Goal: Task Accomplishment & Management: Use online tool/utility

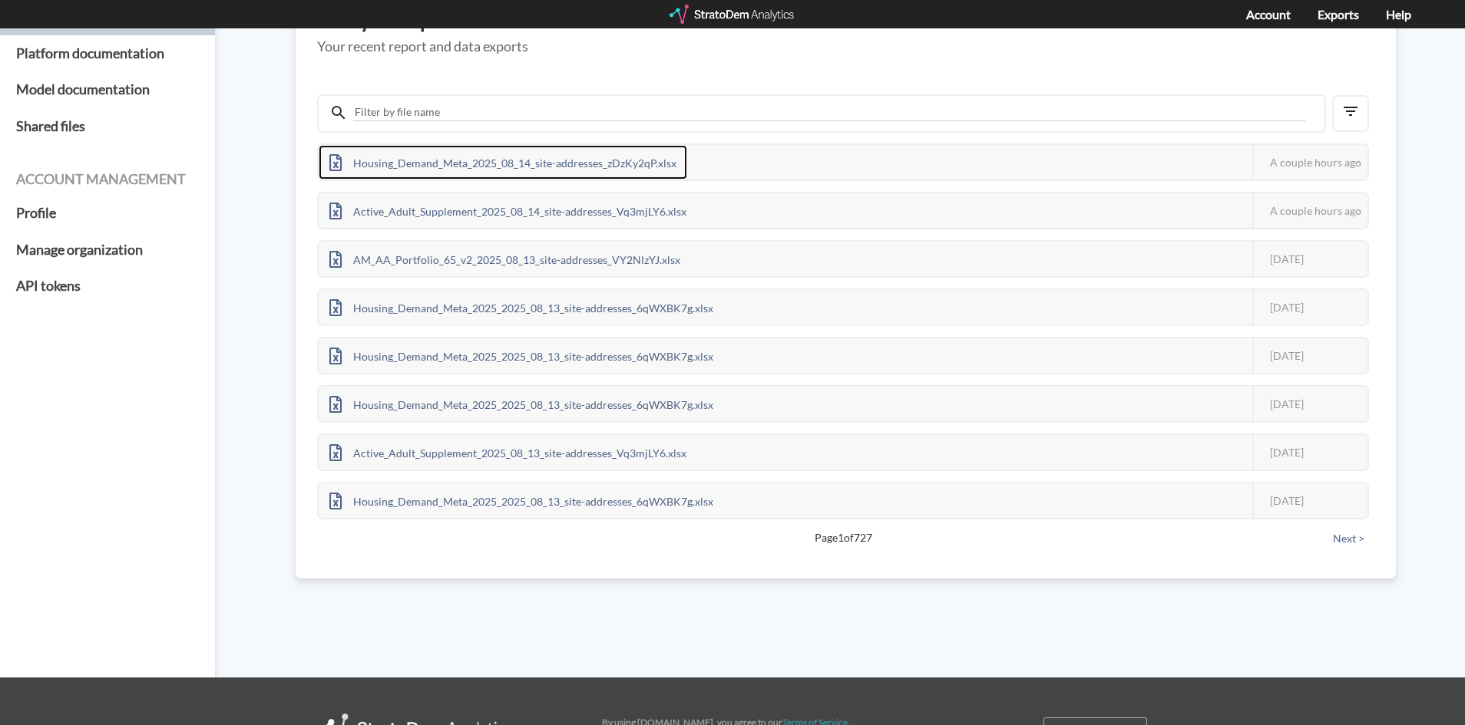
scroll to position [154, 0]
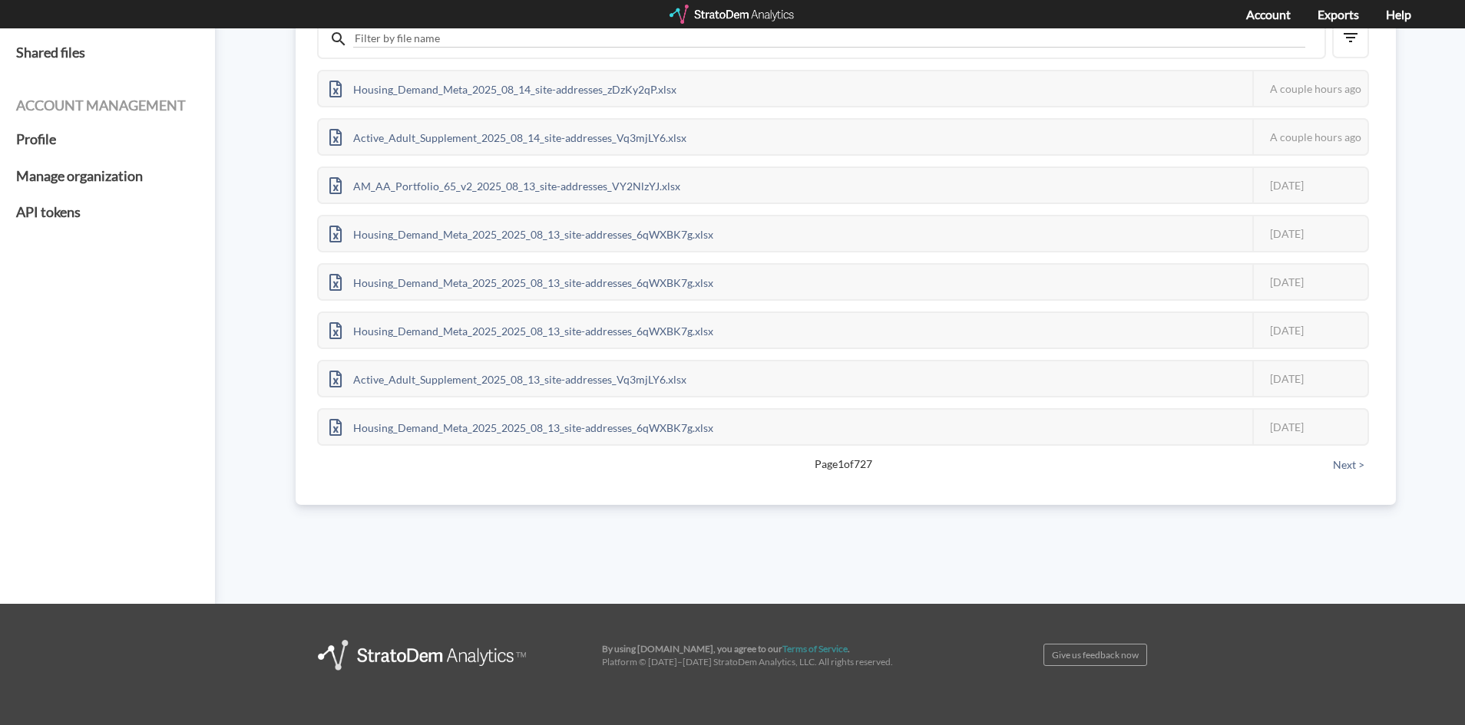
click at [547, 584] on div "Platform and data Exports Platform documentation Model documentation Shared fil…" at bounding box center [732, 239] width 1465 height 729
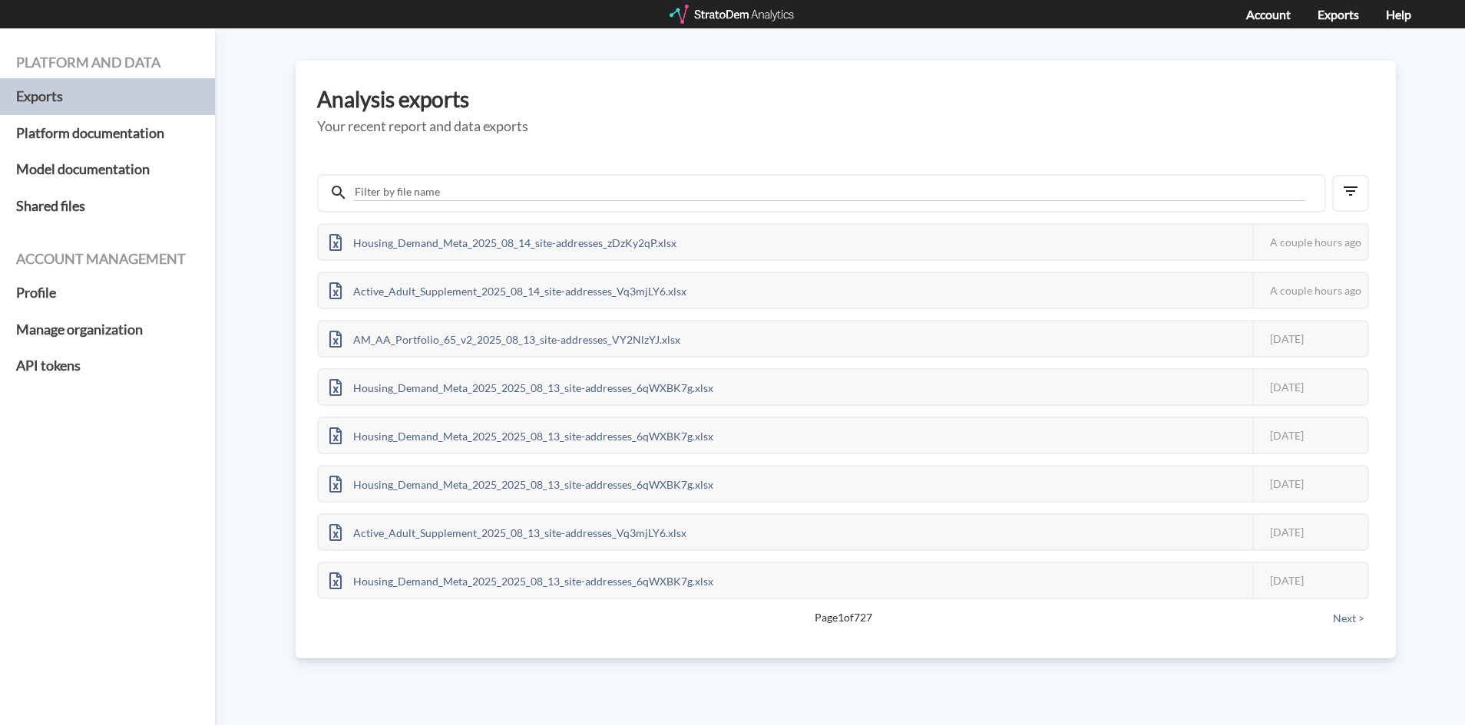
click at [757, 23] on div at bounding box center [732, 14] width 127 height 19
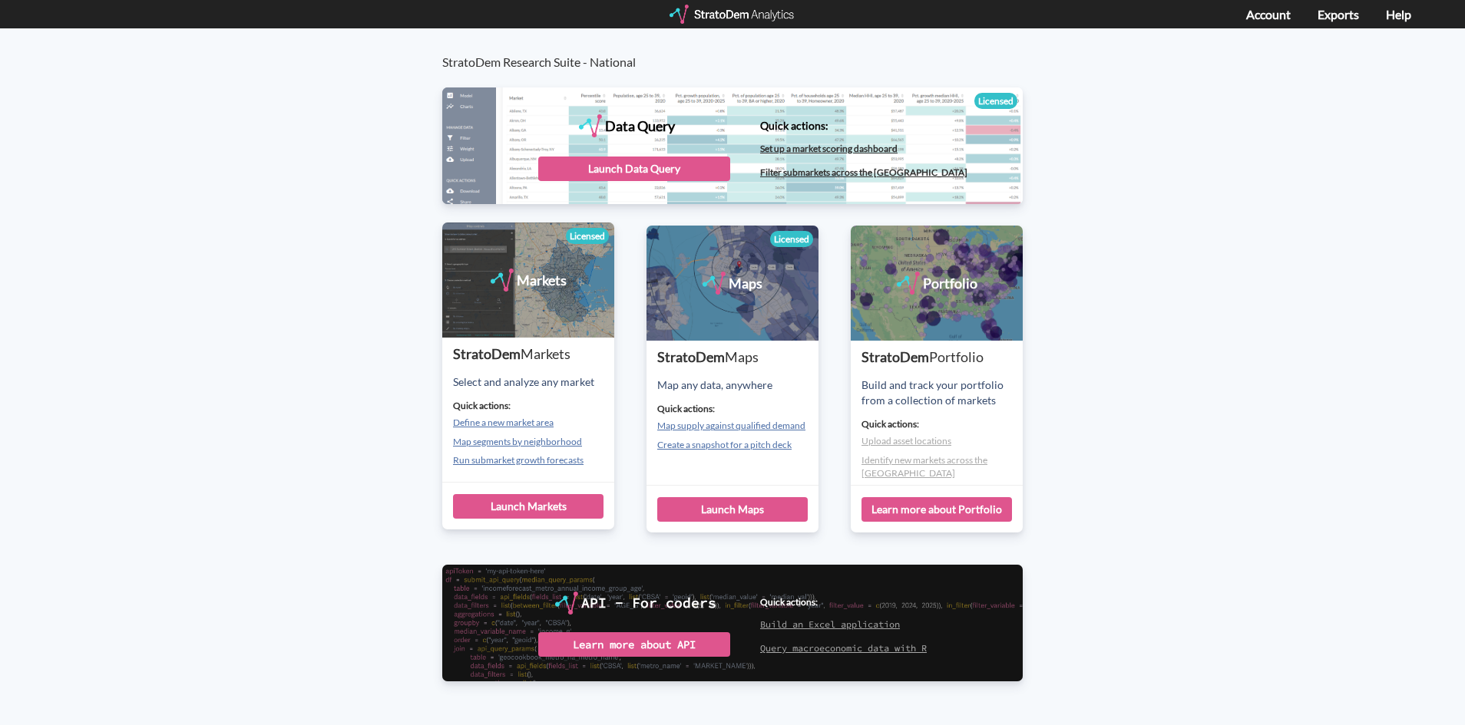
click at [515, 431] on ul "Define a new market area Map segments by neighborhood Run submarket growth fore…" at bounding box center [533, 441] width 161 height 50
click at [515, 428] on link "Define a new market area" at bounding box center [503, 423] width 101 height 12
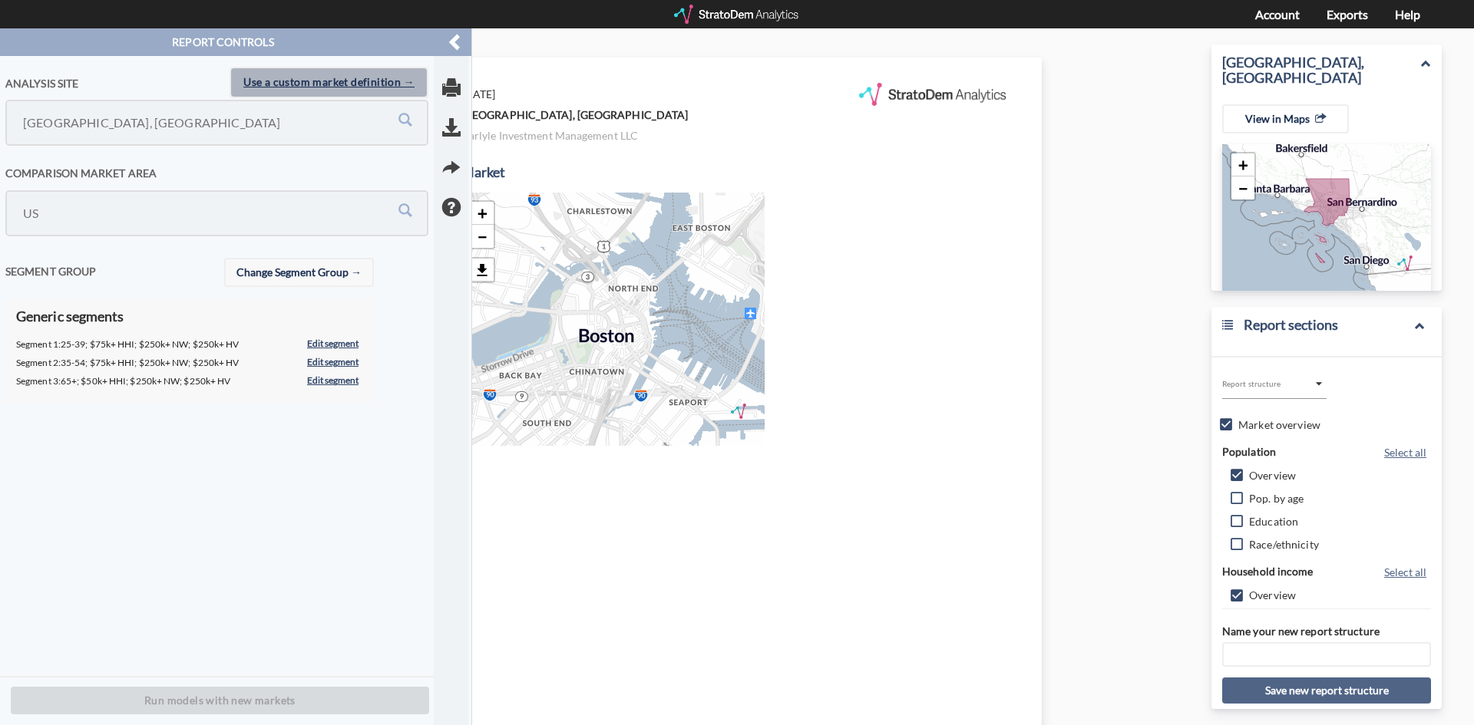
click at [370, 81] on span "Use a custom market definition →" at bounding box center [328, 82] width 171 height 19
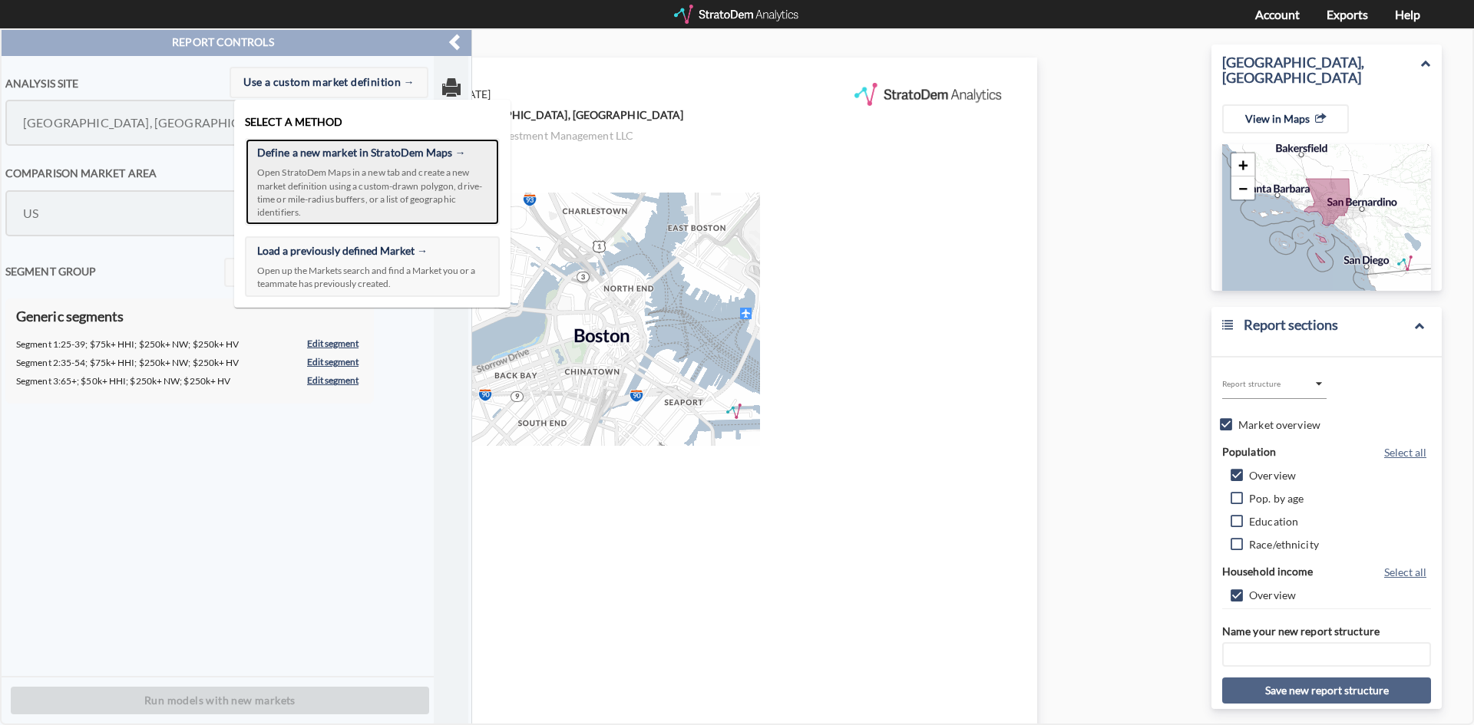
click at [372, 196] on span "Open StratoDem Maps in a new tab and create a new market definition using a cus…" at bounding box center [372, 192] width 230 height 53
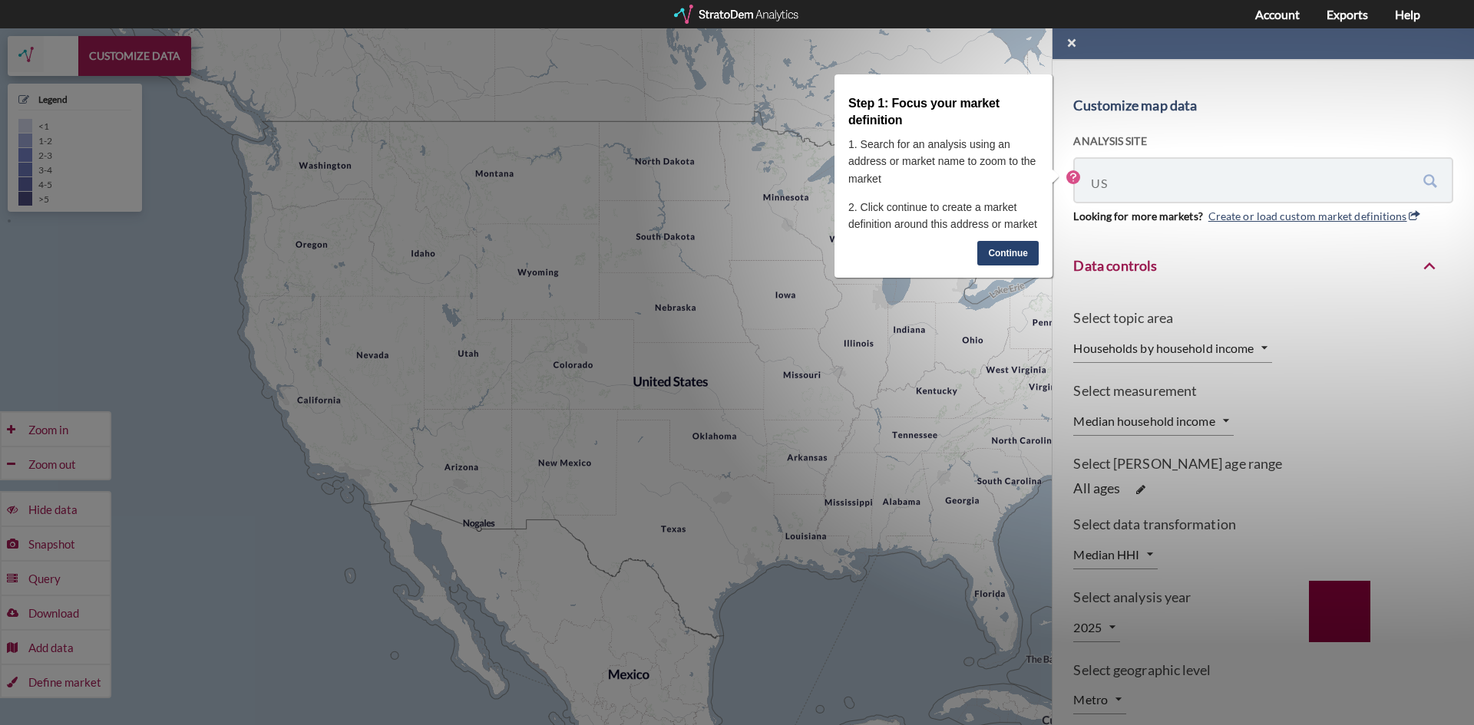
click at [1006, 243] on link "Continue" at bounding box center [1007, 253] width 61 height 25
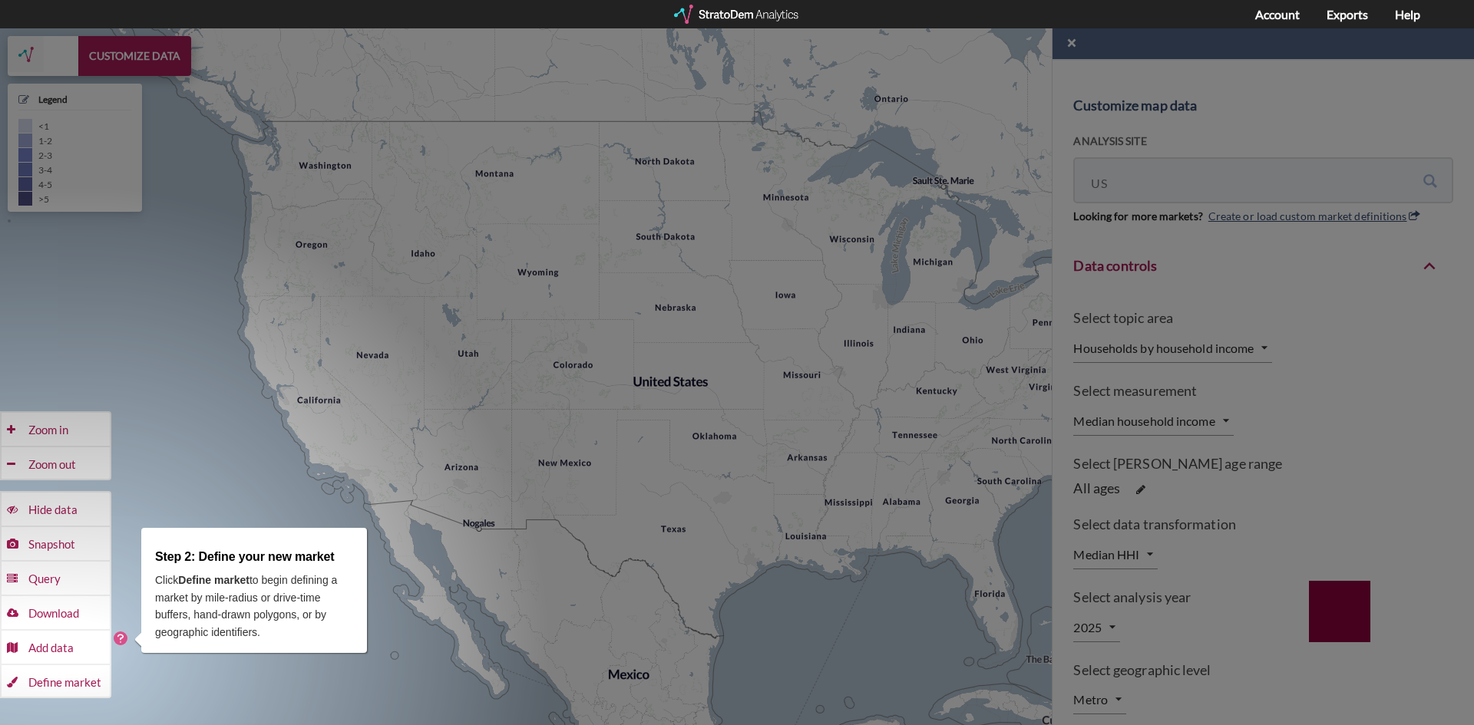
click at [174, 681] on div "+ − CUSTOMIZE DATA Legend < 1 1 - 2 2 - 3 3 - 4 4 - 5 > 5 Draw a polygon Draw a…" at bounding box center [737, 376] width 1474 height 697
click at [124, 643] on circle "Hotspot (open by clicking or pressing space/enter)" at bounding box center [121, 639] width 14 height 14
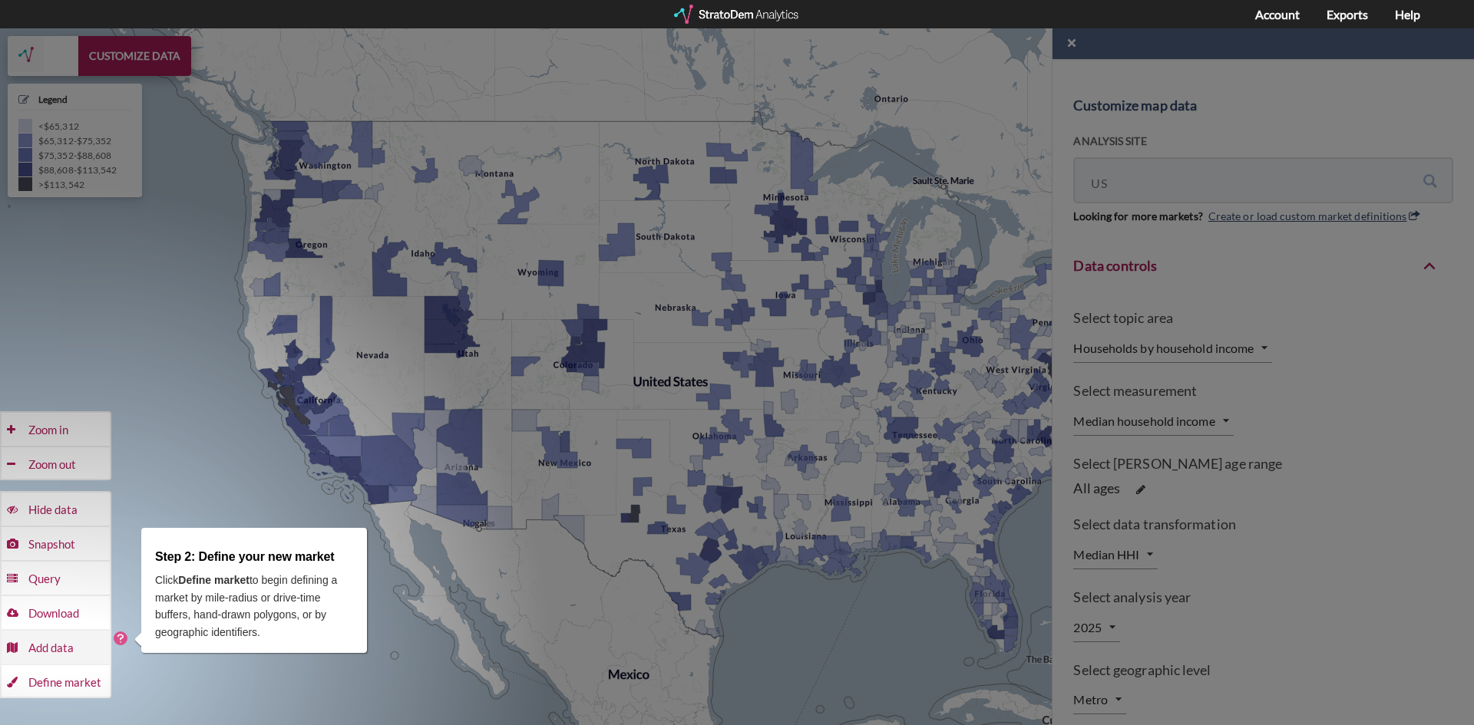
click at [88, 448] on div "Add data" at bounding box center [68, 430] width 81 height 35
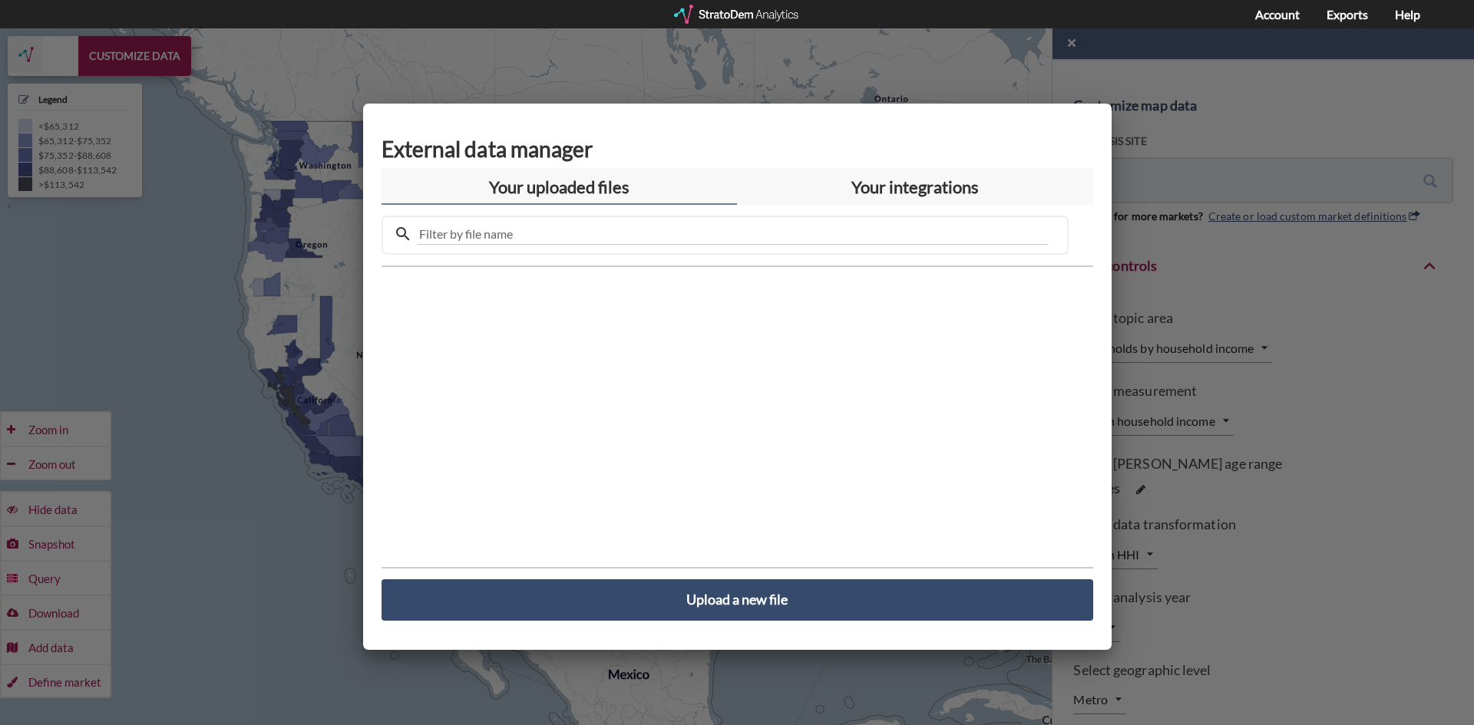
click at [143, 359] on div at bounding box center [737, 376] width 1474 height 697
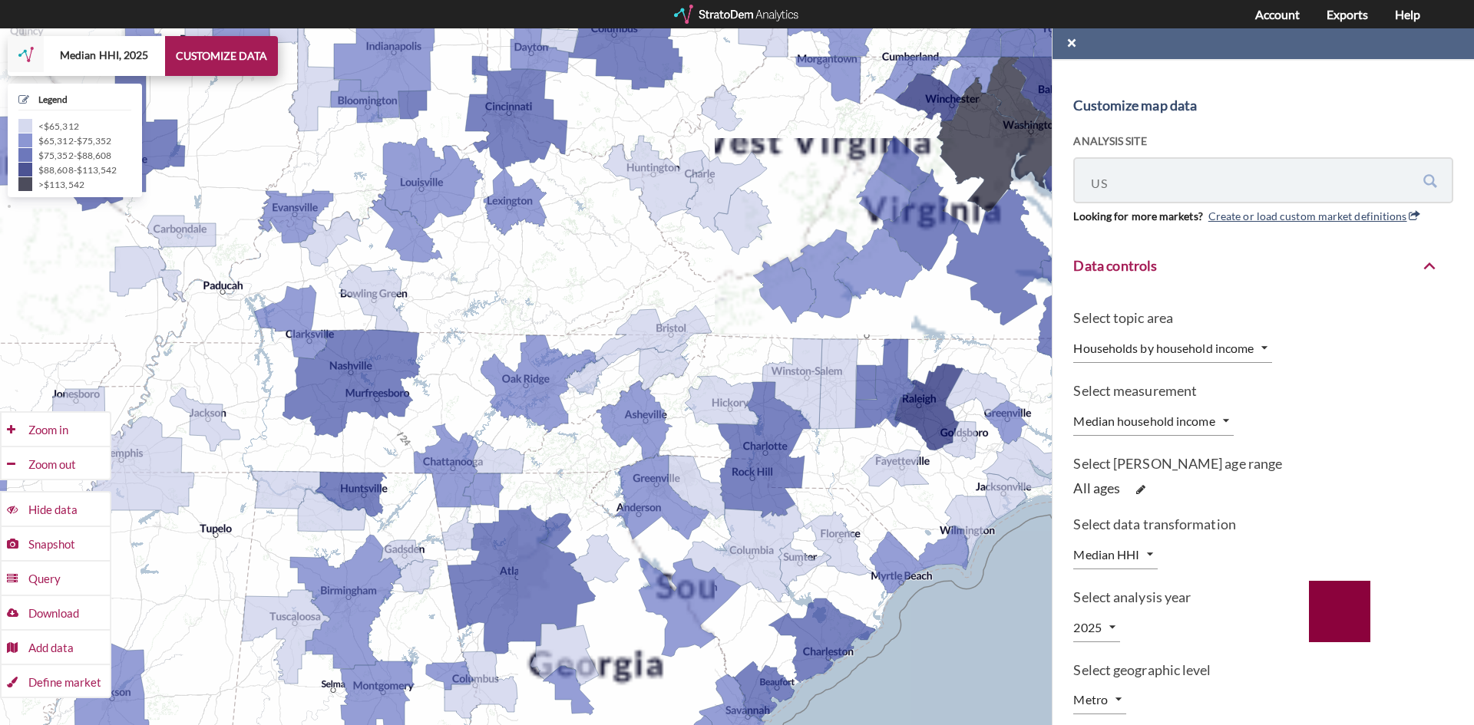
drag, startPoint x: 1046, startPoint y: 339, endPoint x: 514, endPoint y: 298, distance: 533.6
click at [514, 298] on div "+ − Median HHI, 2025 CUSTOMIZE DATA Legend < $65,312 $65,312 - $75,352 $75,352 …" at bounding box center [737, 376] width 1474 height 697
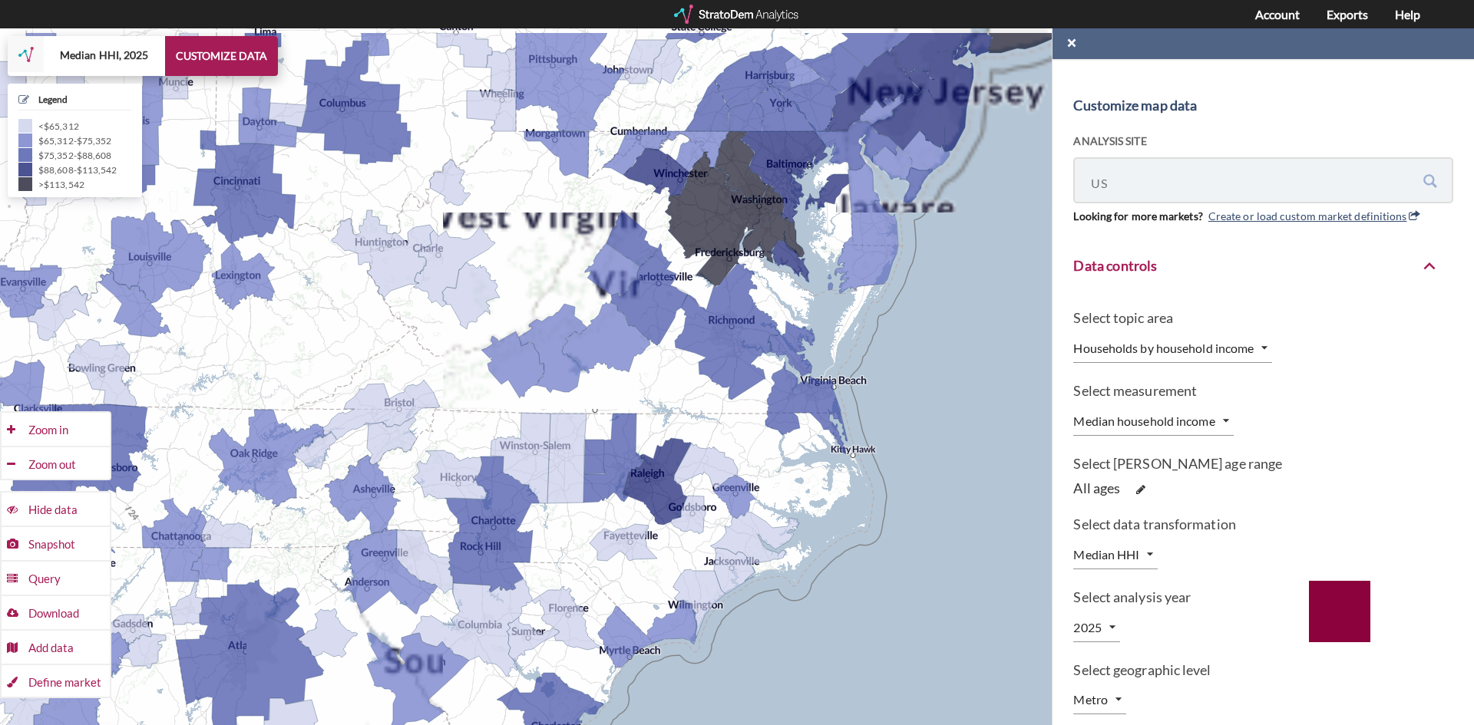
drag, startPoint x: 948, startPoint y: 326, endPoint x: 642, endPoint y: 392, distance: 313.4
click at [633, 415] on div "+ − Median HHI, 2025 CUSTOMIZE DATA Legend < $65,312 $65,312 - $75,352 $75,352 …" at bounding box center [737, 376] width 1474 height 697
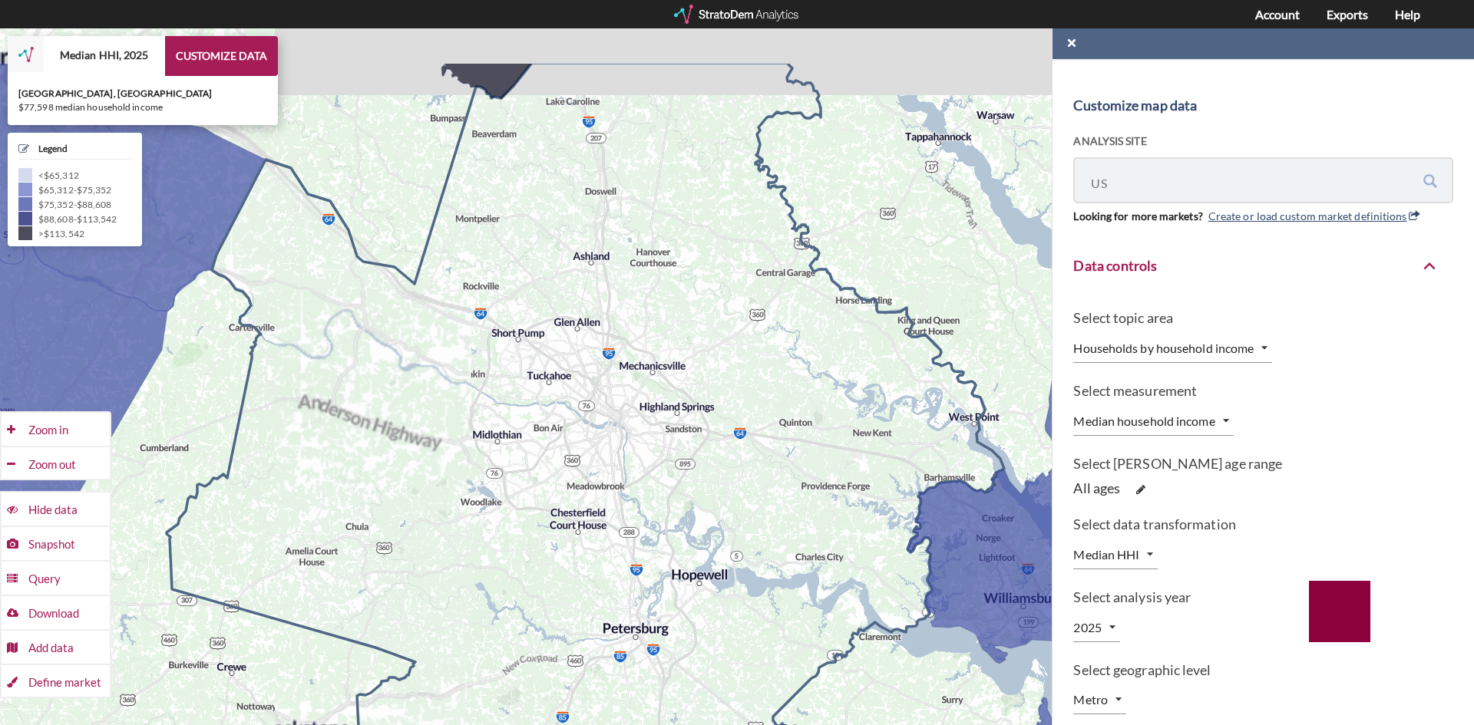
click at [628, 416] on icon at bounding box center [586, 482] width 838 height 838
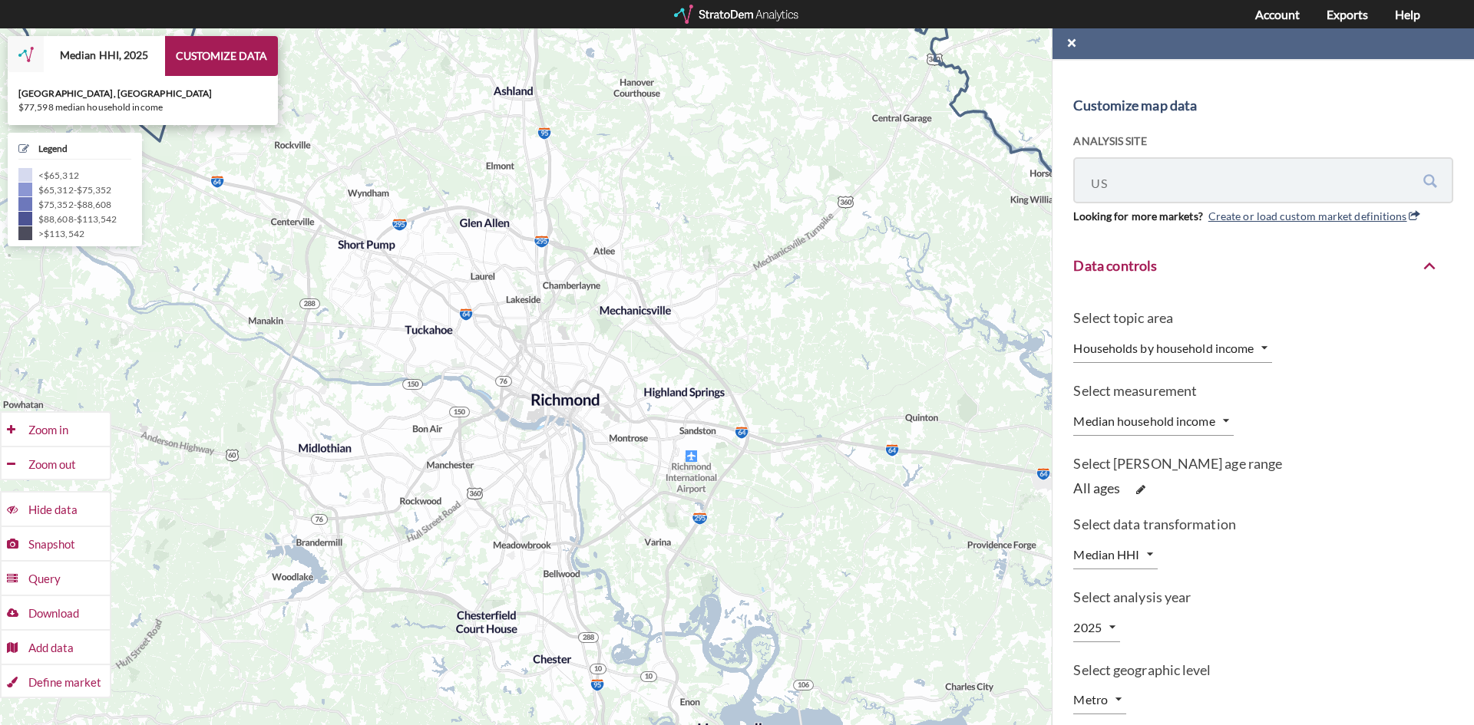
click at [692, 411] on icon at bounding box center [574, 366] width 1529 height 838
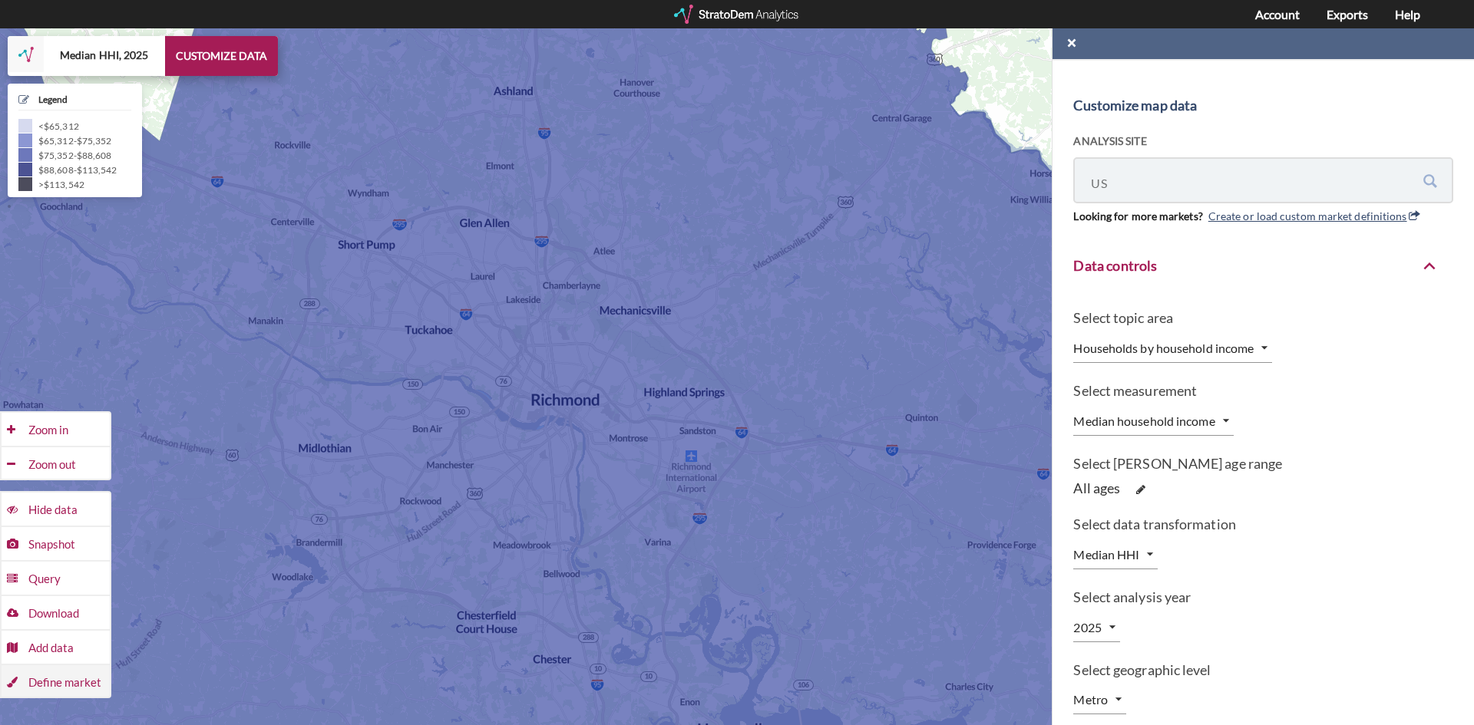
click at [68, 448] on div "Define market" at bounding box center [68, 430] width 81 height 35
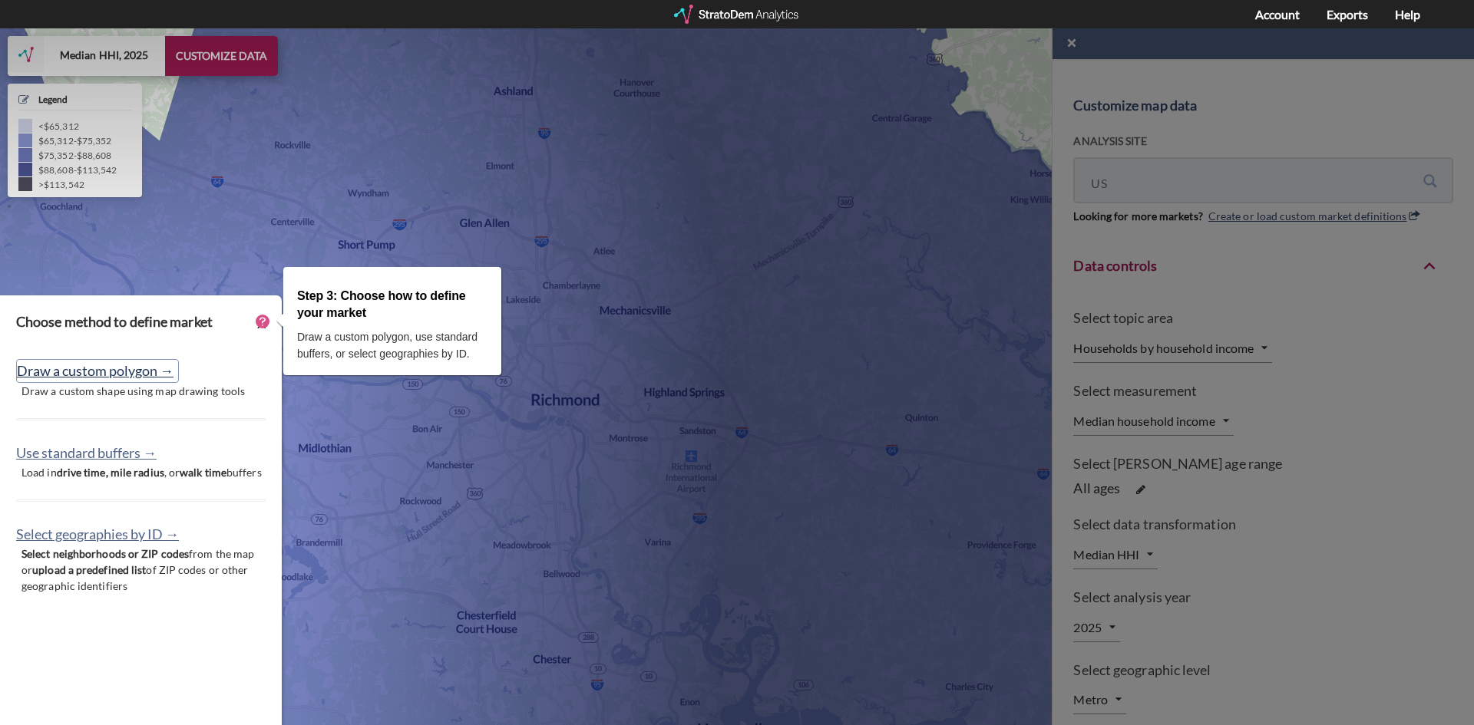
click at [108, 374] on button "Draw a custom polygon →" at bounding box center [97, 371] width 163 height 24
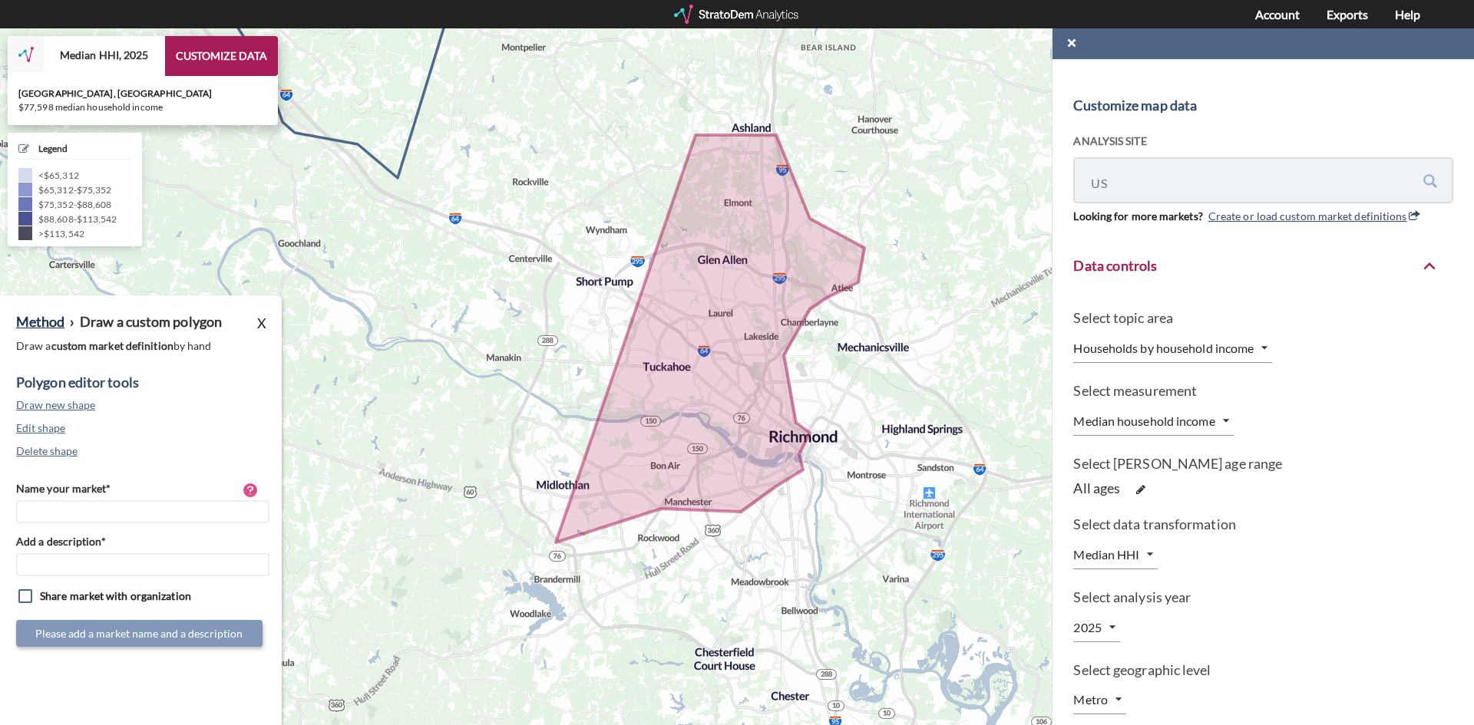
drag, startPoint x: 640, startPoint y: 342, endPoint x: 881, endPoint y: 378, distance: 244.6
click at [881, 378] on icon at bounding box center [832, 414] width 1489 height 842
drag, startPoint x: 696, startPoint y: 431, endPoint x: 195, endPoint y: 682, distance: 559.6
click at [195, 682] on div "Method › Draw a custom polygon X Draw a custom market definition by hand Polygo…" at bounding box center [141, 511] width 282 height 430
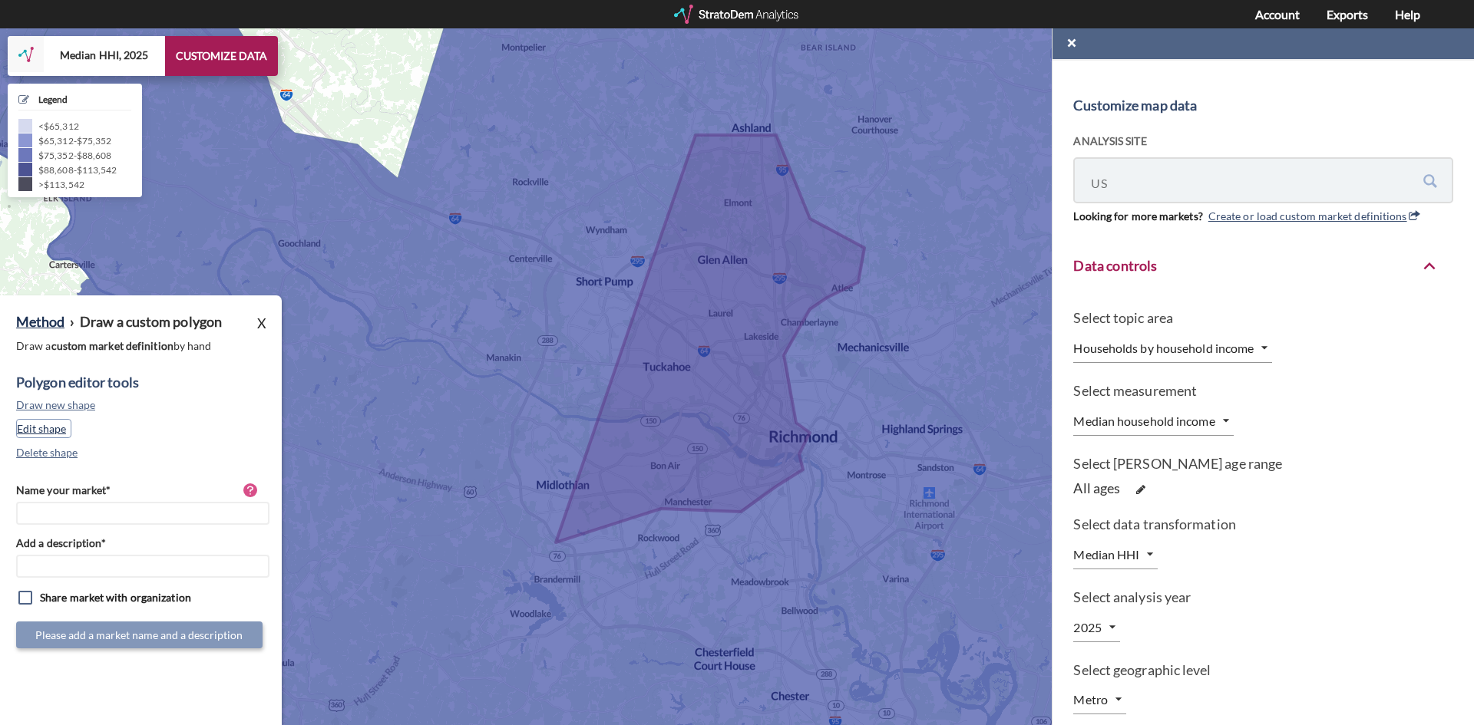
click at [50, 431] on button "Edit shape" at bounding box center [43, 428] width 55 height 19
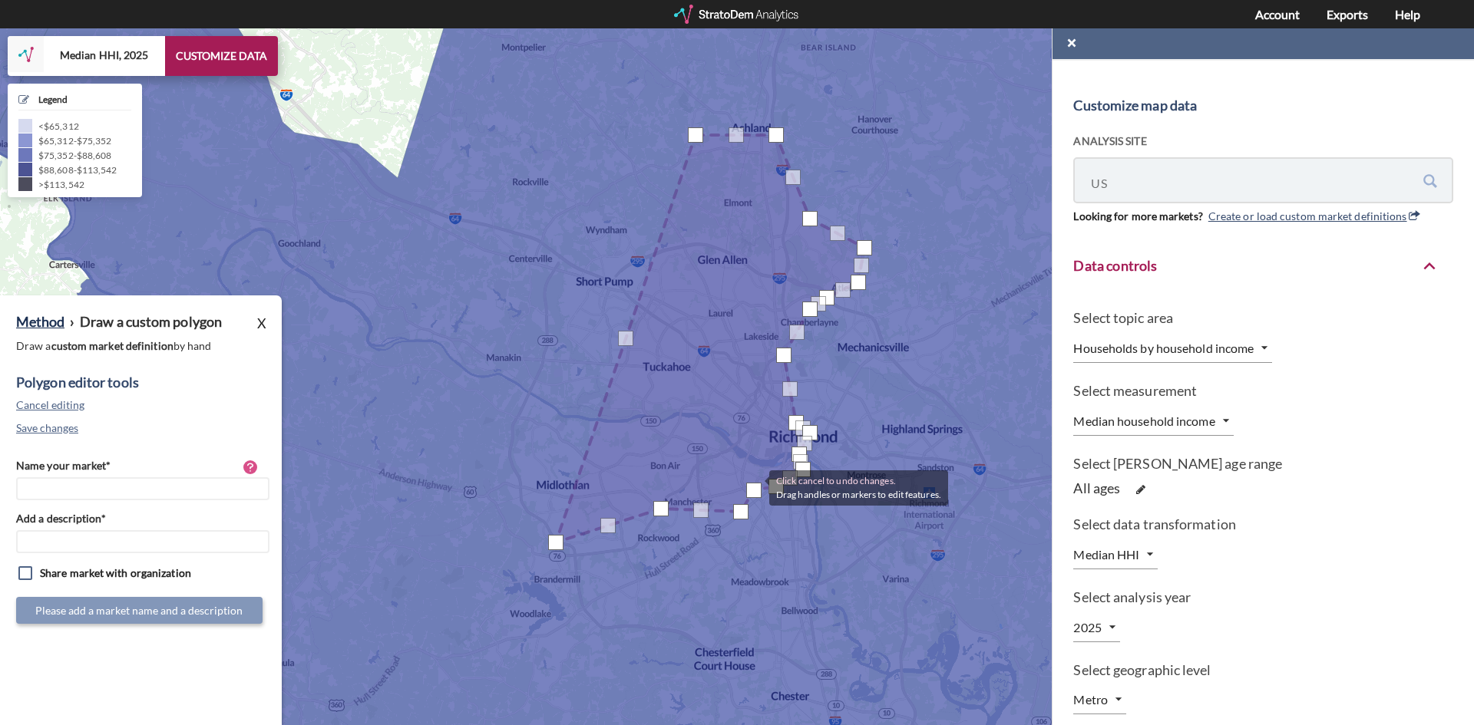
drag, startPoint x: 759, startPoint y: 499, endPoint x: 753, endPoint y: 487, distance: 13.4
click at [753, 487] on div at bounding box center [753, 490] width 15 height 15
drag, startPoint x: 739, startPoint y: 516, endPoint x: 708, endPoint y: 498, distance: 36.1
click at [708, 498] on div at bounding box center [712, 495] width 15 height 15
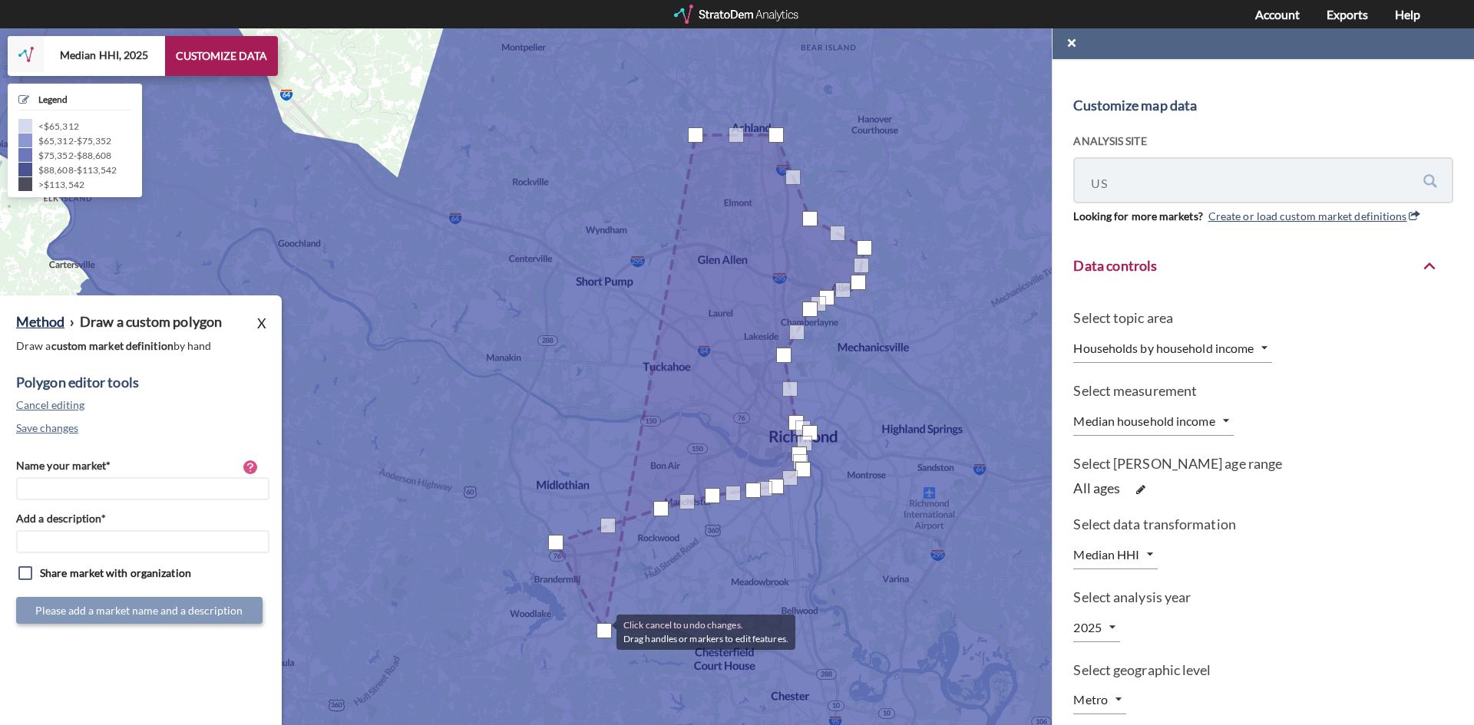
drag, startPoint x: 624, startPoint y: 339, endPoint x: 600, endPoint y: 631, distance: 292.7
click at [600, 631] on div at bounding box center [604, 630] width 15 height 15
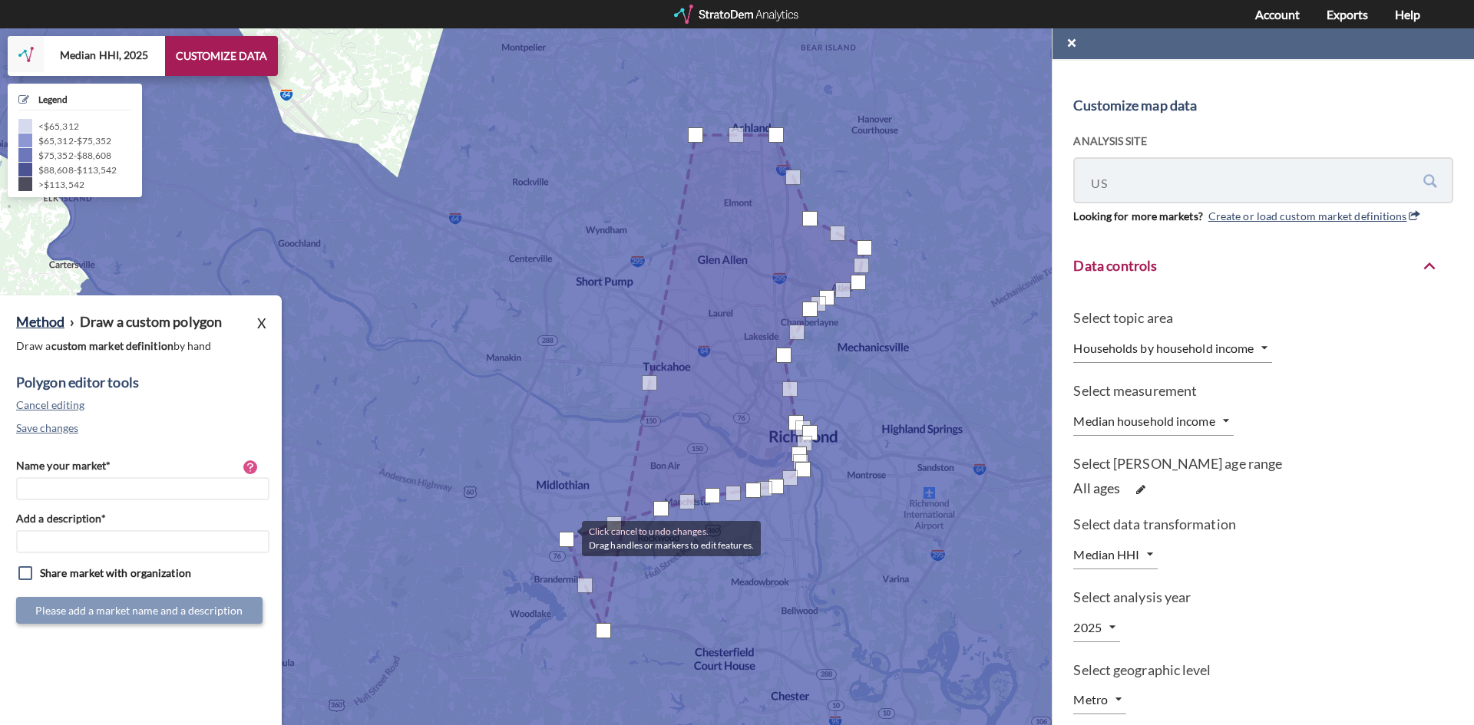
drag, startPoint x: 553, startPoint y: 540, endPoint x: 567, endPoint y: 537, distance: 14.2
click at [567, 537] on div at bounding box center [566, 539] width 15 height 15
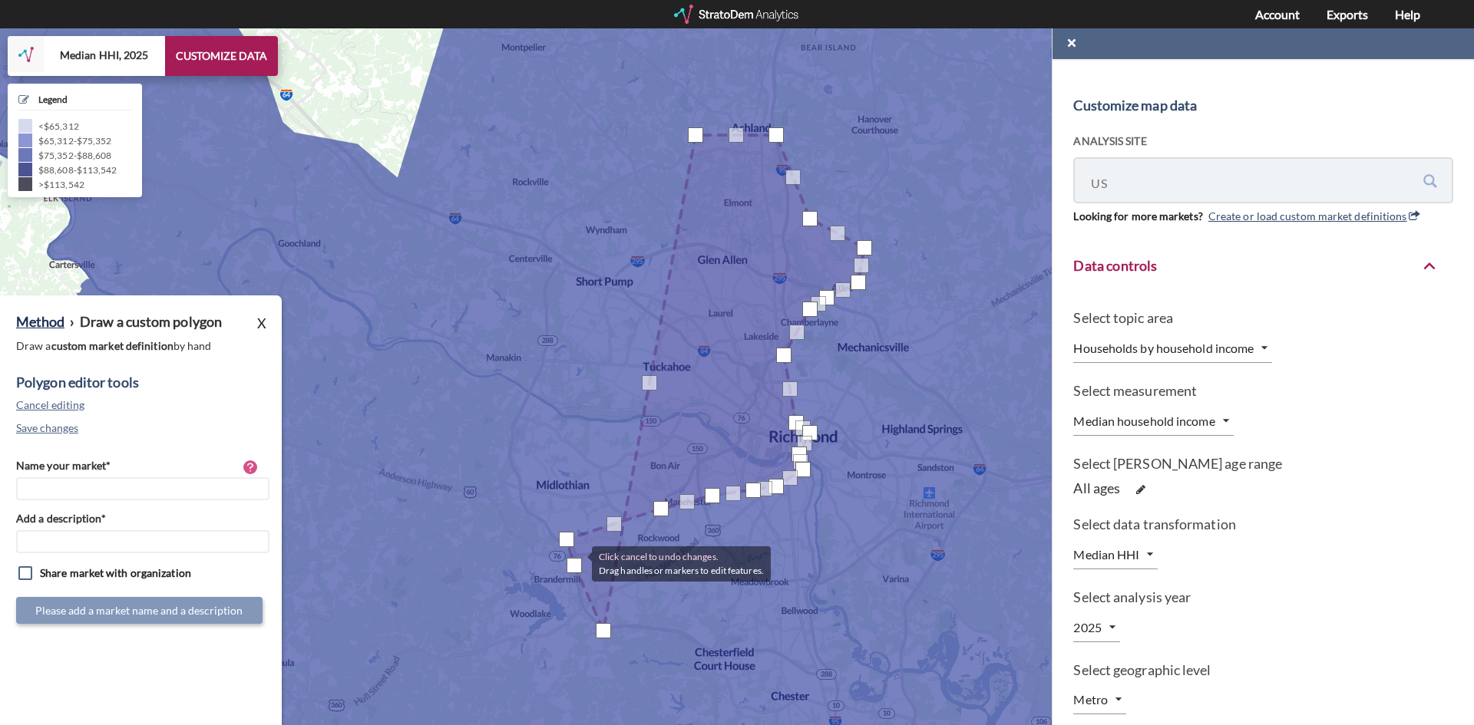
drag, startPoint x: 589, startPoint y: 589, endPoint x: 577, endPoint y: 563, distance: 28.8
click at [577, 563] on div at bounding box center [574, 565] width 15 height 15
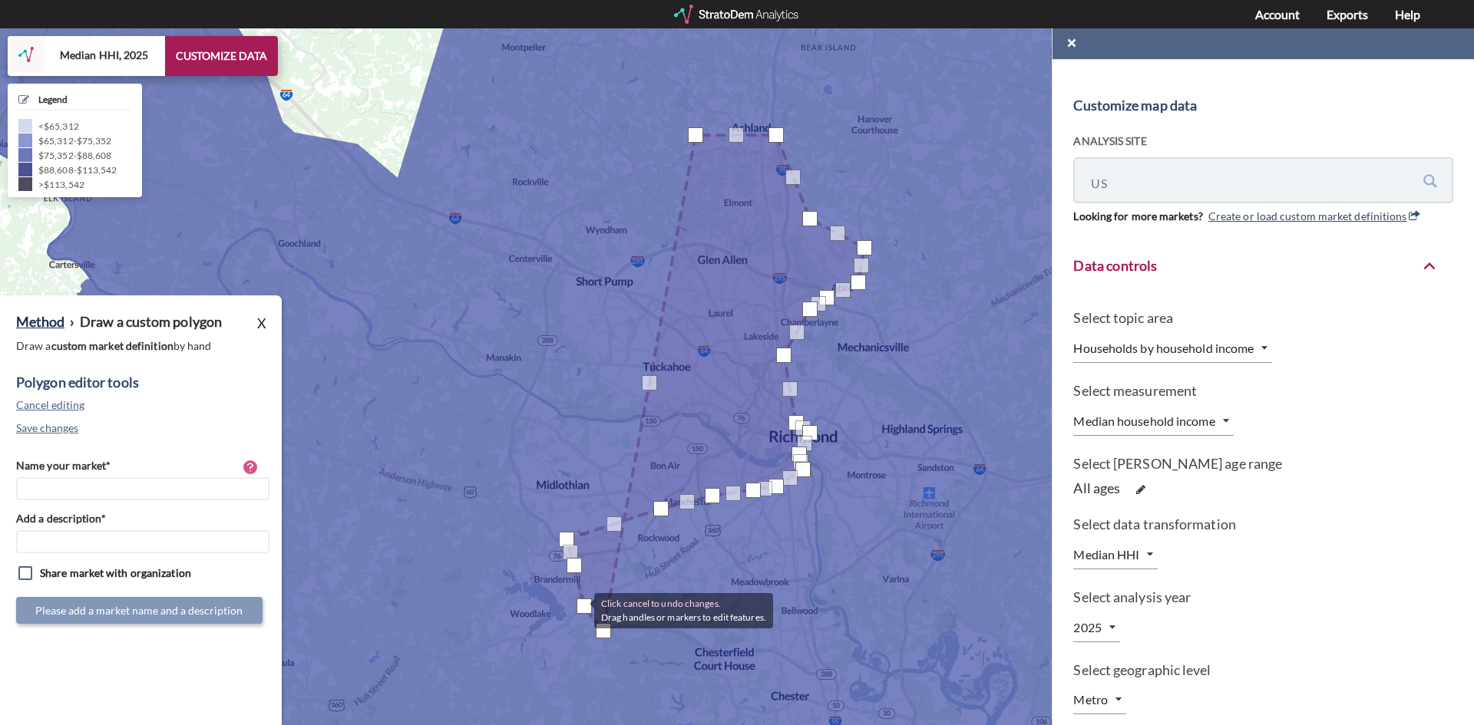
drag, startPoint x: 585, startPoint y: 600, endPoint x: 579, endPoint y: 610, distance: 11.7
click at [579, 610] on div at bounding box center [584, 606] width 15 height 15
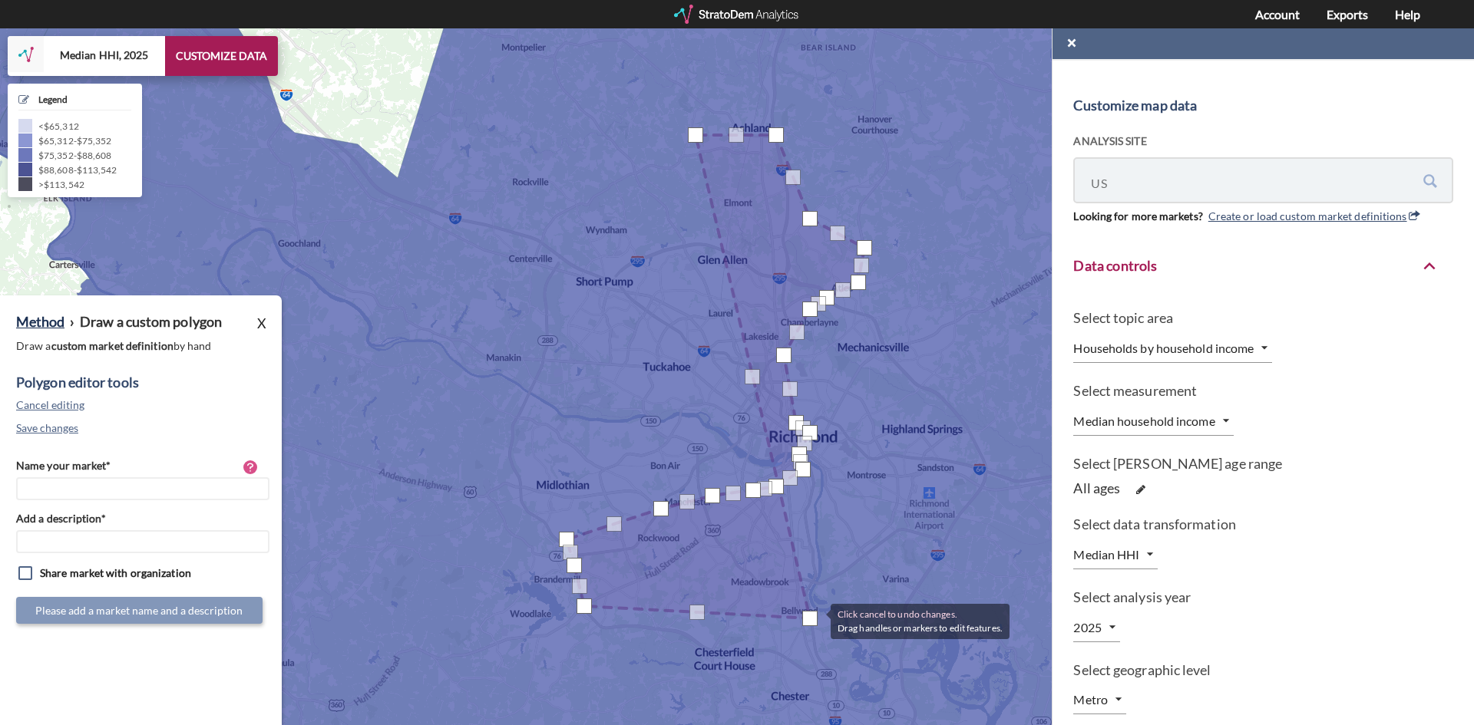
drag, startPoint x: 607, startPoint y: 634, endPoint x: 815, endPoint y: 620, distance: 208.5
click at [815, 620] on div at bounding box center [809, 618] width 15 height 15
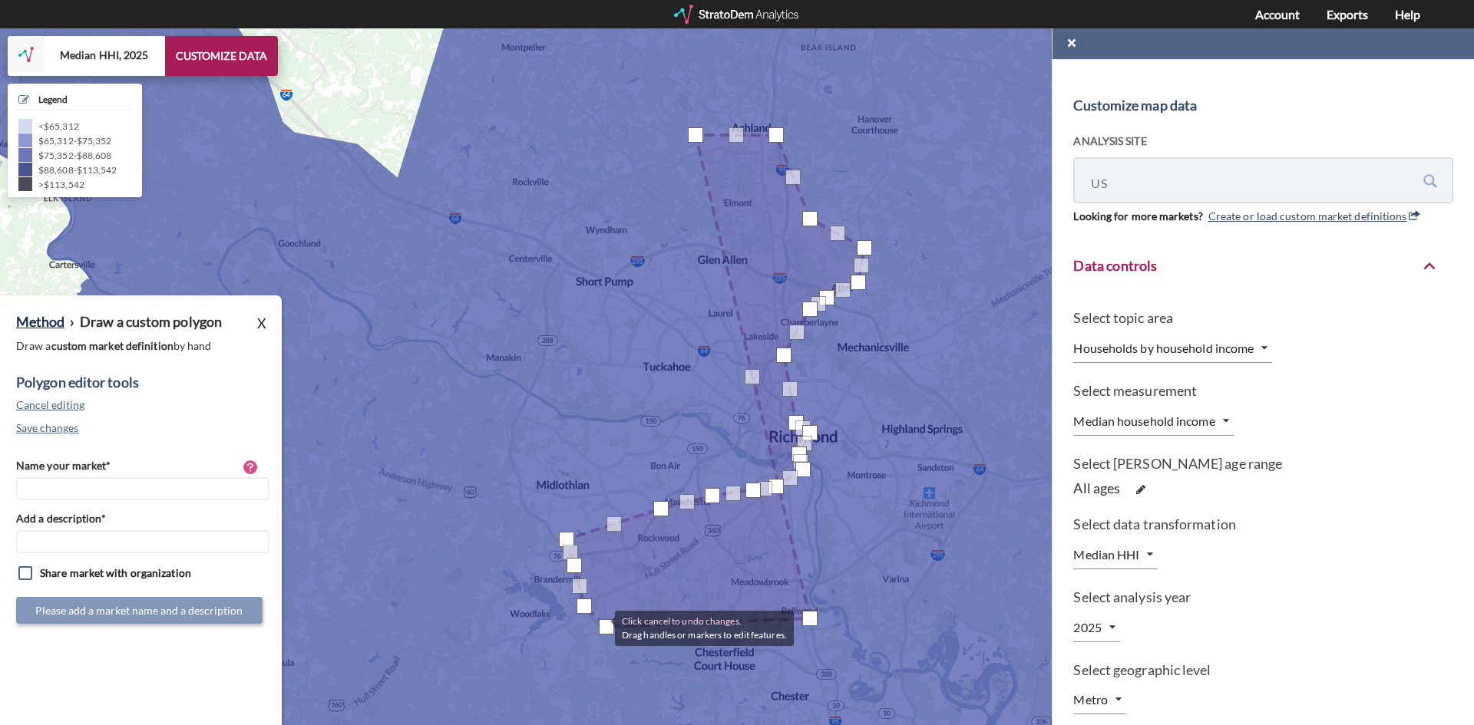
drag, startPoint x: 694, startPoint y: 613, endPoint x: 600, endPoint y: 627, distance: 95.5
click at [600, 627] on div at bounding box center [606, 627] width 15 height 15
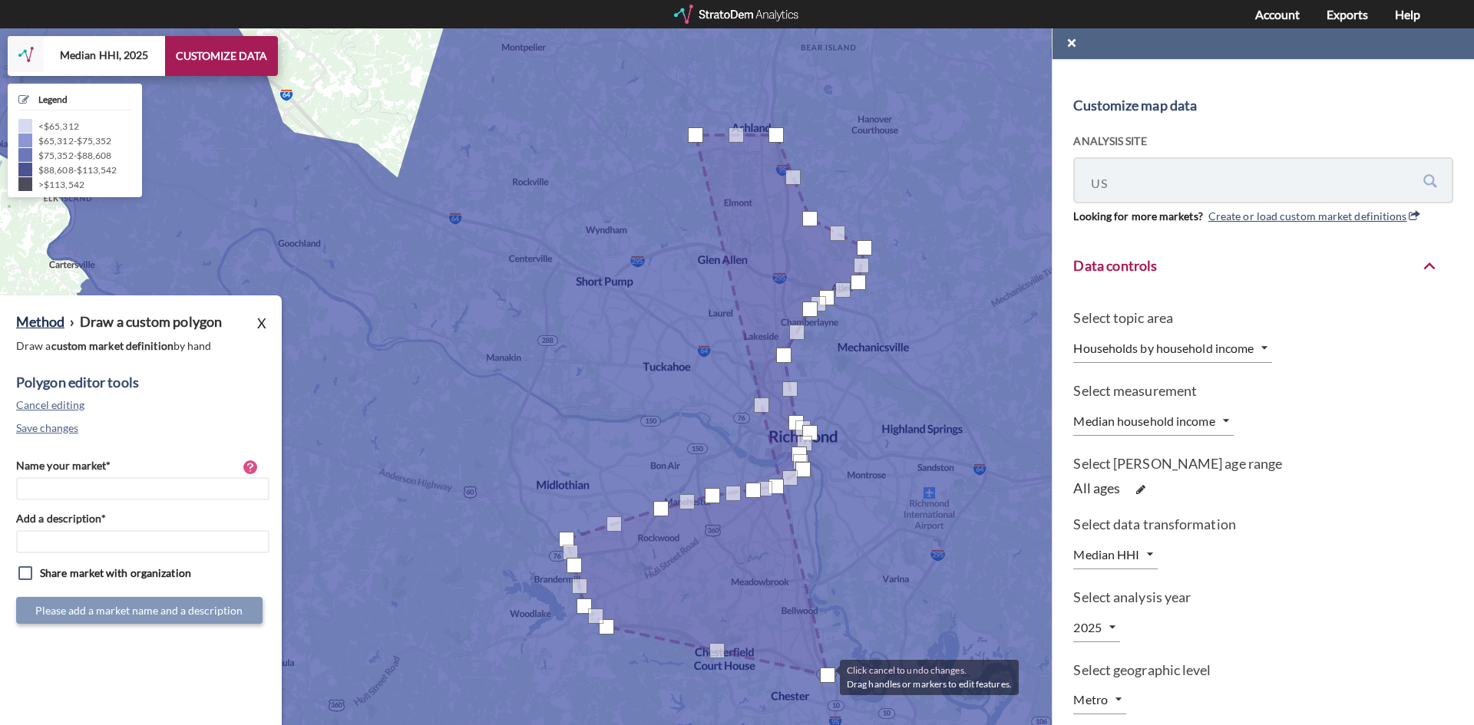
drag, startPoint x: 805, startPoint y: 618, endPoint x: 825, endPoint y: 676, distance: 61.7
click at [825, 676] on div at bounding box center [827, 675] width 15 height 15
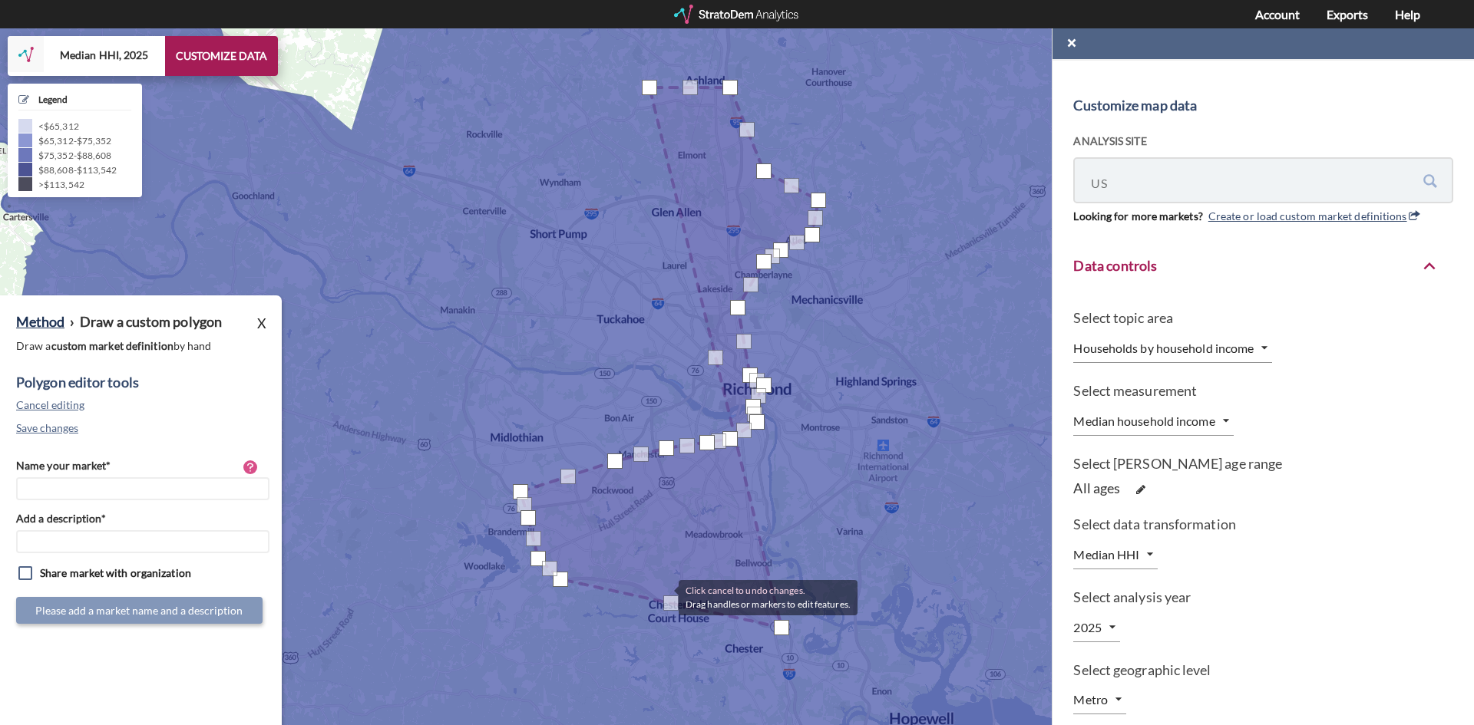
drag, startPoint x: 708, startPoint y: 646, endPoint x: 656, endPoint y: 597, distance: 71.7
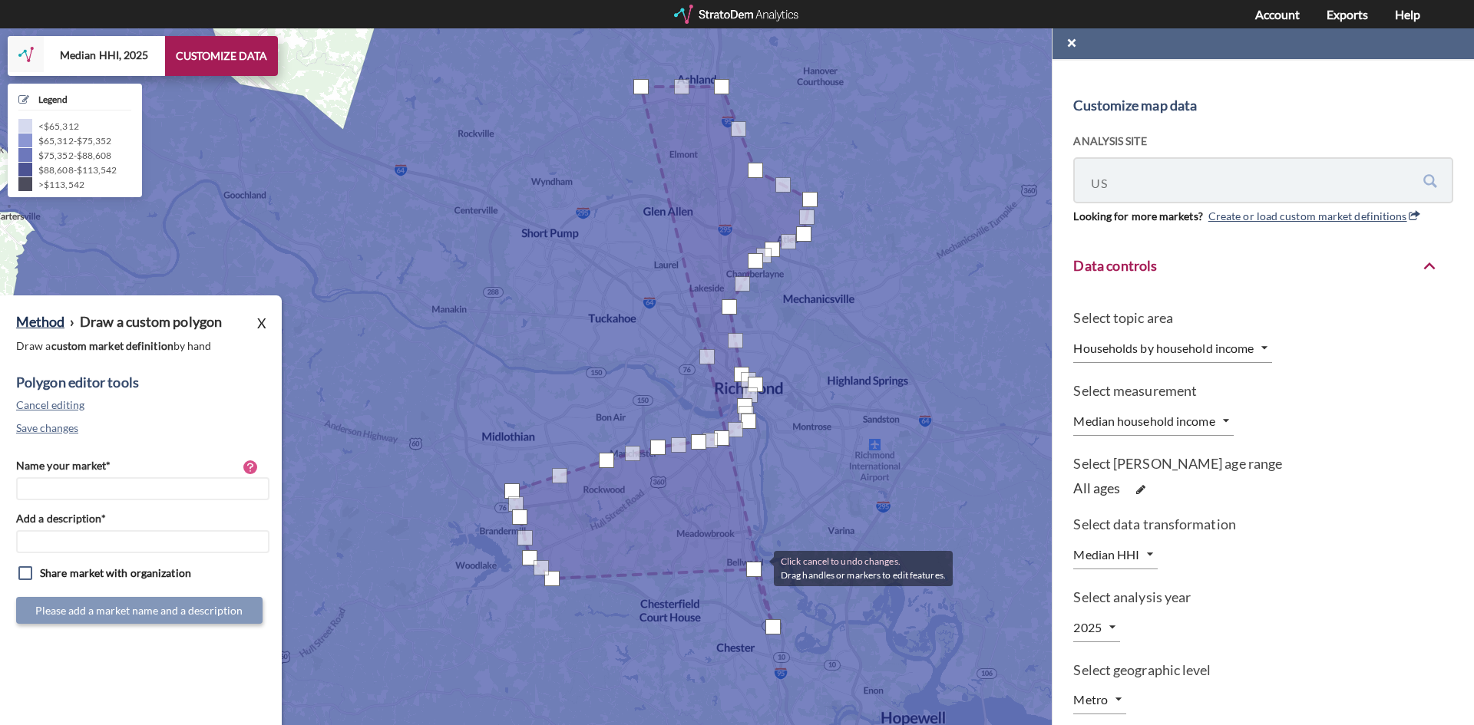
drag, startPoint x: 663, startPoint y: 600, endPoint x: 759, endPoint y: 567, distance: 100.8
click at [759, 567] on div at bounding box center [753, 569] width 15 height 15
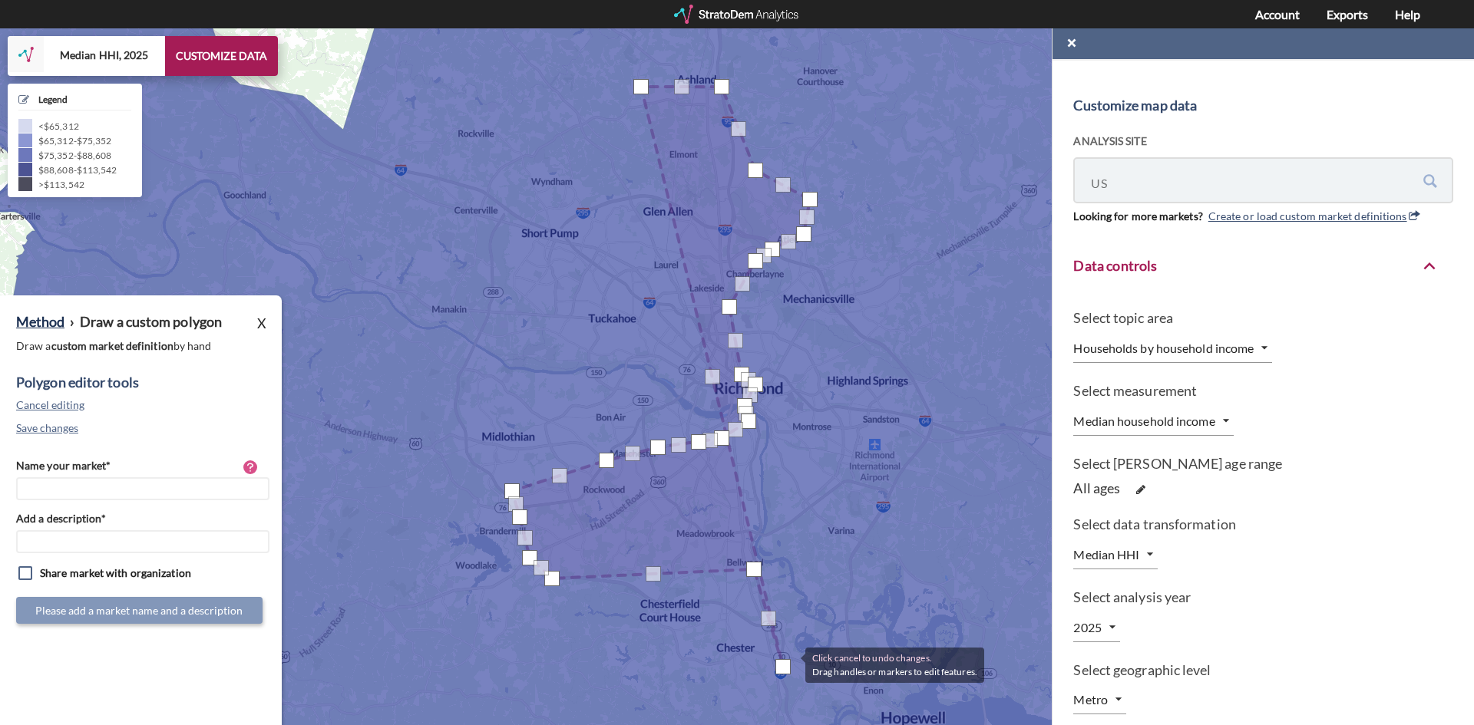
drag, startPoint x: 777, startPoint y: 625, endPoint x: 790, endPoint y: 664, distance: 41.3
click at [790, 664] on div at bounding box center [782, 666] width 15 height 15
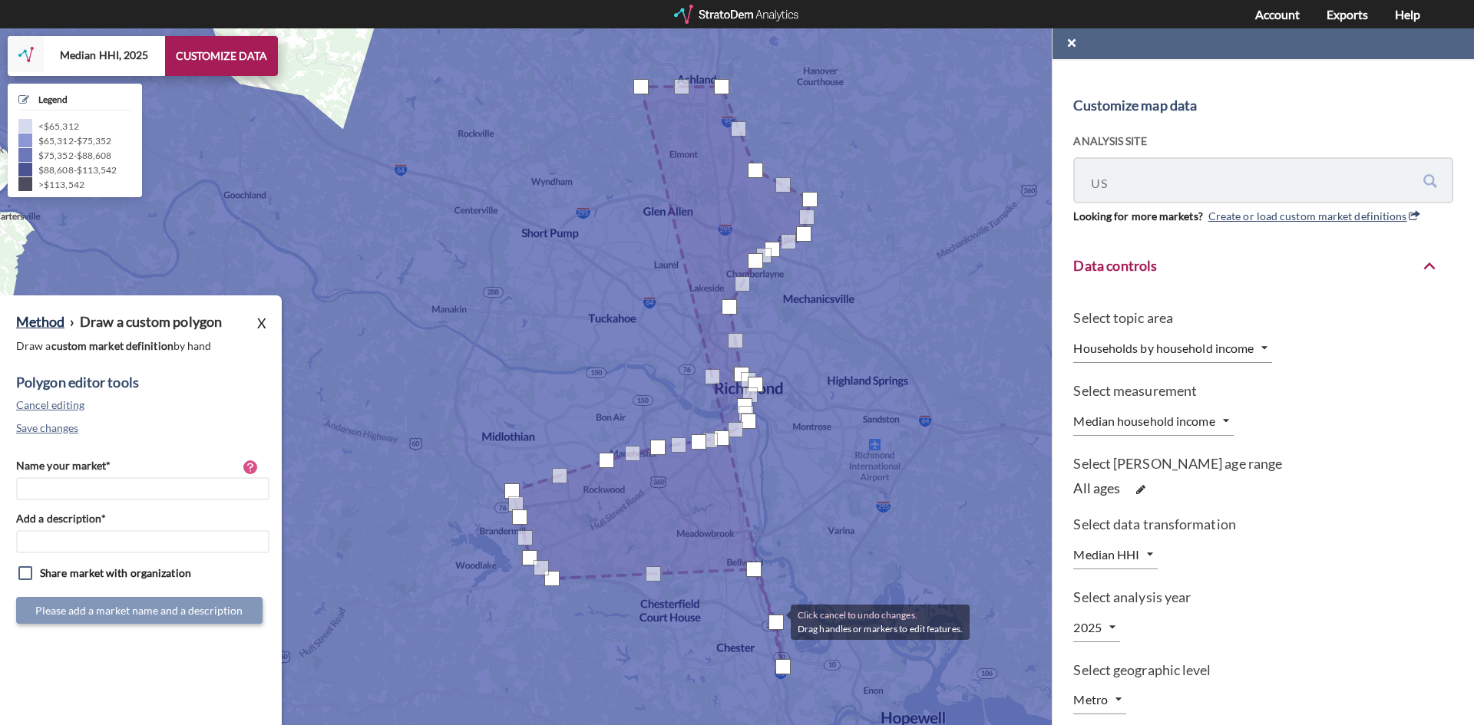
drag, startPoint x: 764, startPoint y: 617, endPoint x: 775, endPoint y: 621, distance: 12.1
click at [775, 621] on div at bounding box center [775, 622] width 15 height 15
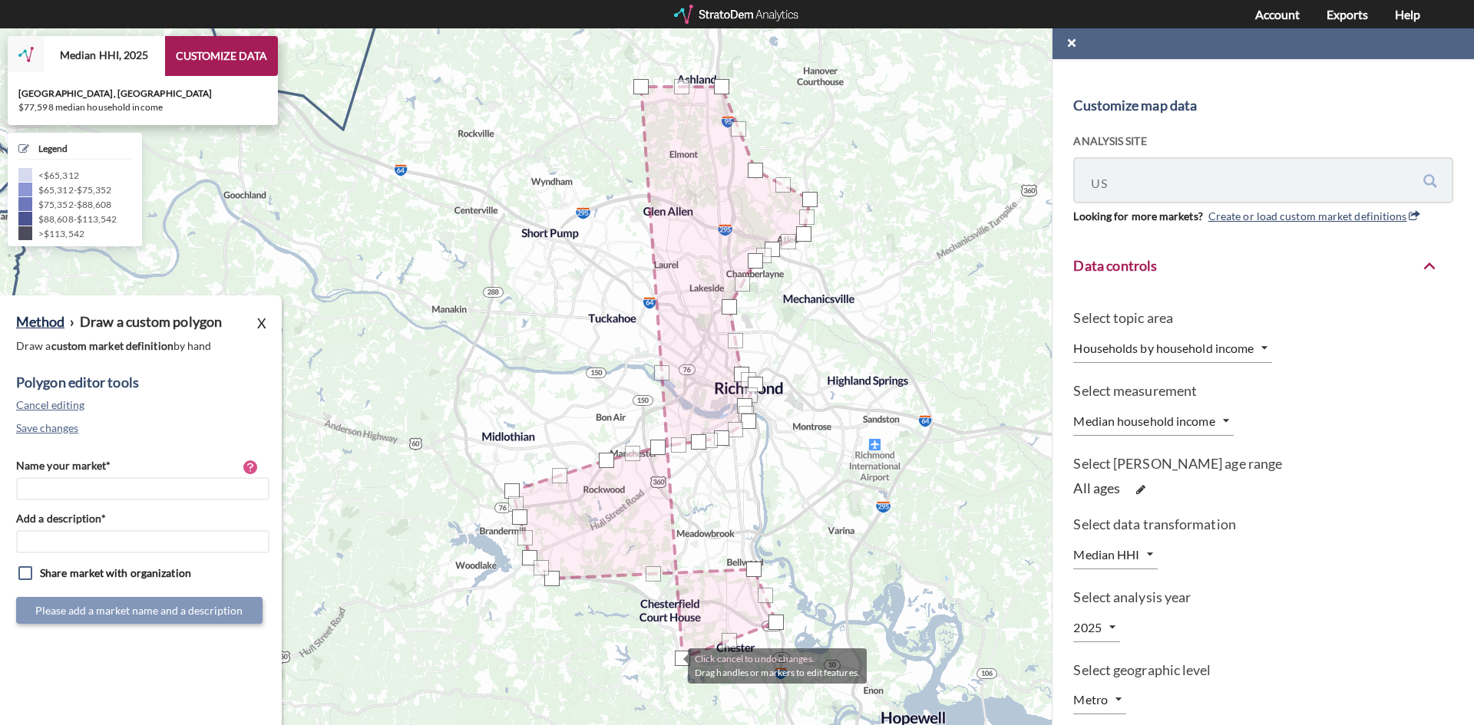
drag, startPoint x: 781, startPoint y: 673, endPoint x: 669, endPoint y: 665, distance: 111.6
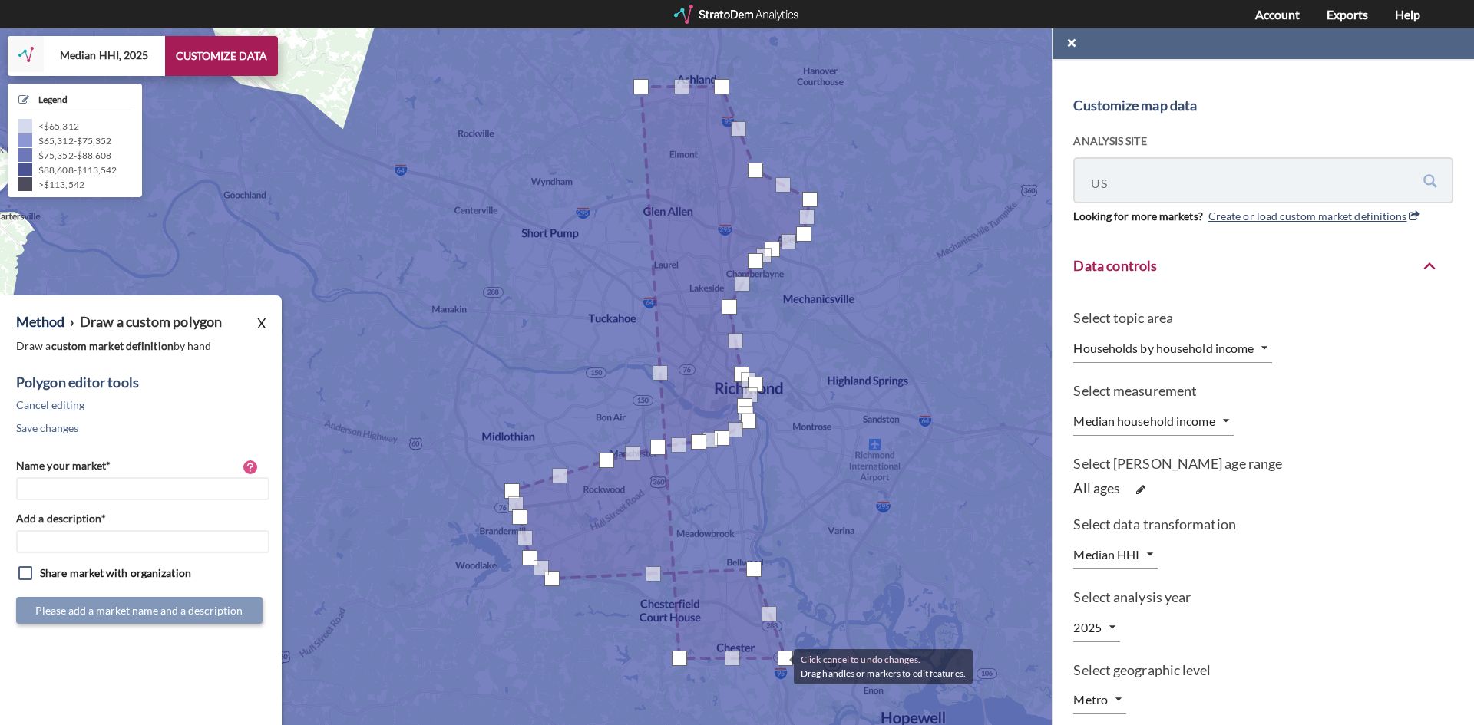
drag, startPoint x: 770, startPoint y: 626, endPoint x: 778, endPoint y: 666, distance: 40.1
click at [778, 666] on div at bounding box center [785, 658] width 15 height 15
click at [779, 656] on div at bounding box center [780, 658] width 15 height 15
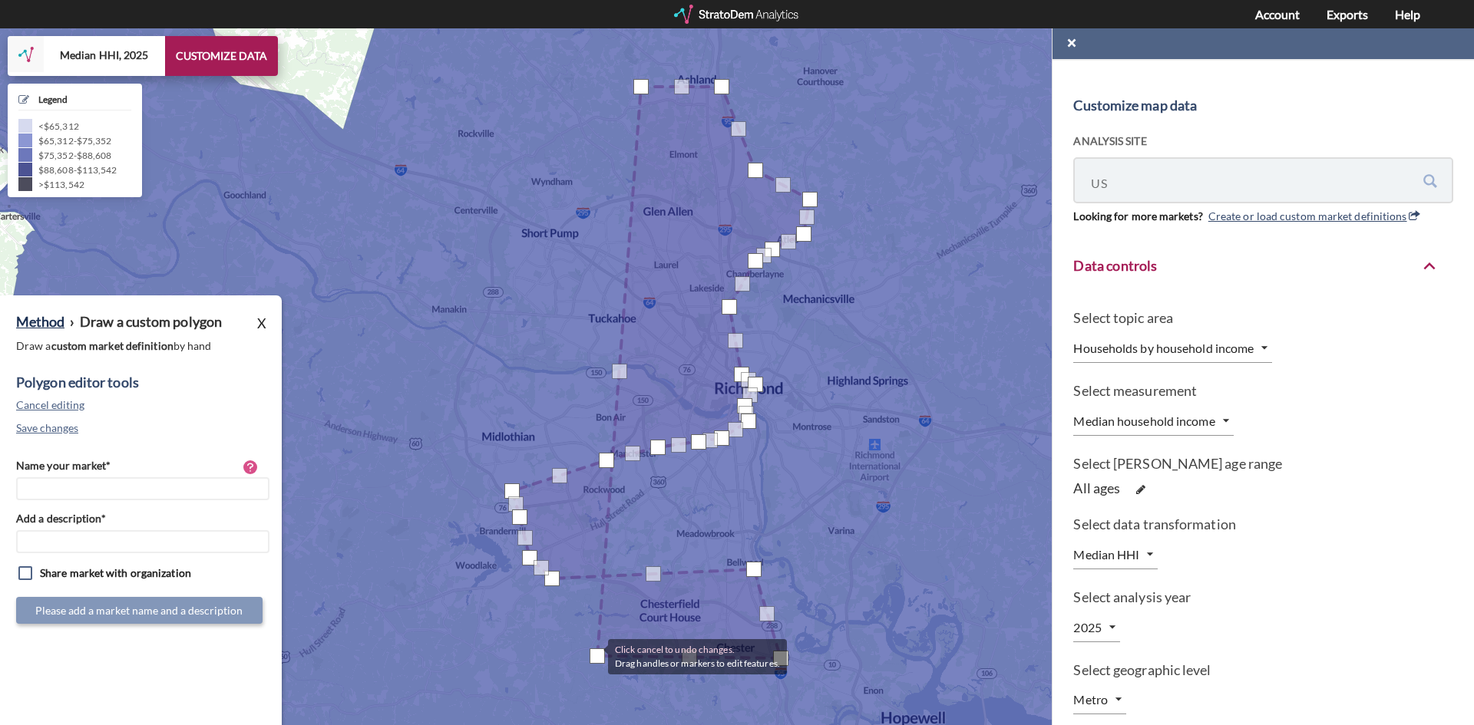
drag, startPoint x: 676, startPoint y: 657, endPoint x: 593, endPoint y: 656, distance: 83.7
click at [593, 656] on div at bounding box center [597, 656] width 15 height 15
drag, startPoint x: 683, startPoint y: 654, endPoint x: 681, endPoint y: 662, distance: 7.8
click at [681, 662] on div at bounding box center [686, 663] width 15 height 15
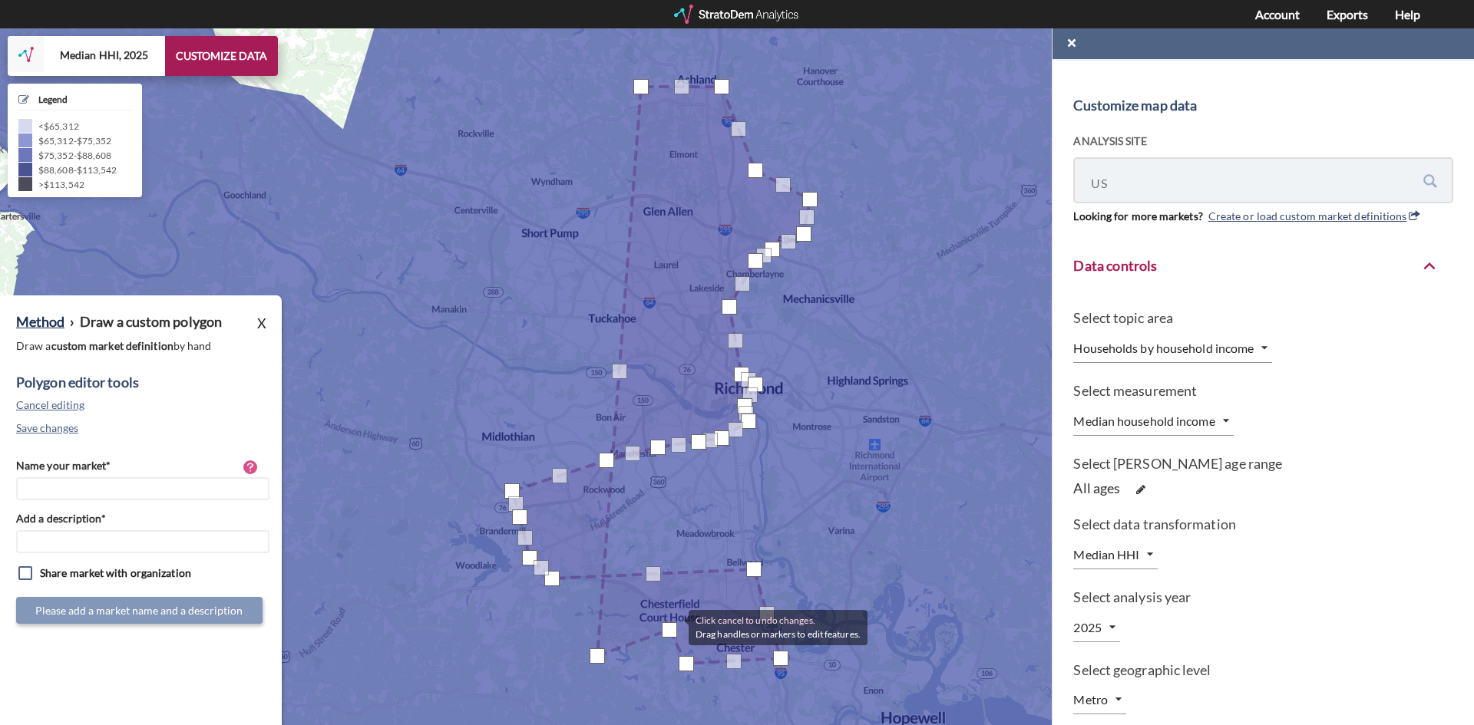
drag, startPoint x: 641, startPoint y: 659, endPoint x: 662, endPoint y: 627, distance: 37.7
click at [675, 626] on div at bounding box center [669, 630] width 15 height 15
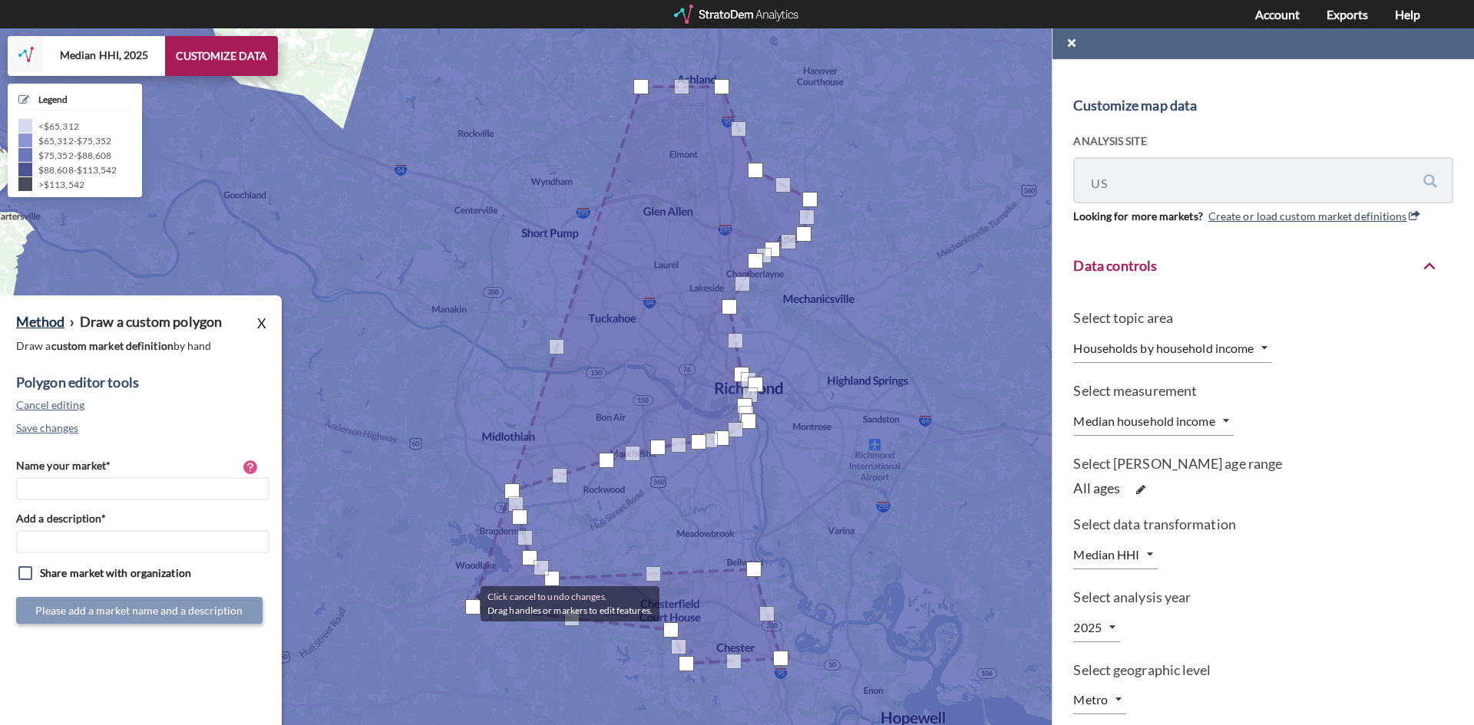
drag, startPoint x: 594, startPoint y: 660, endPoint x: 465, endPoint y: 603, distance: 141.2
click at [465, 603] on div at bounding box center [472, 607] width 15 height 15
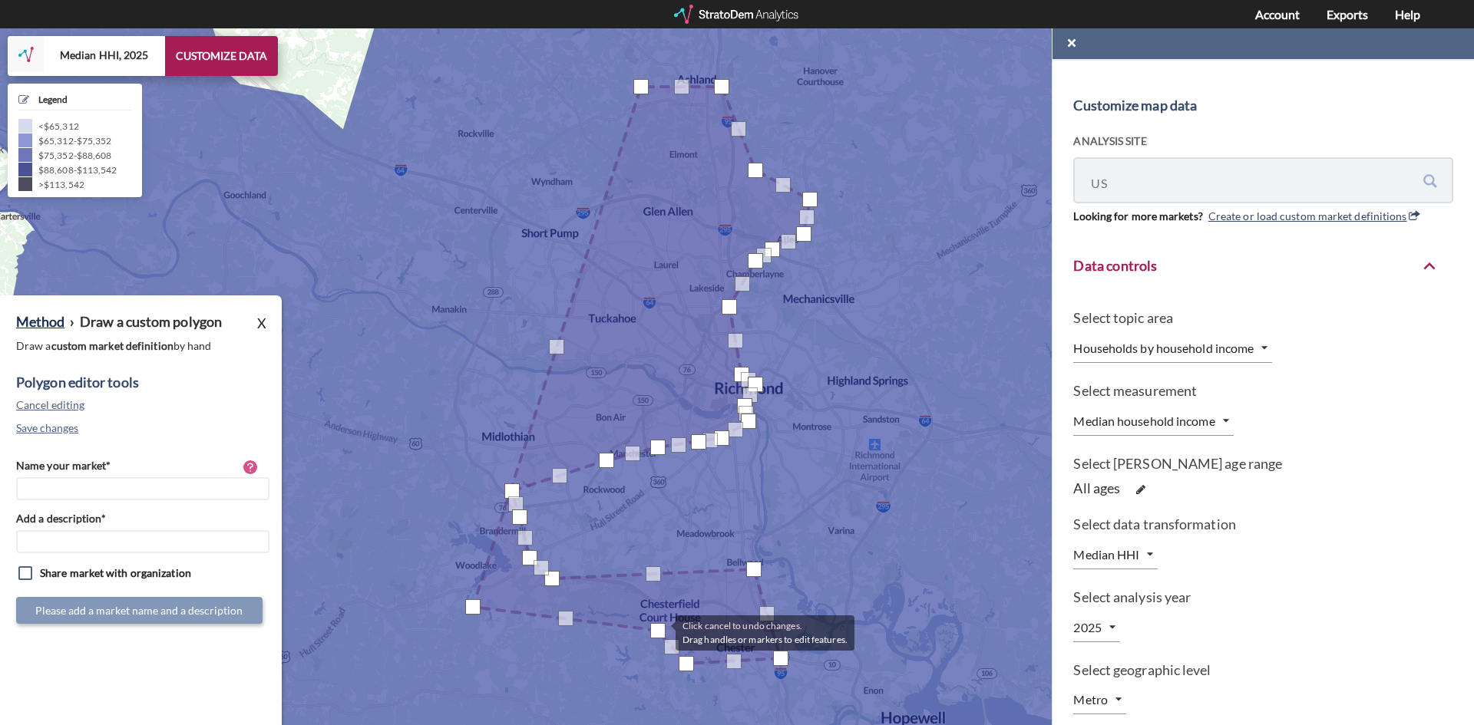
drag, startPoint x: 675, startPoint y: 630, endPoint x: 660, endPoint y: 632, distance: 14.8
click at [660, 632] on div at bounding box center [657, 630] width 15 height 15
drag, startPoint x: 669, startPoint y: 646, endPoint x: 674, endPoint y: 633, distance: 13.8
click at [674, 633] on div at bounding box center [673, 633] width 15 height 15
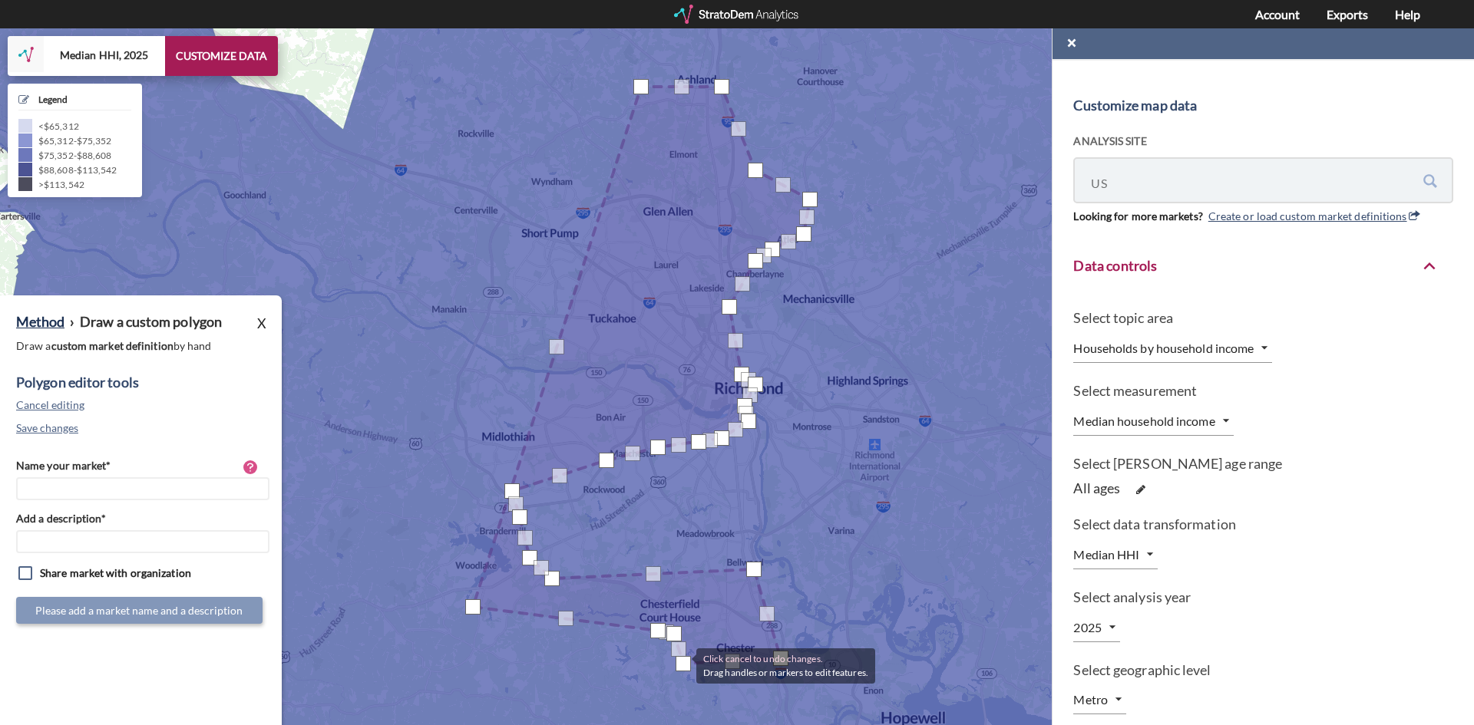
click at [681, 665] on div at bounding box center [683, 663] width 15 height 15
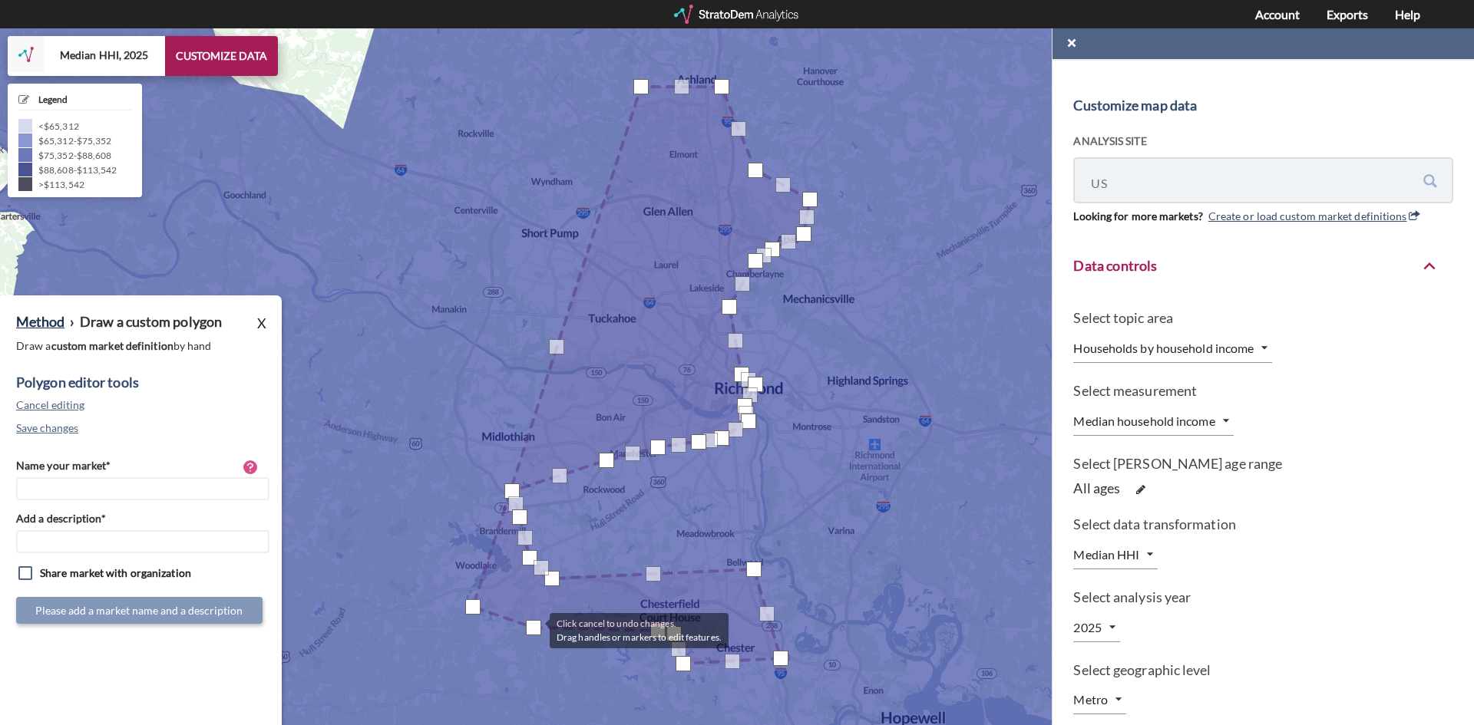
drag, startPoint x: 568, startPoint y: 620, endPoint x: 534, endPoint y: 630, distance: 35.2
click at [534, 630] on div at bounding box center [533, 627] width 15 height 15
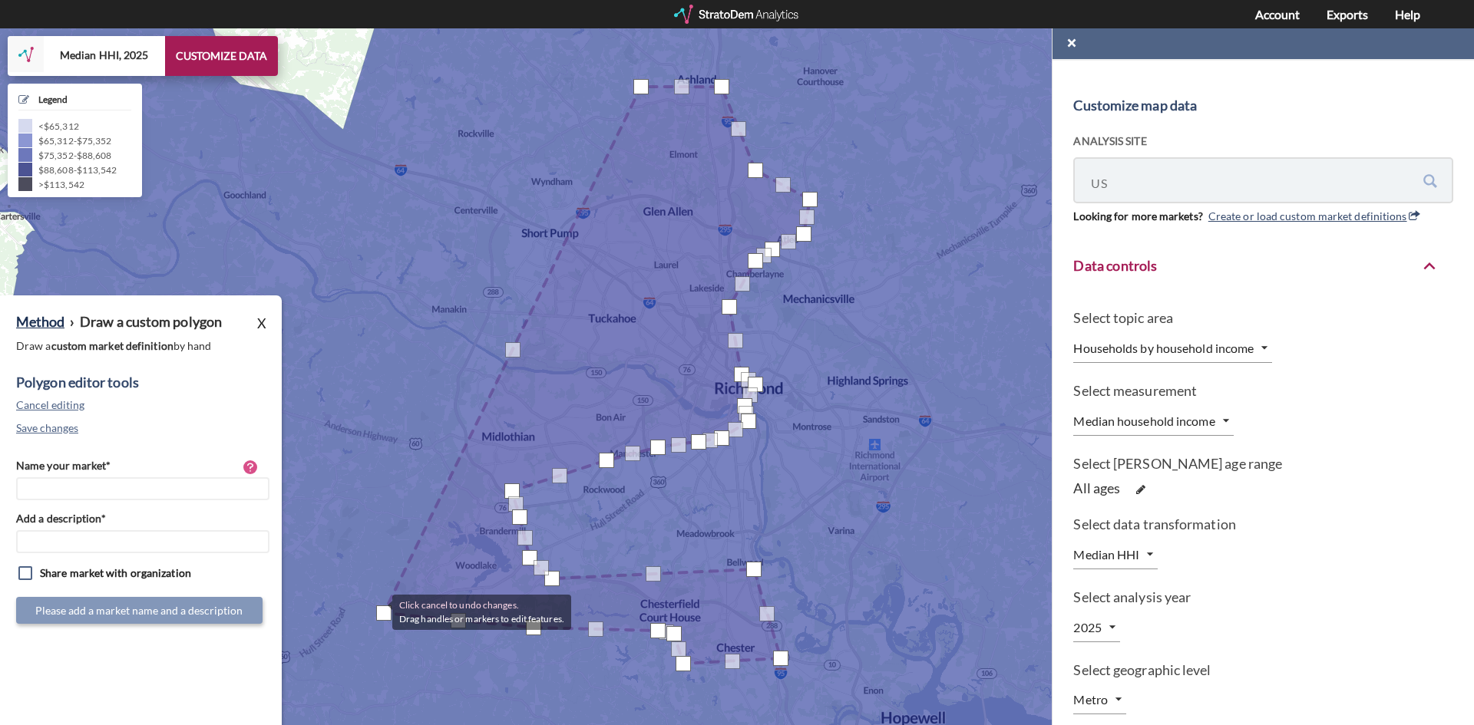
drag, startPoint x: 470, startPoint y: 605, endPoint x: 763, endPoint y: 603, distance: 293.3
click at [376, 611] on div at bounding box center [383, 613] width 15 height 15
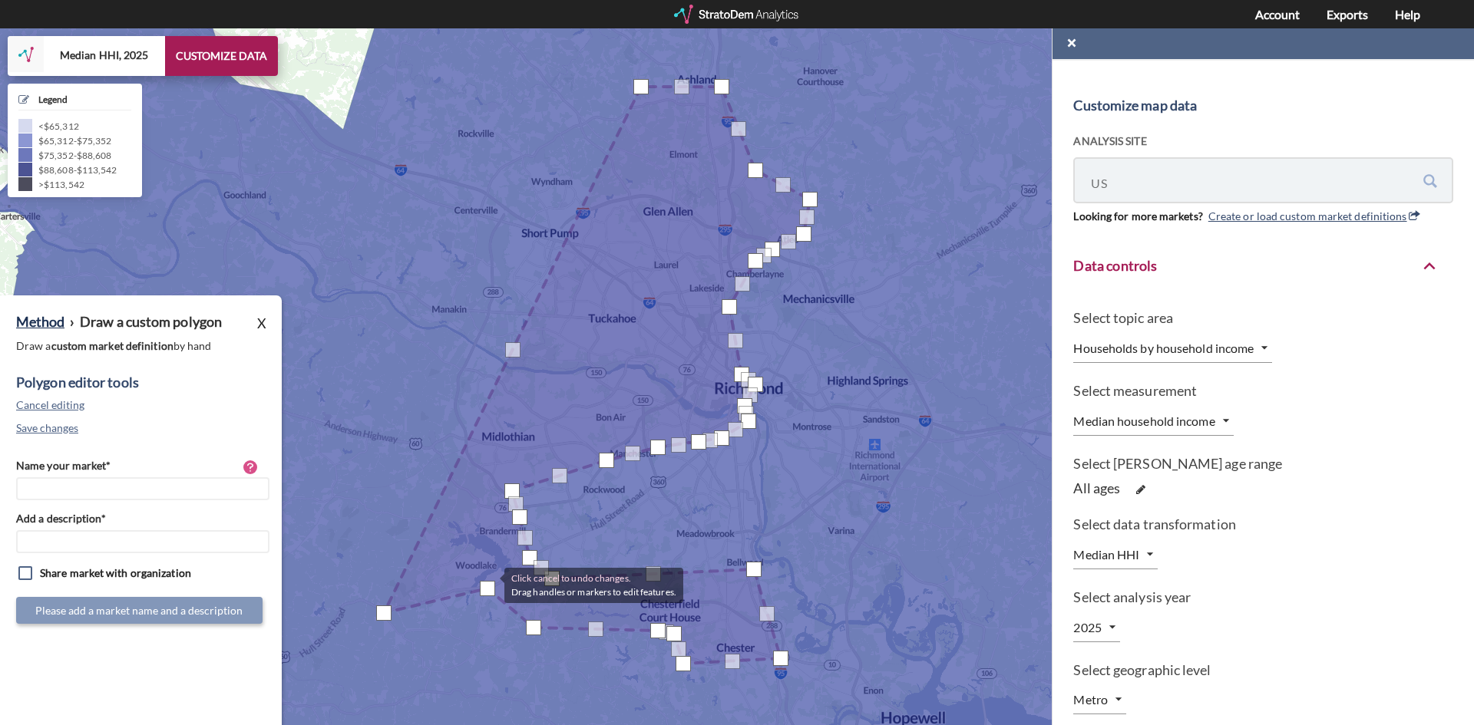
drag, startPoint x: 456, startPoint y: 617, endPoint x: 489, endPoint y: 584, distance: 46.7
click at [489, 584] on div at bounding box center [487, 588] width 15 height 15
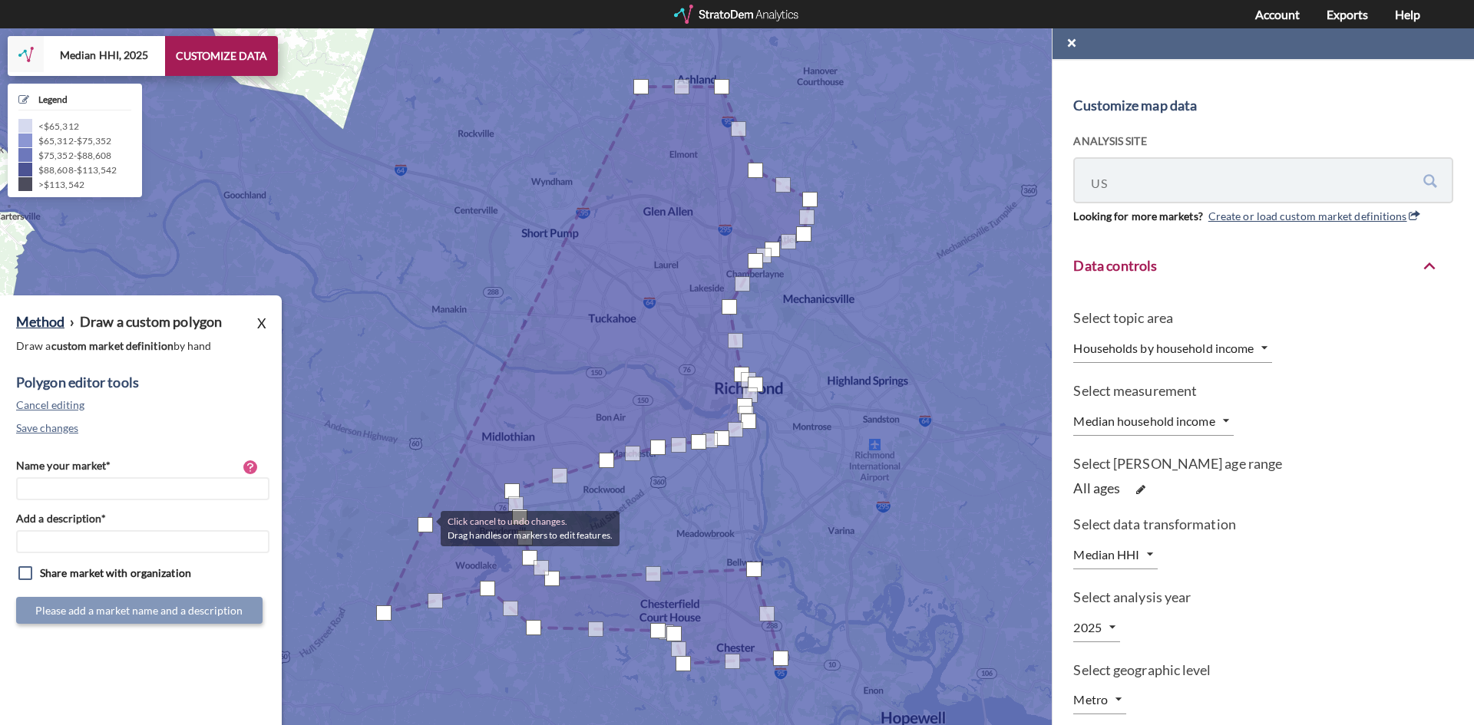
drag, startPoint x: 517, startPoint y: 352, endPoint x: 425, endPoint y: 527, distance: 197.4
click at [425, 527] on div at bounding box center [425, 524] width 15 height 15
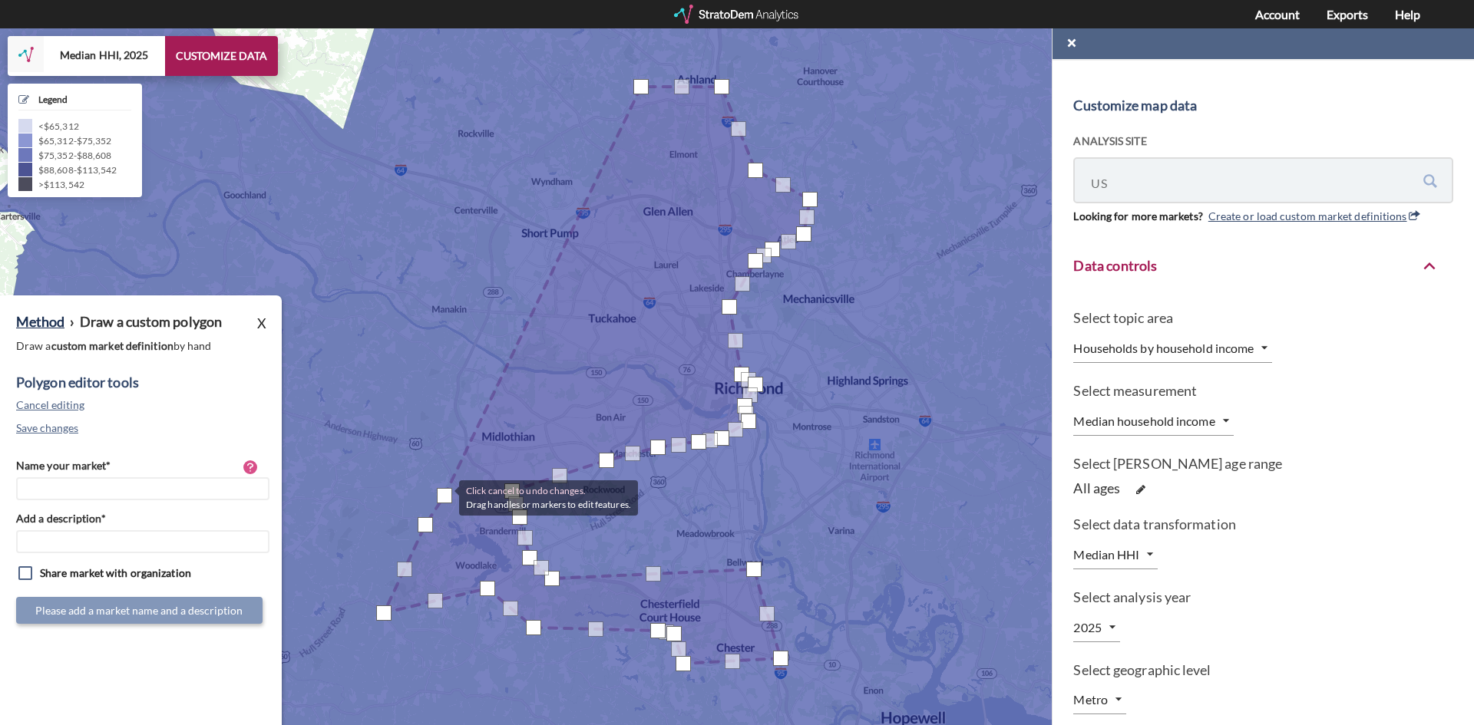
drag, startPoint x: 532, startPoint y: 304, endPoint x: 444, endPoint y: 497, distance: 212.0
click at [444, 497] on div at bounding box center [444, 495] width 15 height 15
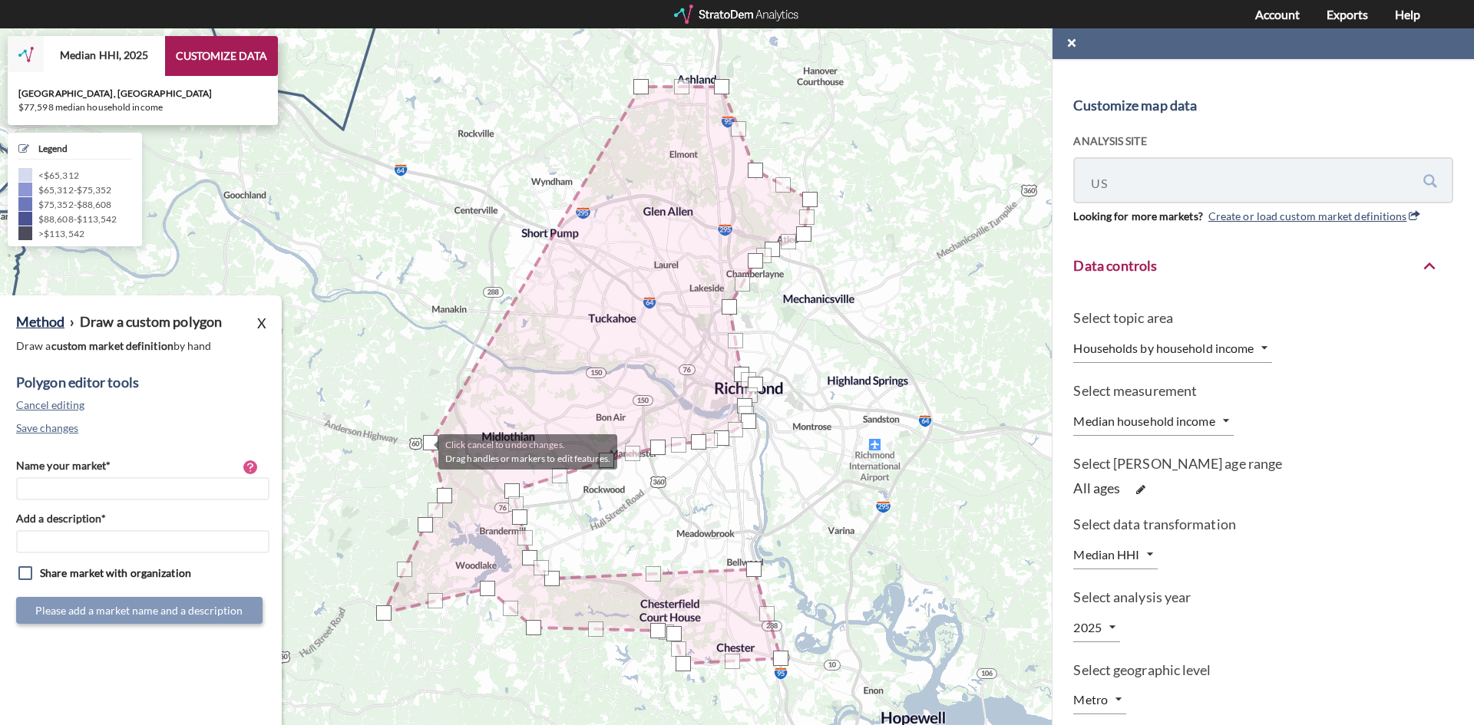
drag, startPoint x: 537, startPoint y: 291, endPoint x: 423, endPoint y: 451, distance: 196.4
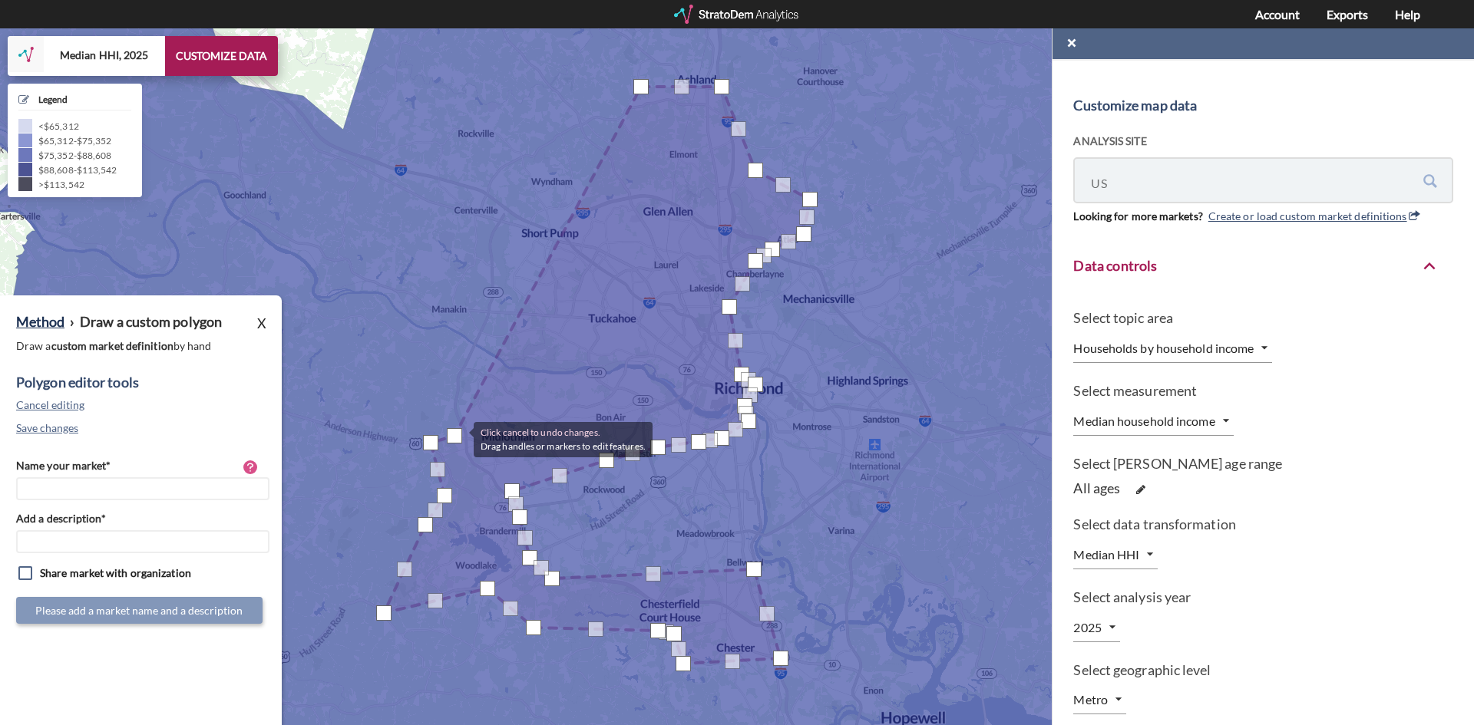
drag, startPoint x: 540, startPoint y: 265, endPoint x: 458, endPoint y: 438, distance: 192.0
click at [458, 438] on div at bounding box center [454, 435] width 15 height 15
drag, startPoint x: 546, startPoint y: 261, endPoint x: 517, endPoint y: 451, distance: 192.5
click at [514, 452] on div at bounding box center [512, 448] width 15 height 15
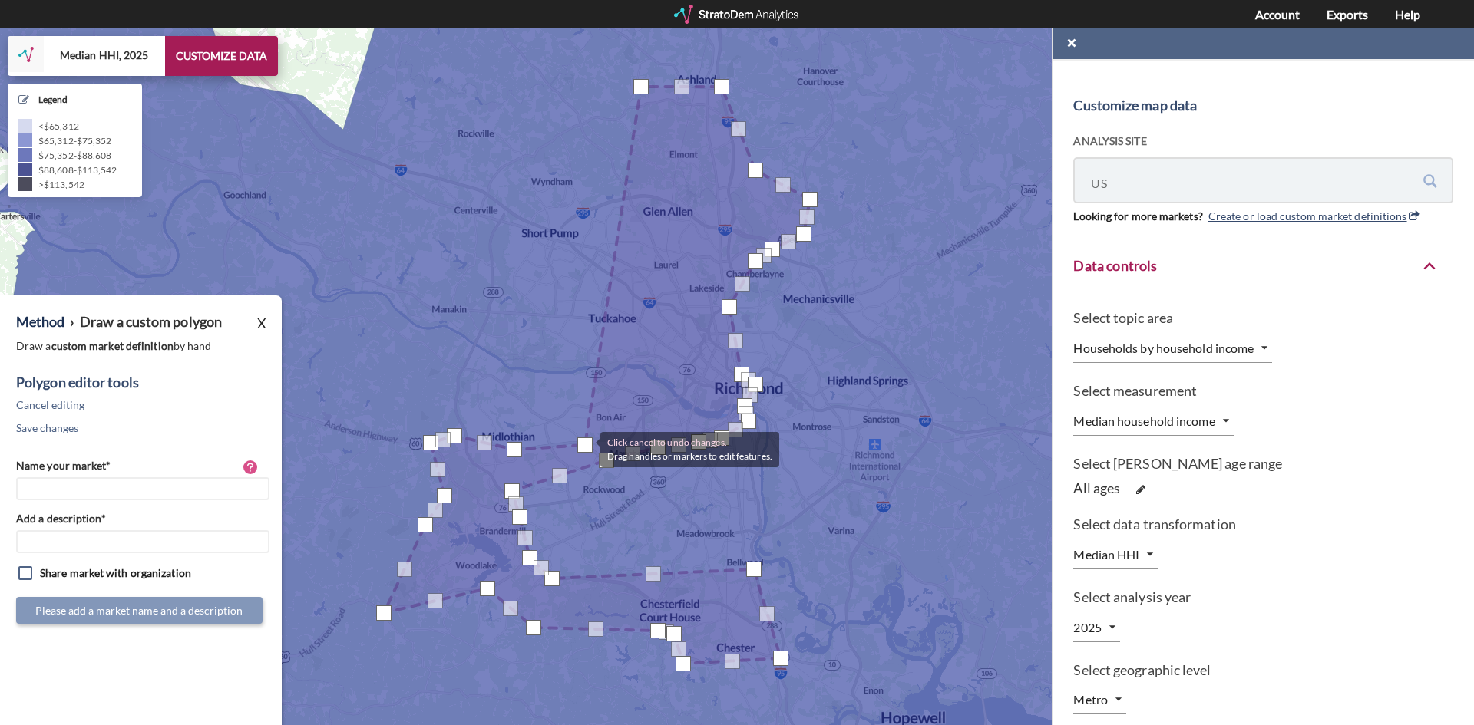
drag, startPoint x: 575, startPoint y: 270, endPoint x: 585, endPoint y: 448, distance: 178.4
click at [585, 448] on div at bounding box center [584, 445] width 15 height 15
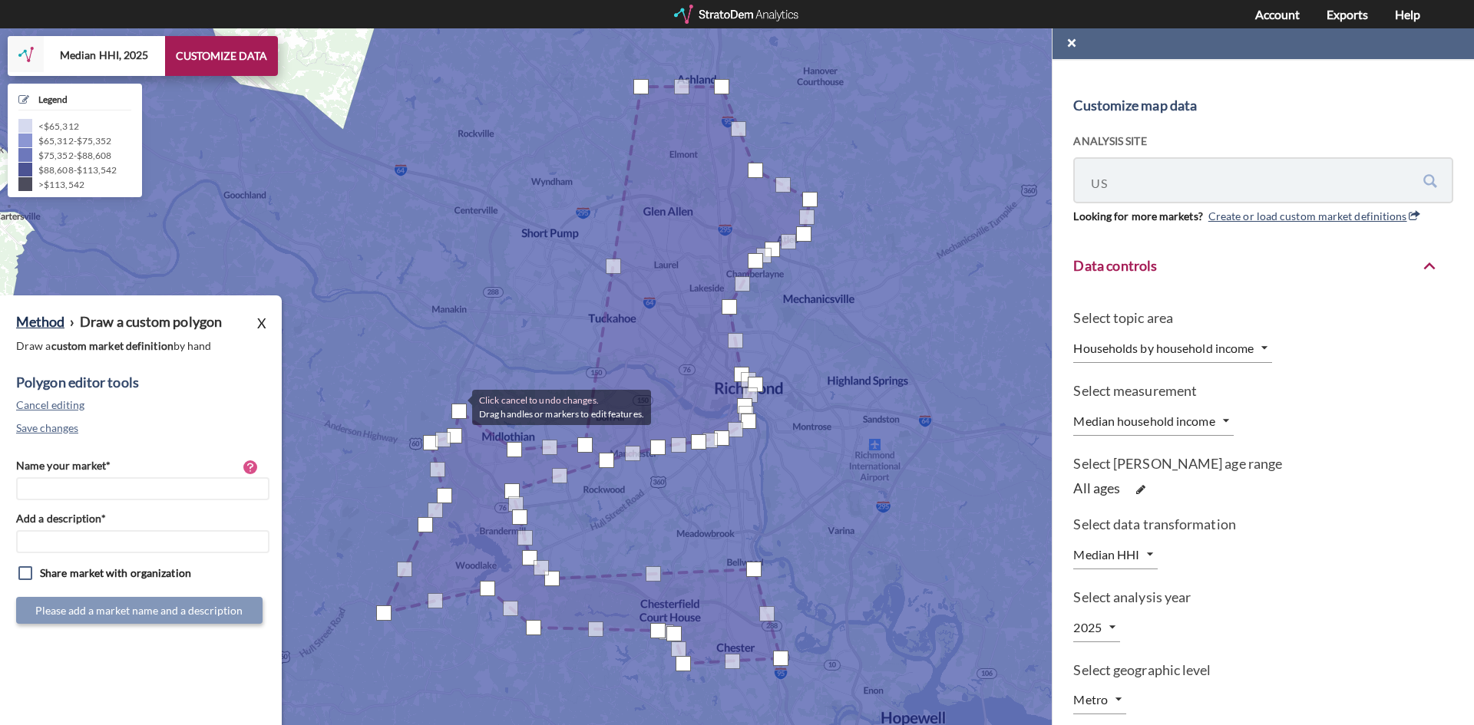
drag, startPoint x: 483, startPoint y: 440, endPoint x: 457, endPoint y: 406, distance: 42.7
click at [457, 406] on div at bounding box center [458, 411] width 15 height 15
drag, startPoint x: 514, startPoint y: 446, endPoint x: 514, endPoint y: 424, distance: 22.3
click at [514, 424] on div at bounding box center [513, 425] width 15 height 15
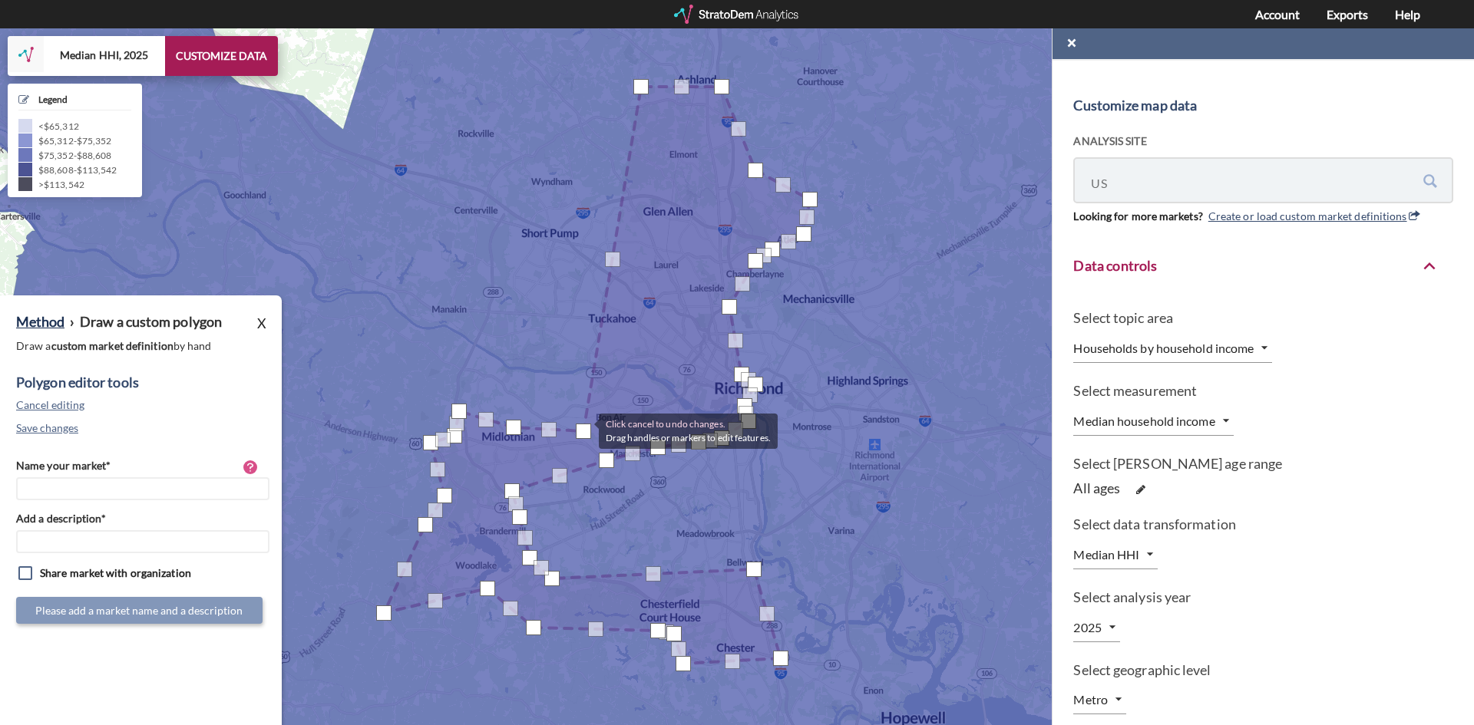
drag, startPoint x: 585, startPoint y: 446, endPoint x: 593, endPoint y: 427, distance: 21.0
click at [583, 431] on div at bounding box center [583, 431] width 15 height 15
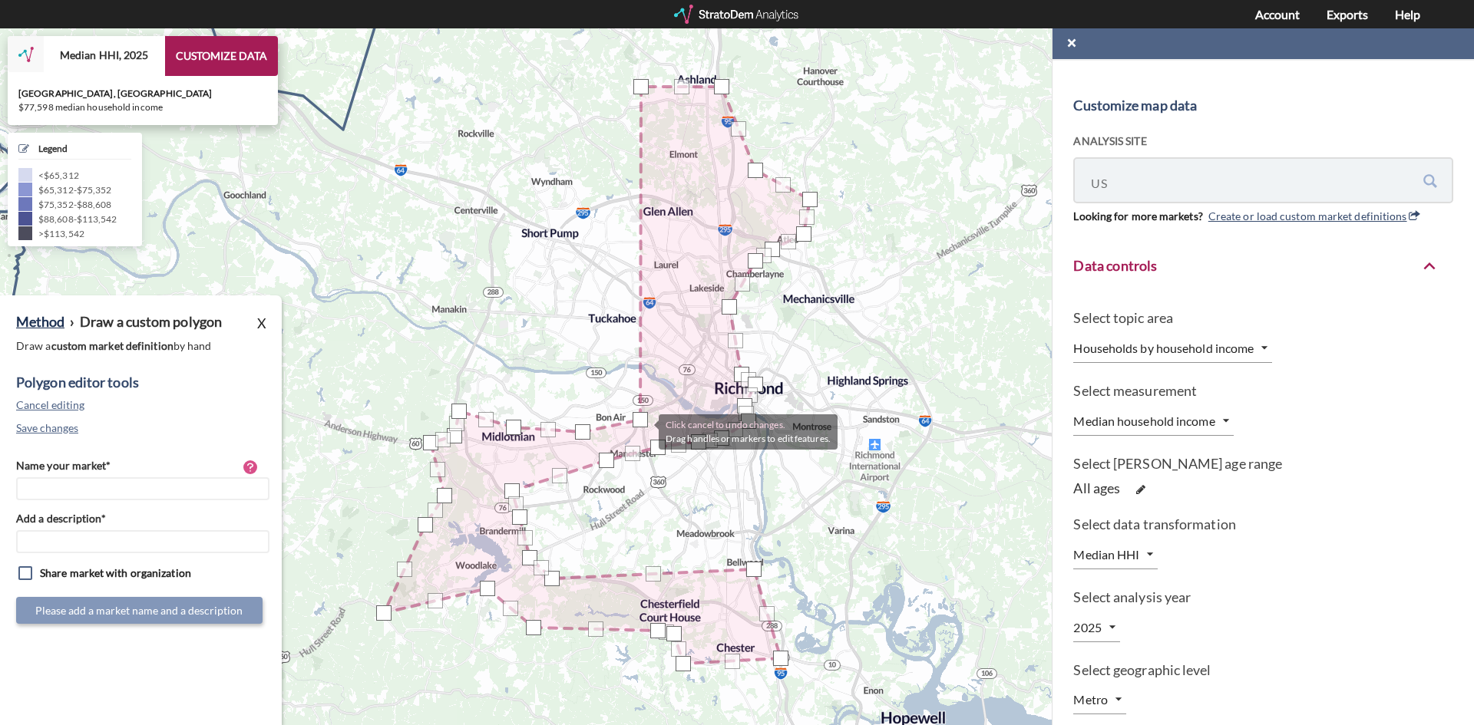
drag, startPoint x: 613, startPoint y: 266, endPoint x: 646, endPoint y: 426, distance: 163.7
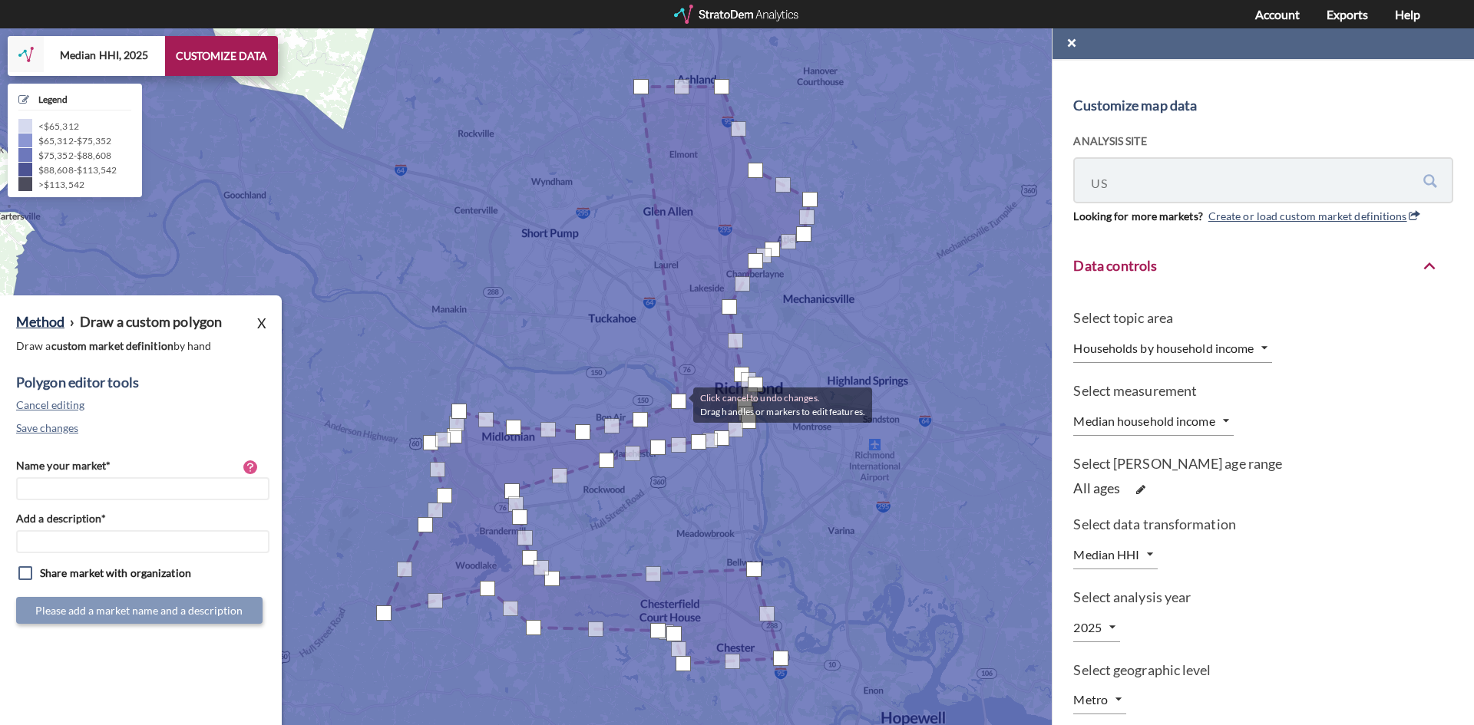
drag, startPoint x: 639, startPoint y: 256, endPoint x: 678, endPoint y: 404, distance: 152.5
click at [678, 404] on div at bounding box center [678, 401] width 15 height 15
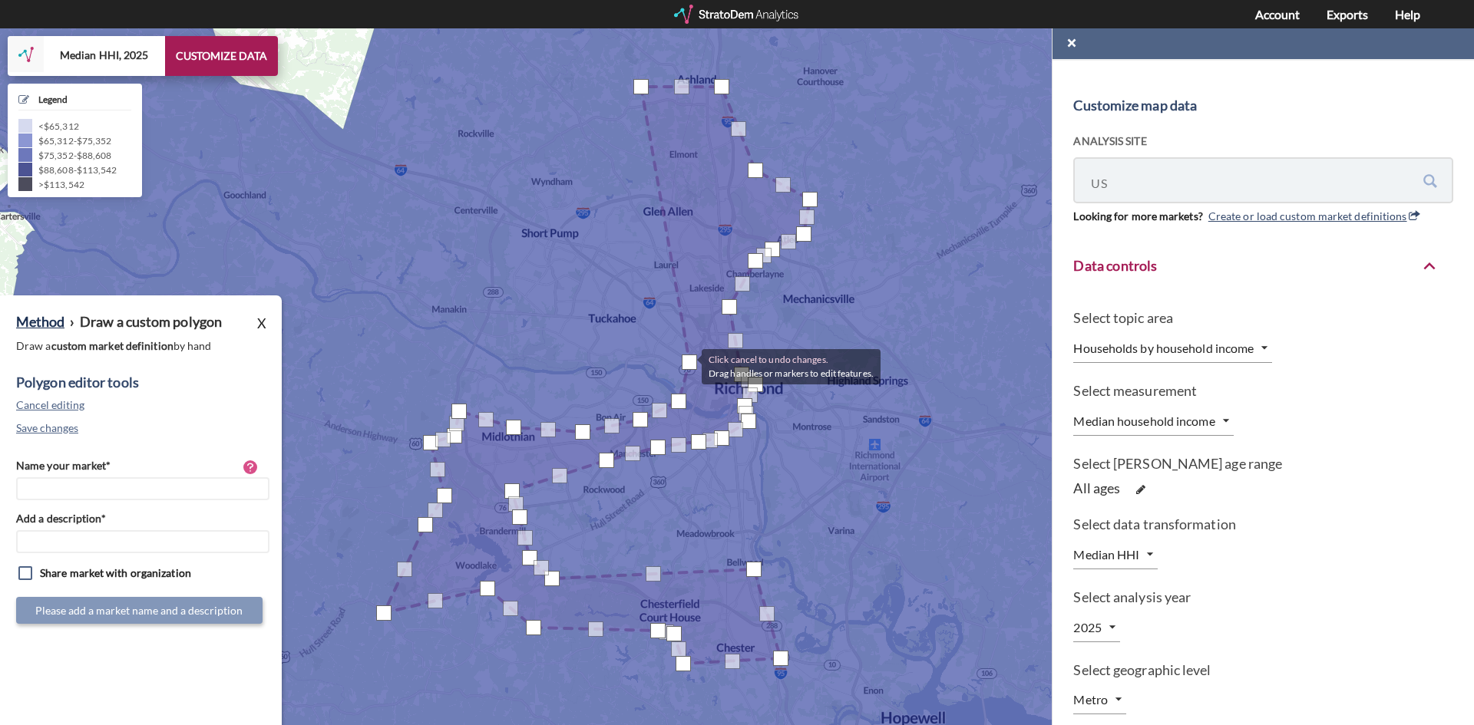
drag, startPoint x: 658, startPoint y: 241, endPoint x: 686, endPoint y: 365, distance: 126.8
click at [686, 365] on div at bounding box center [689, 362] width 15 height 15
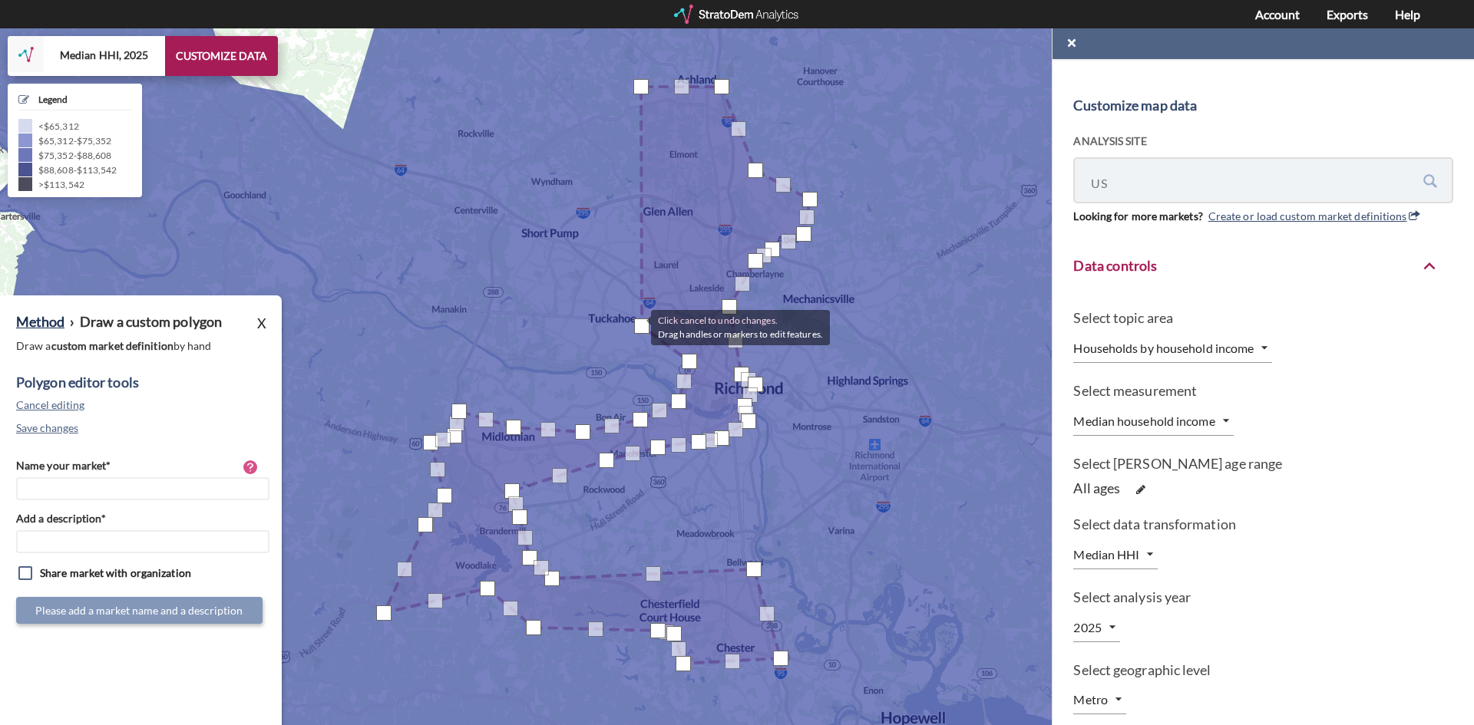
drag, startPoint x: 661, startPoint y: 225, endPoint x: 636, endPoint y: 326, distance: 104.5
click at [636, 326] on div at bounding box center [641, 326] width 15 height 15
drag, startPoint x: 644, startPoint y: 326, endPoint x: 638, endPoint y: 320, distance: 8.7
click at [638, 320] on div at bounding box center [637, 320] width 15 height 15
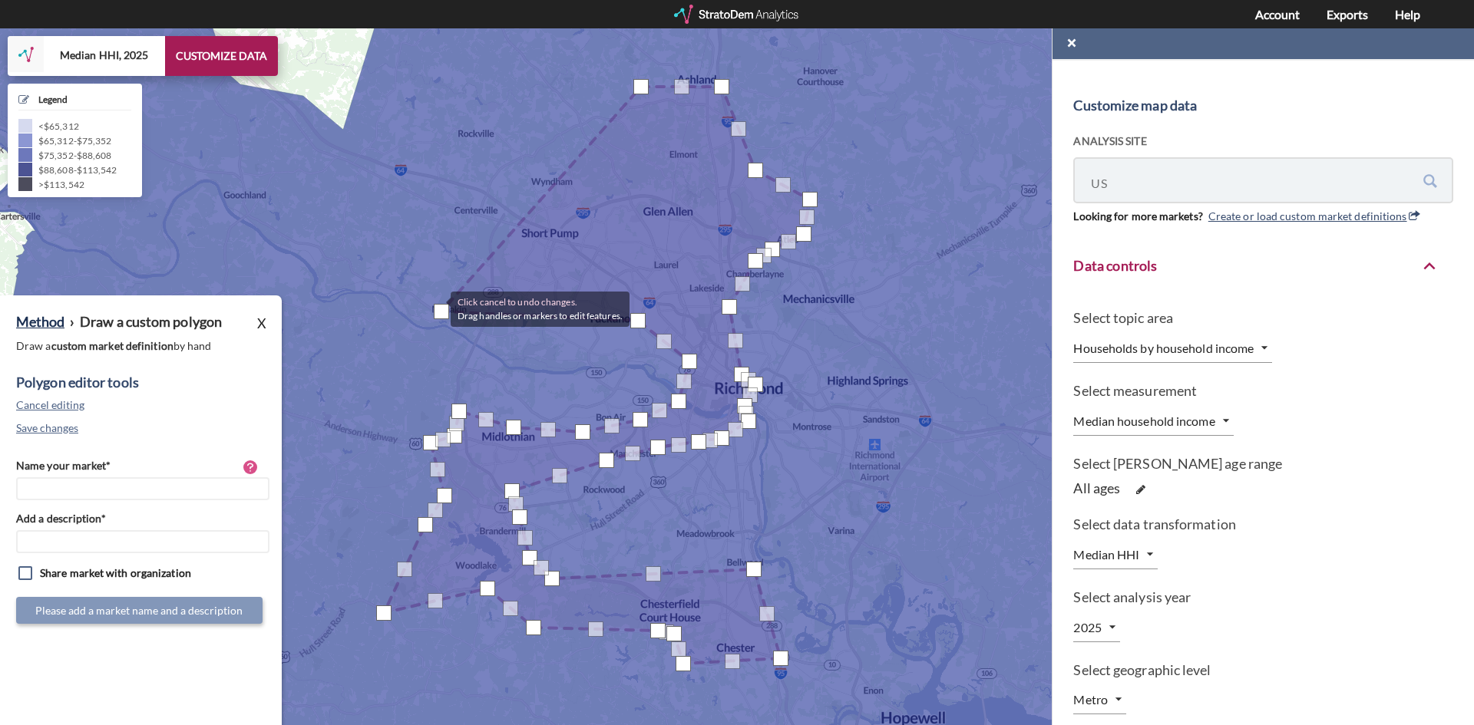
drag, startPoint x: 635, startPoint y: 198, endPoint x: 435, endPoint y: 308, distance: 227.8
click at [435, 308] on div at bounding box center [441, 311] width 15 height 15
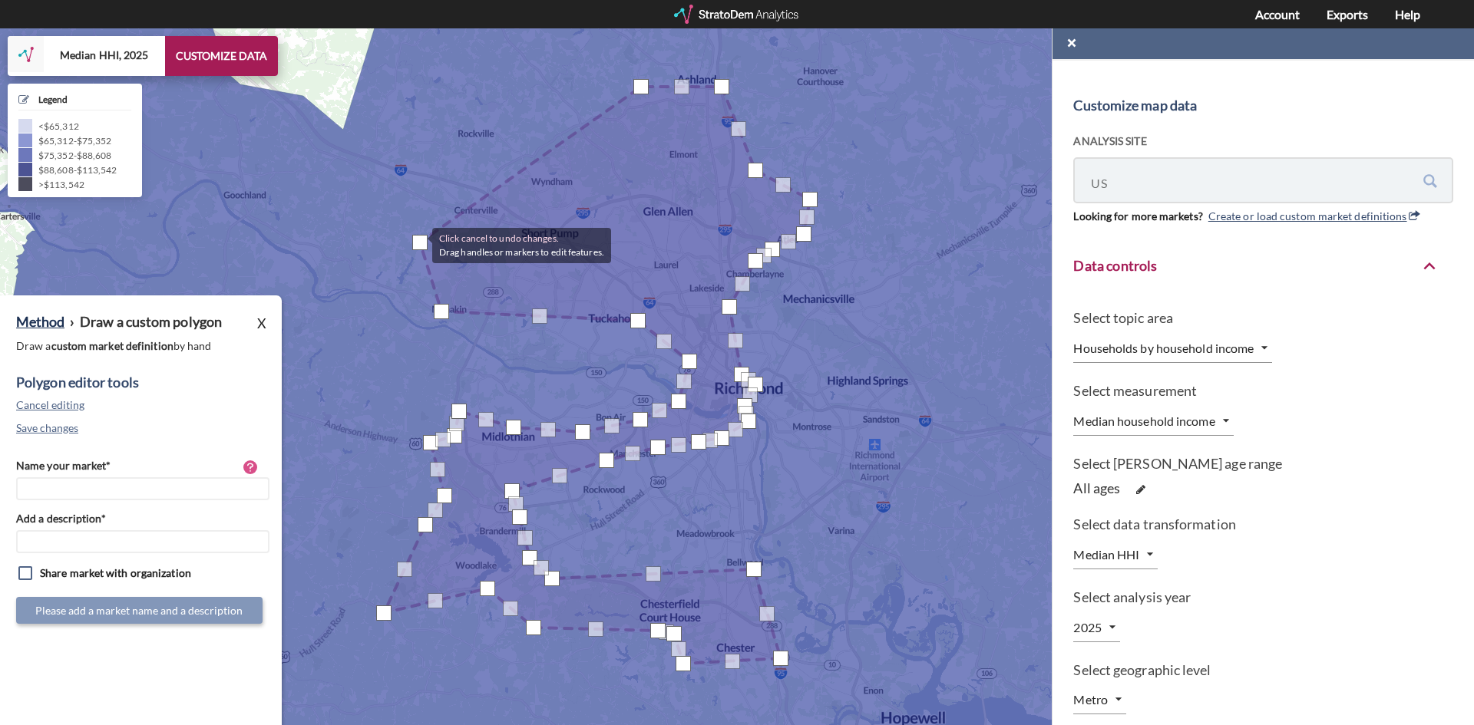
drag, startPoint x: 541, startPoint y: 202, endPoint x: 417, endPoint y: 244, distance: 131.3
click at [417, 244] on div at bounding box center [419, 242] width 15 height 15
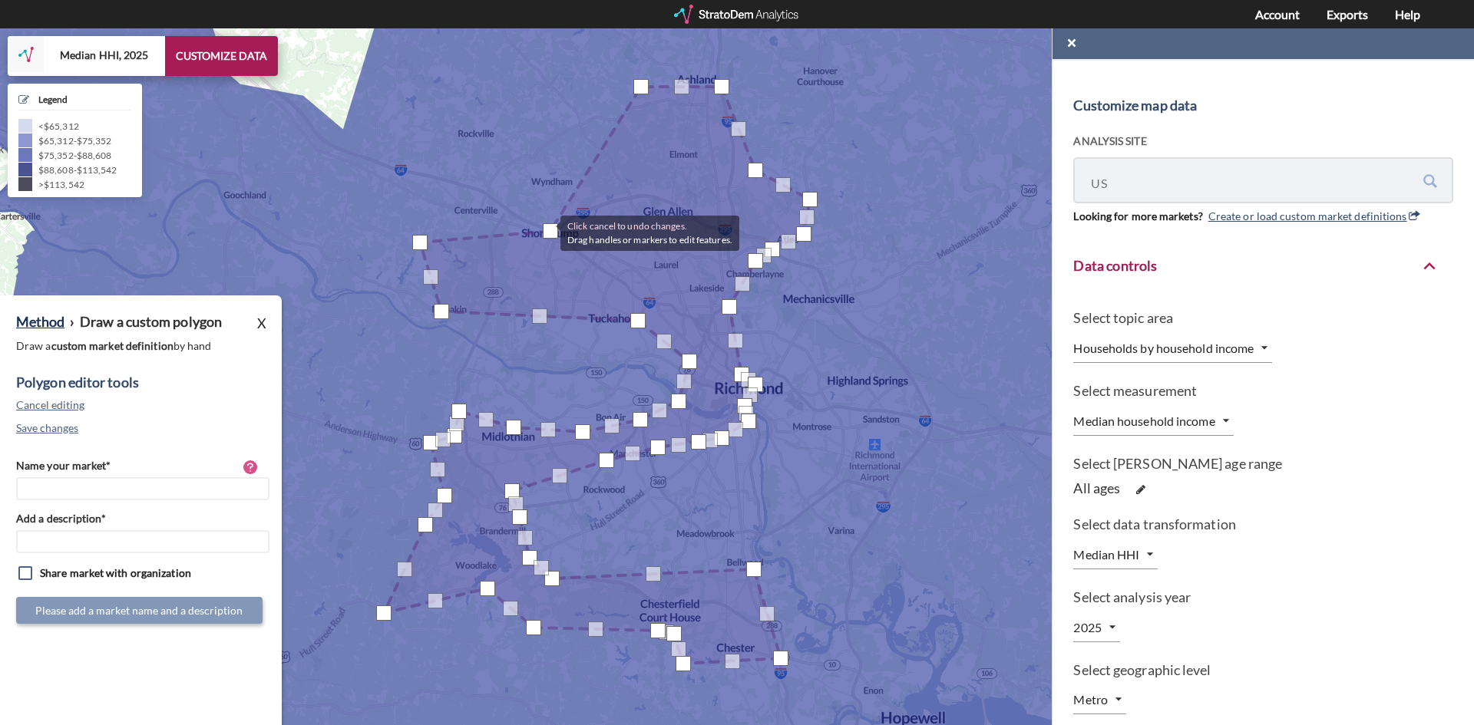
drag, startPoint x: 525, startPoint y: 164, endPoint x: 546, endPoint y: 233, distance: 72.1
click at [546, 233] on div at bounding box center [550, 230] width 15 height 15
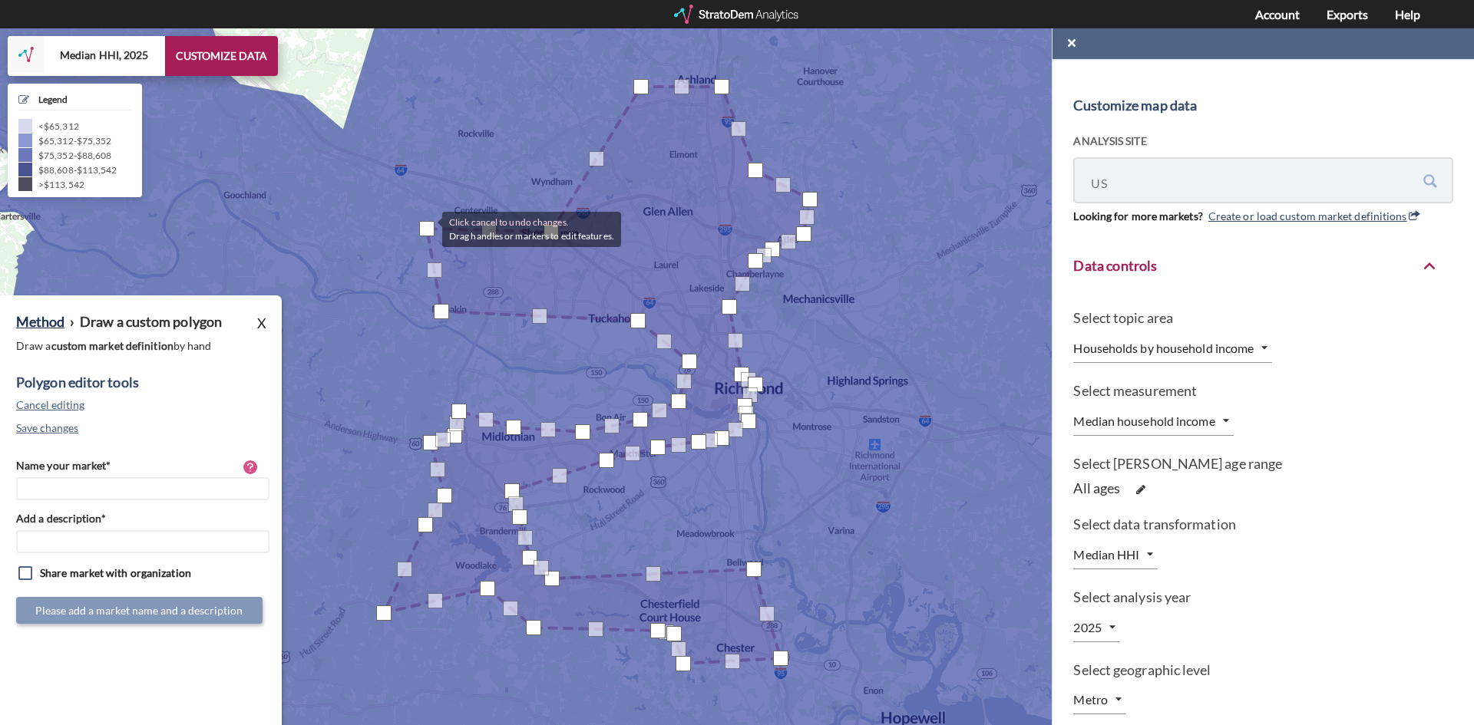
drag, startPoint x: 421, startPoint y: 243, endPoint x: 427, endPoint y: 228, distance: 15.5
click at [427, 228] on div at bounding box center [426, 228] width 15 height 15
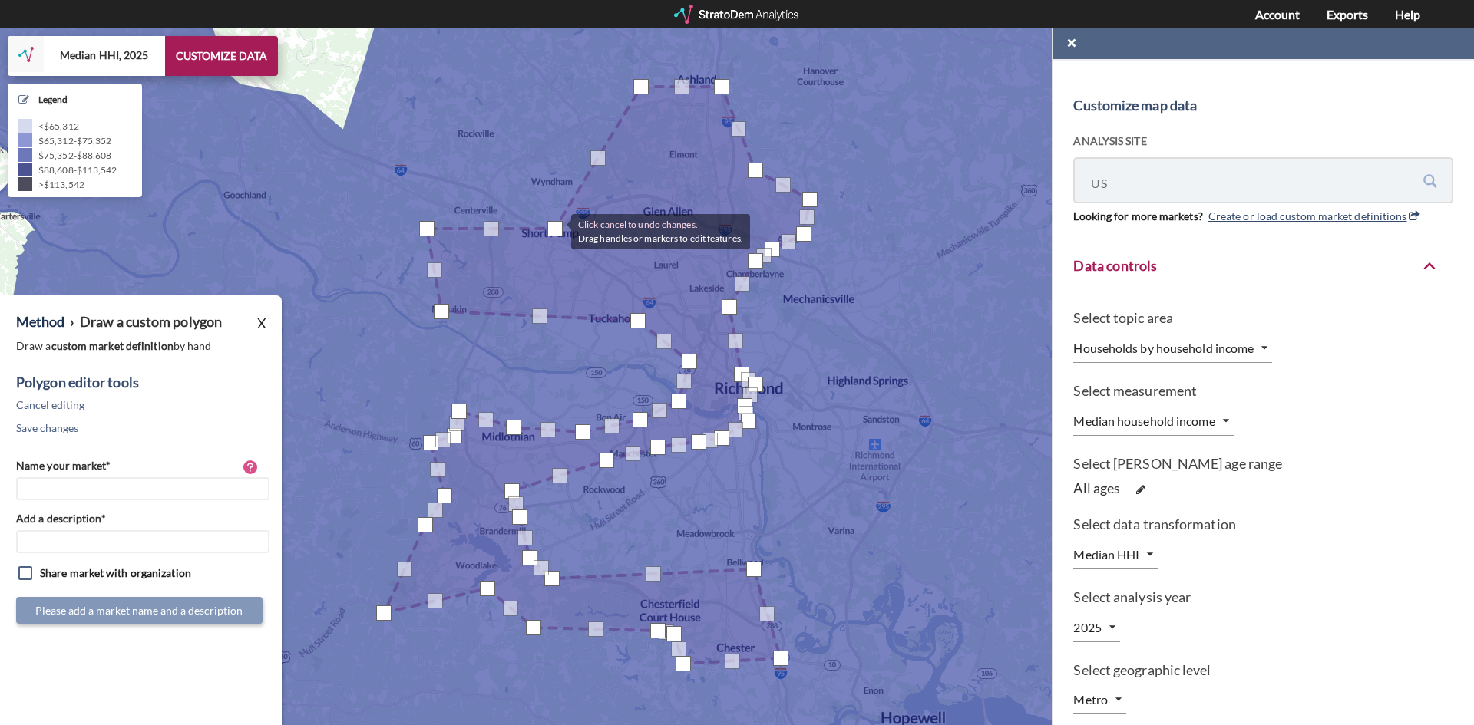
click at [556, 230] on div at bounding box center [554, 228] width 15 height 15
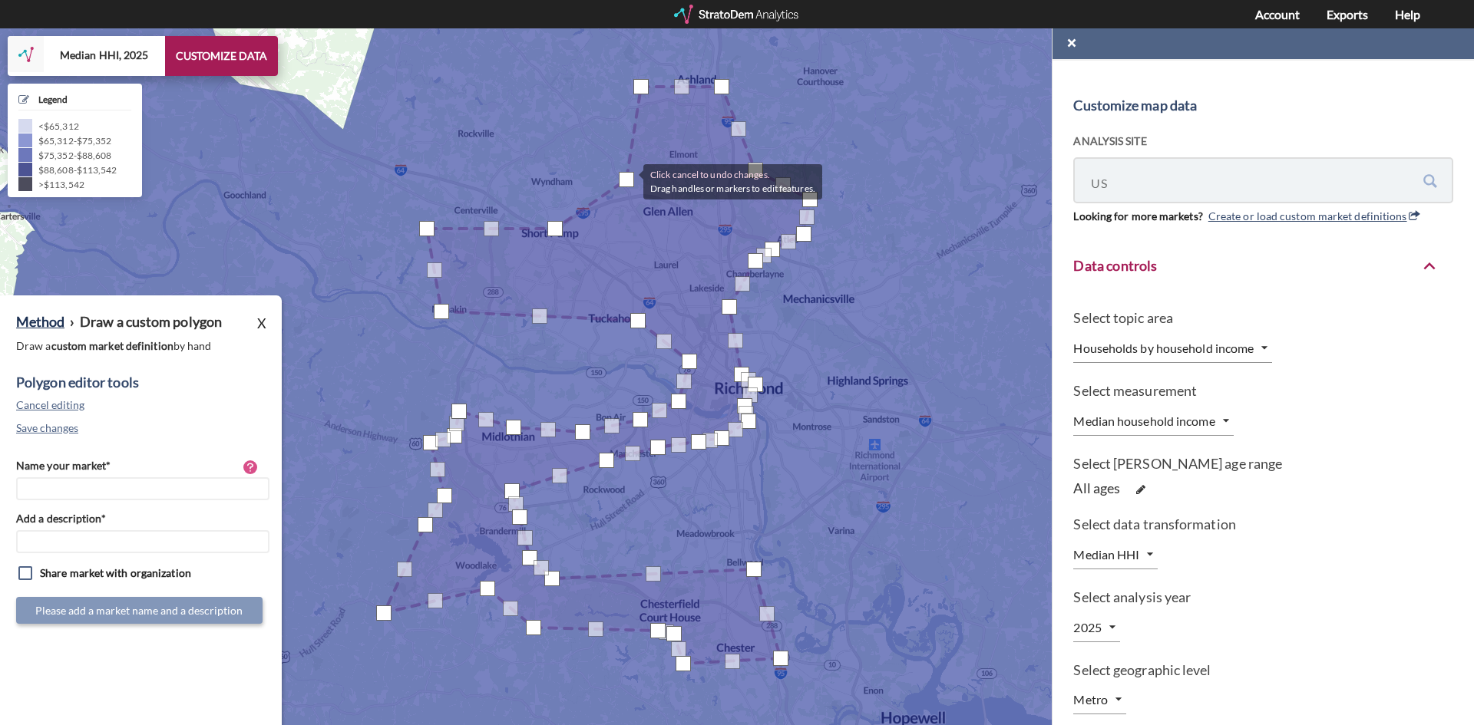
drag, startPoint x: 597, startPoint y: 159, endPoint x: 628, endPoint y: 180, distance: 37.5
click at [628, 180] on div at bounding box center [626, 179] width 15 height 15
drag, startPoint x: 636, startPoint y: 138, endPoint x: 680, endPoint y: 187, distance: 65.7
click at [680, 187] on div at bounding box center [677, 183] width 15 height 15
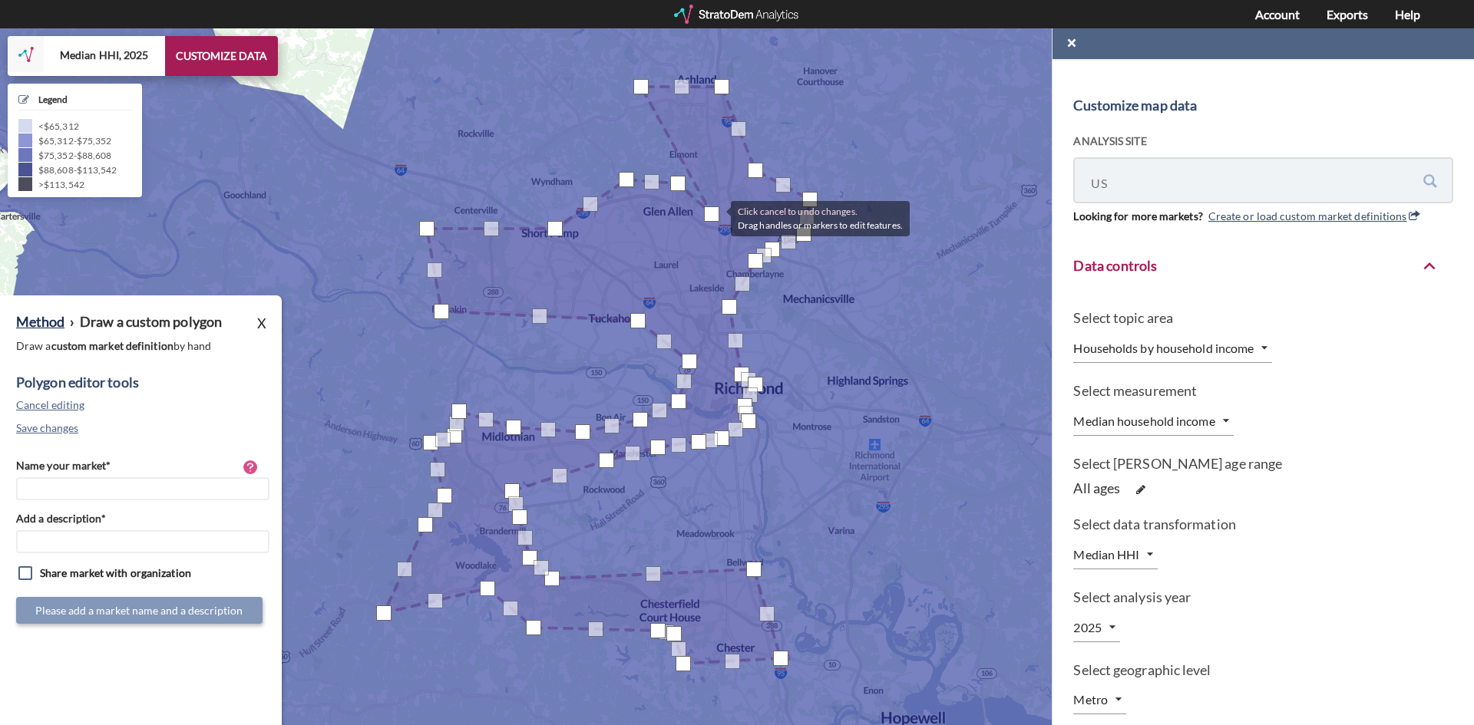
drag, startPoint x: 667, startPoint y: 142, endPoint x: 721, endPoint y: 213, distance: 89.4
click at [719, 216] on div at bounding box center [711, 214] width 15 height 15
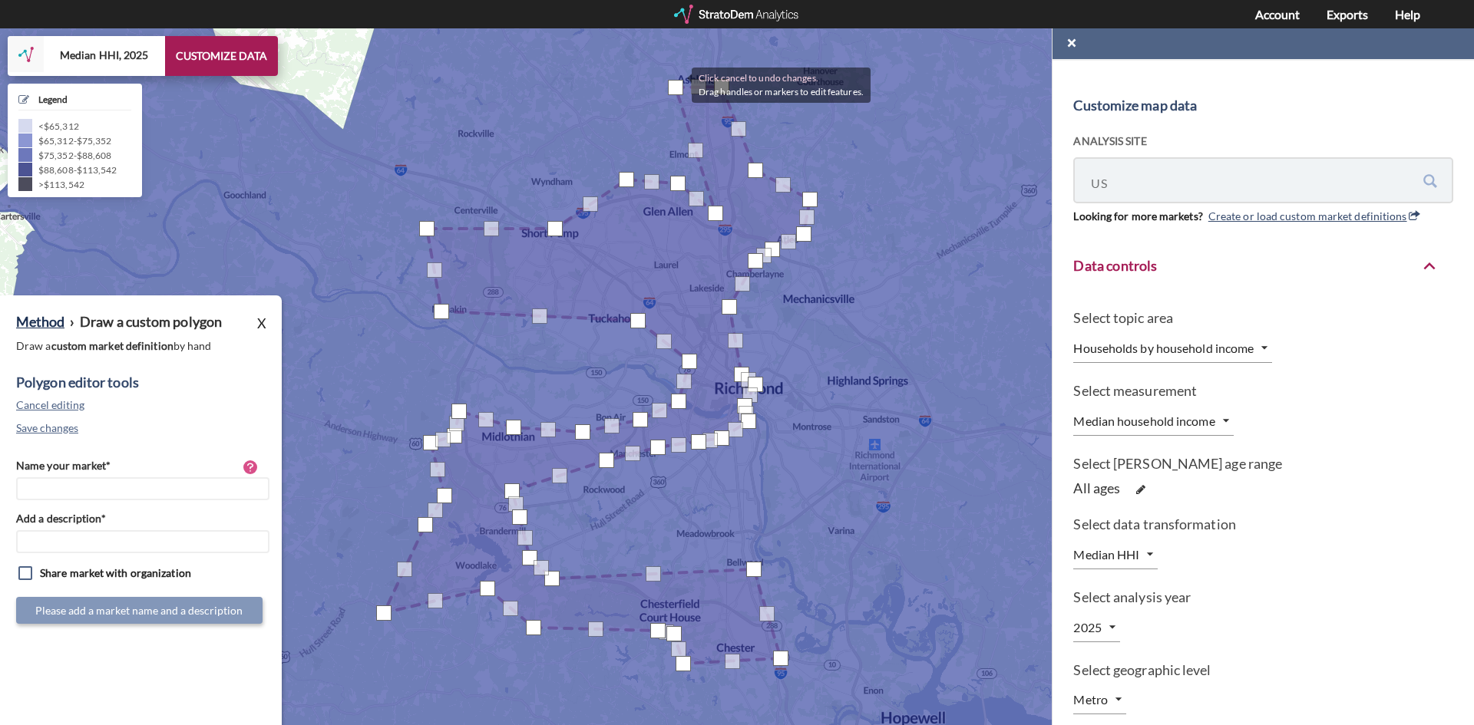
drag, startPoint x: 636, startPoint y: 83, endPoint x: 676, endPoint y: 84, distance: 39.9
click at [676, 84] on div at bounding box center [675, 87] width 15 height 15
drag, startPoint x: 677, startPoint y: 81, endPoint x: 692, endPoint y: 81, distance: 14.6
click at [692, 81] on div at bounding box center [688, 87] width 15 height 15
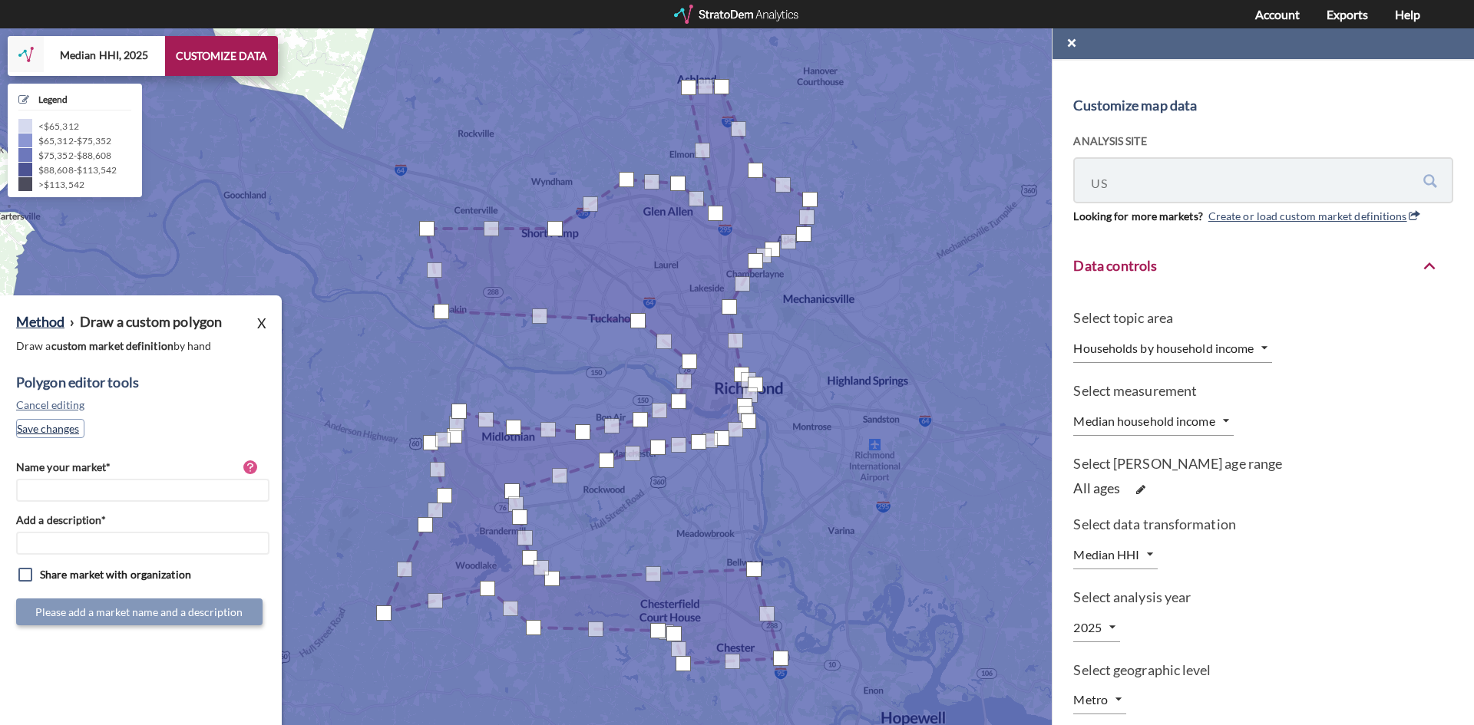
click at [55, 428] on button "Save changes" at bounding box center [50, 428] width 68 height 19
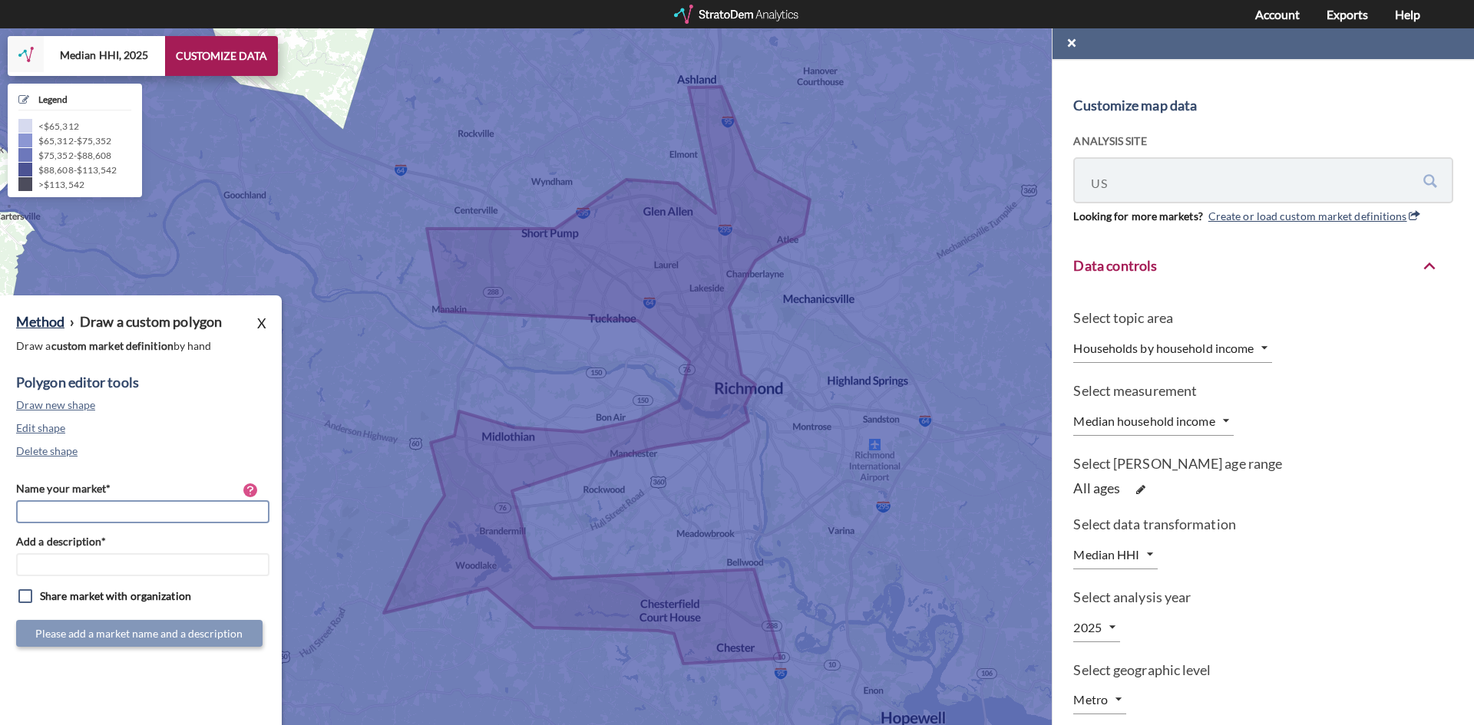
drag, startPoint x: 84, startPoint y: 512, endPoint x: 74, endPoint y: 503, distance: 13.6
click at [78, 507] on input "Name your market*" at bounding box center [142, 512] width 253 height 23
type input "PMA Short Pump, VA"
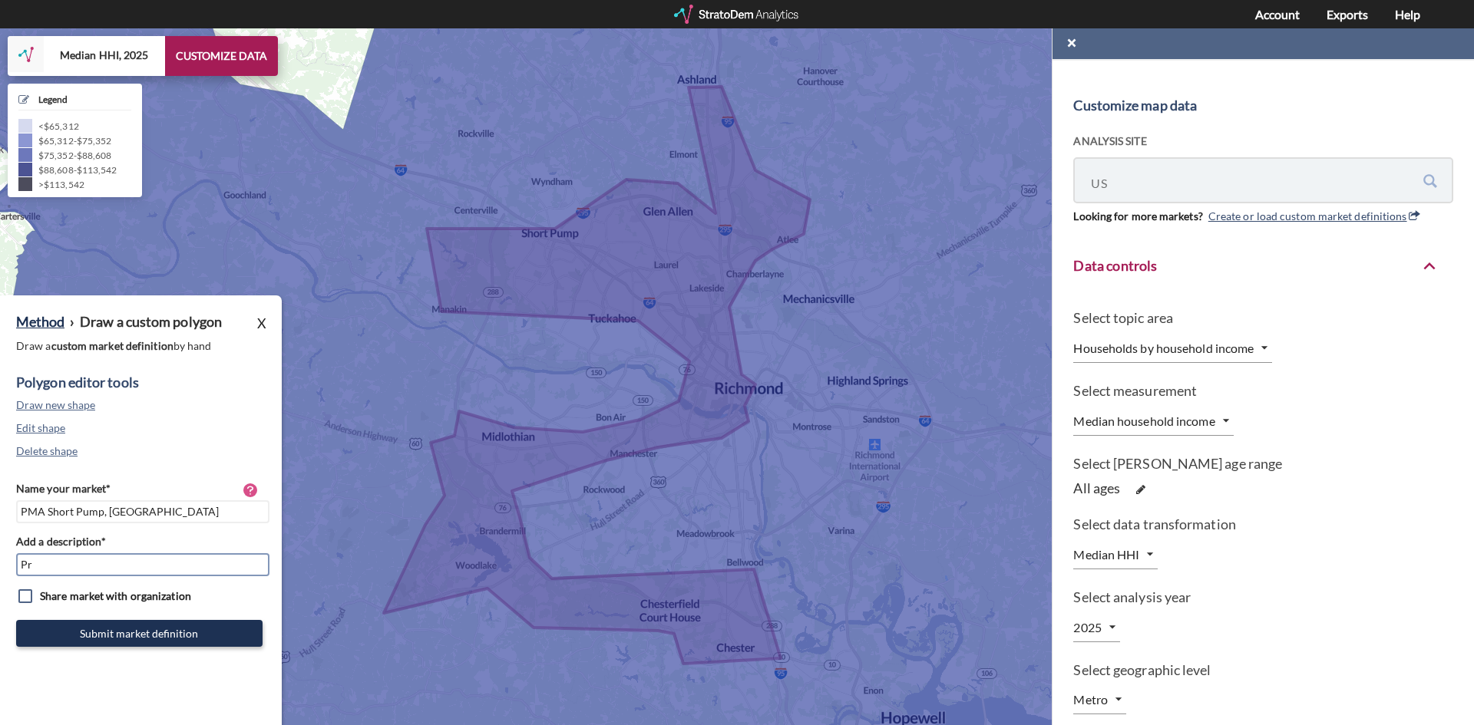
type input "P"
type input "Short Pump Richmond, VA"
click at [88, 504] on input "PMA Short Pump, VA" at bounding box center [142, 512] width 253 height 23
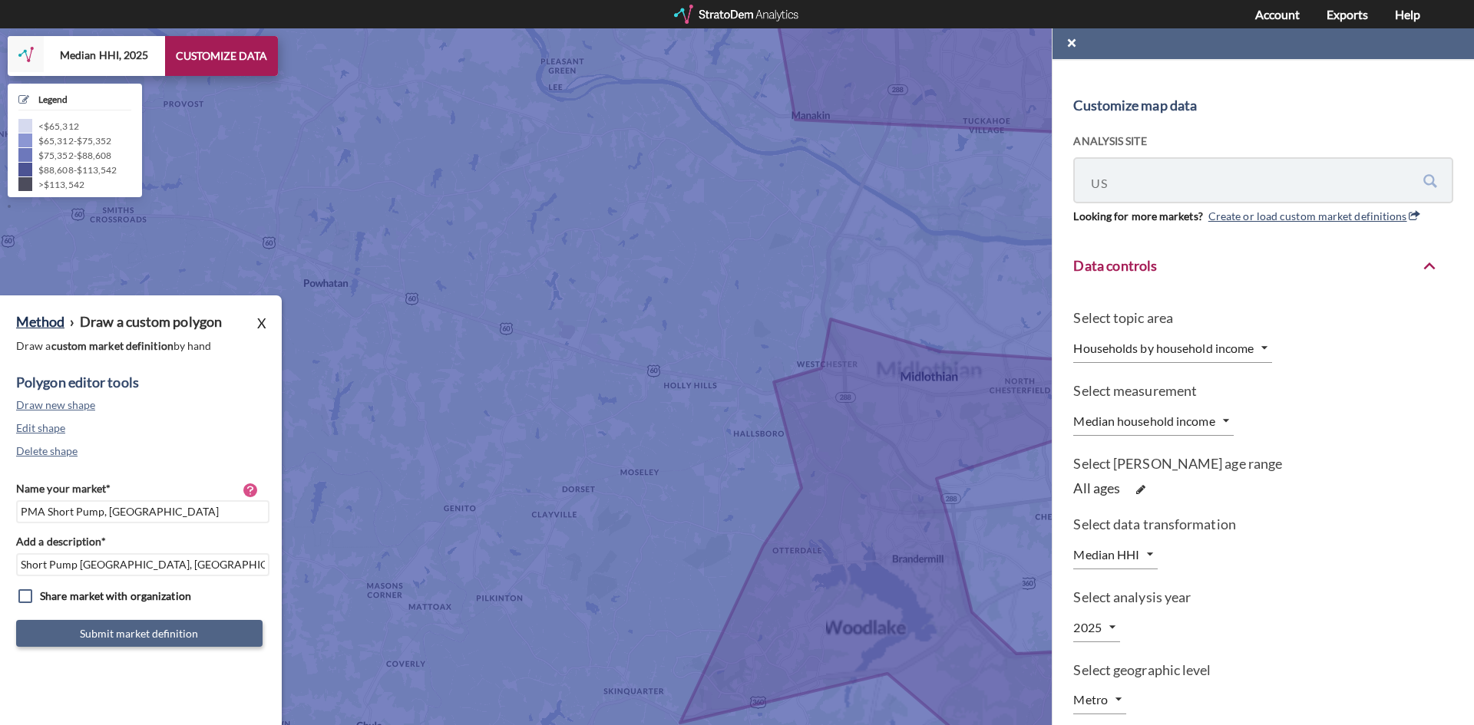
click at [142, 636] on button "Submit market definition" at bounding box center [139, 633] width 246 height 27
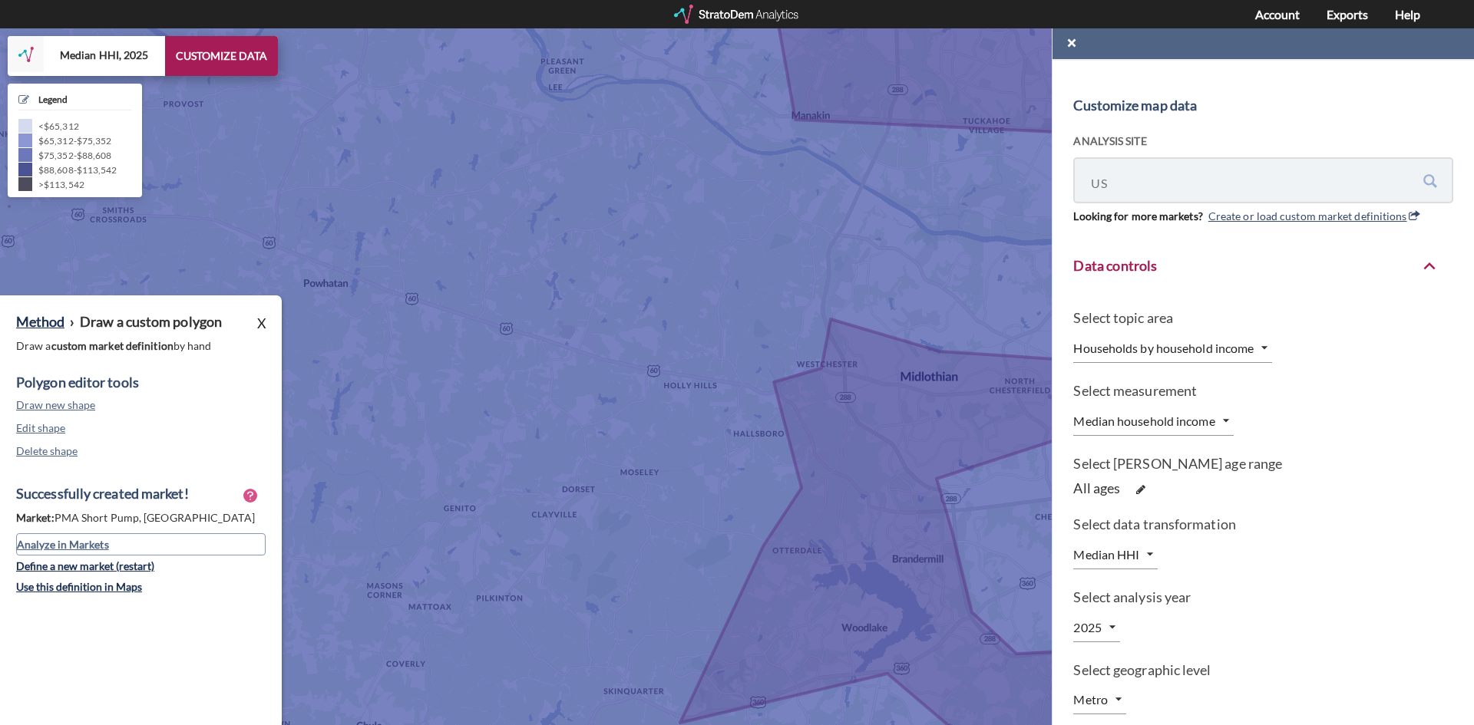
click at [96, 541] on link "Analyze in Markets" at bounding box center [141, 545] width 250 height 22
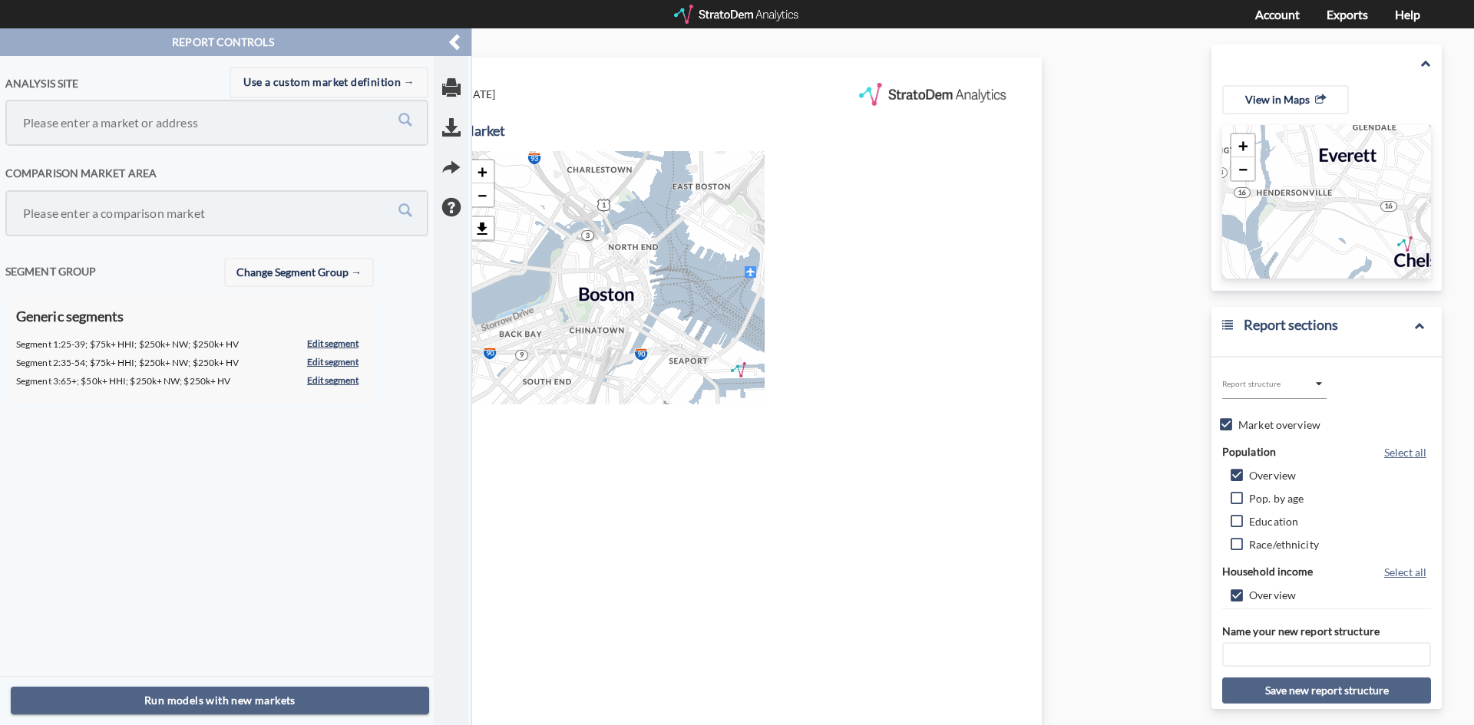
click at [712, 6] on div at bounding box center [737, 14] width 127 height 19
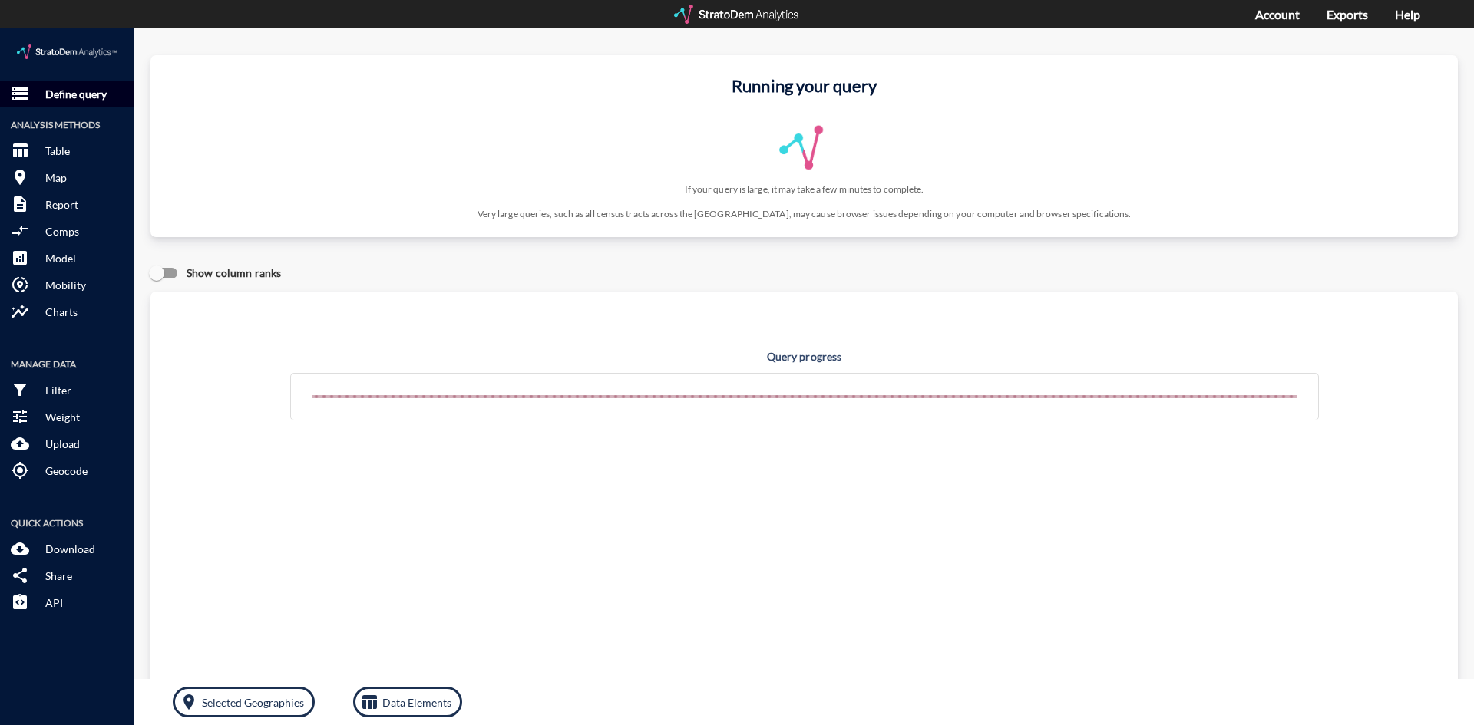
click p "Define query"
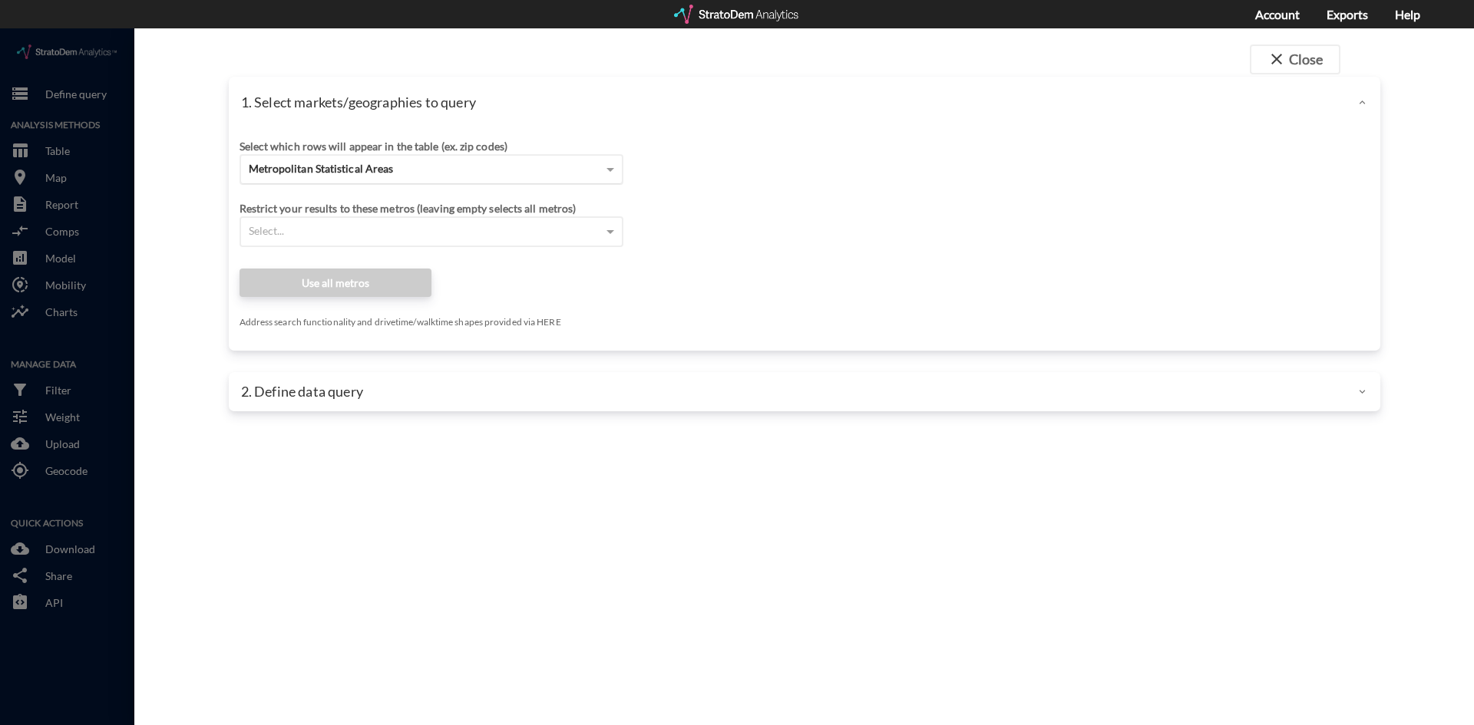
click div "Metropolitan Statistical Areas"
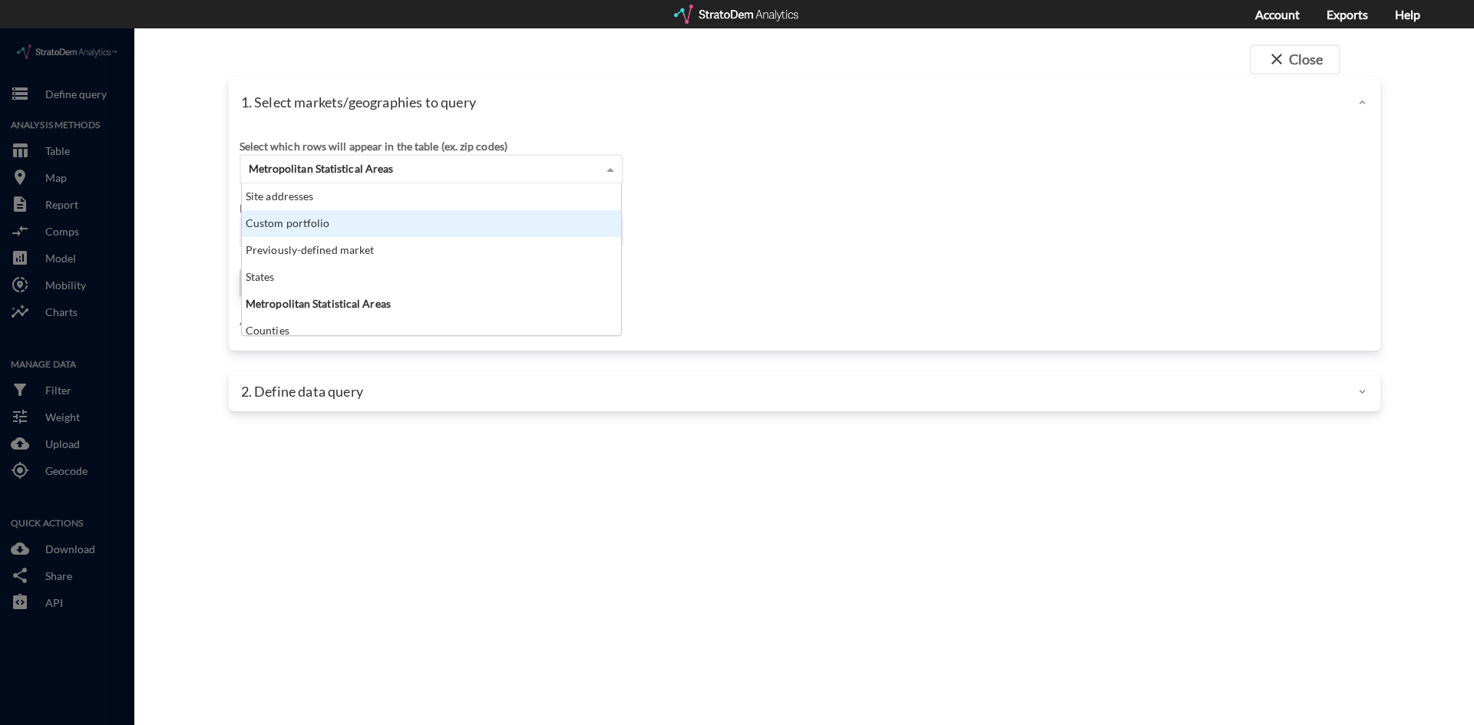
scroll to position [140, 370]
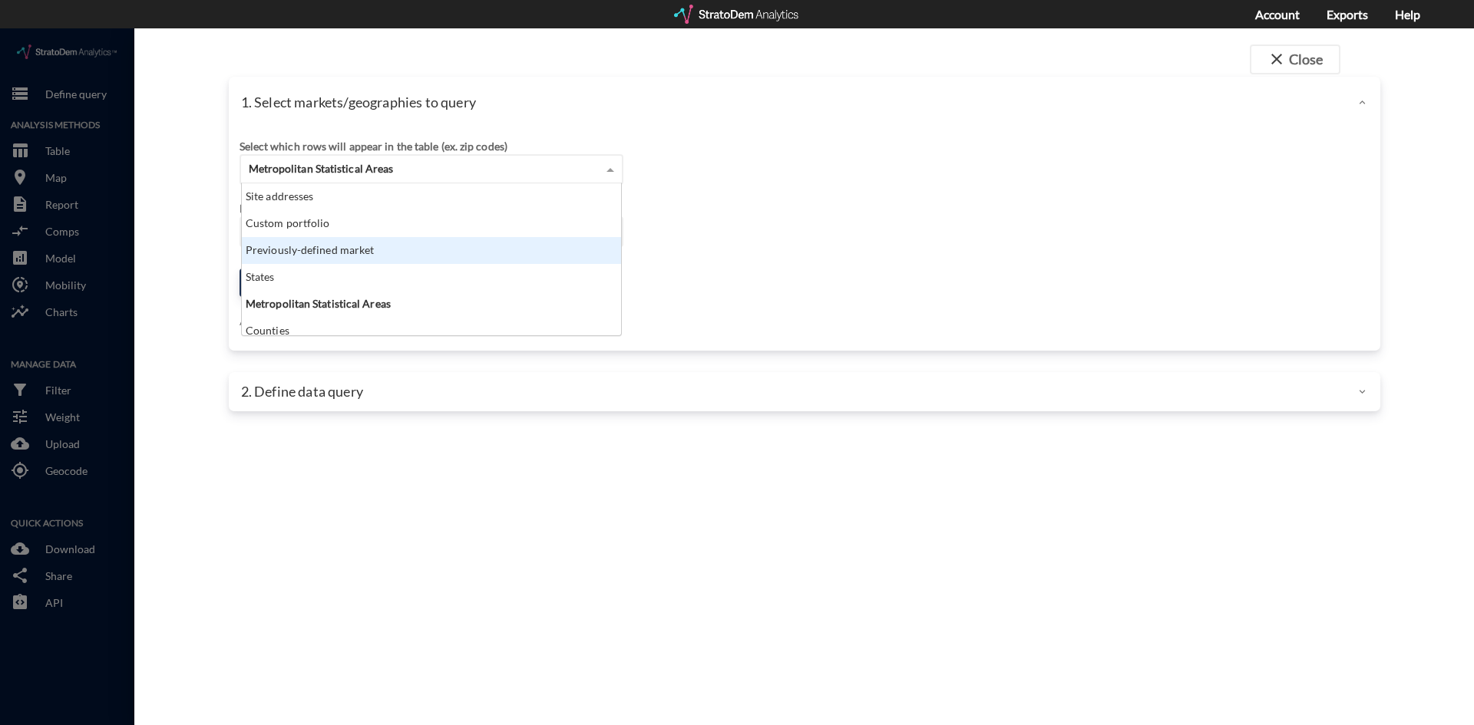
click div "Previously-defined market"
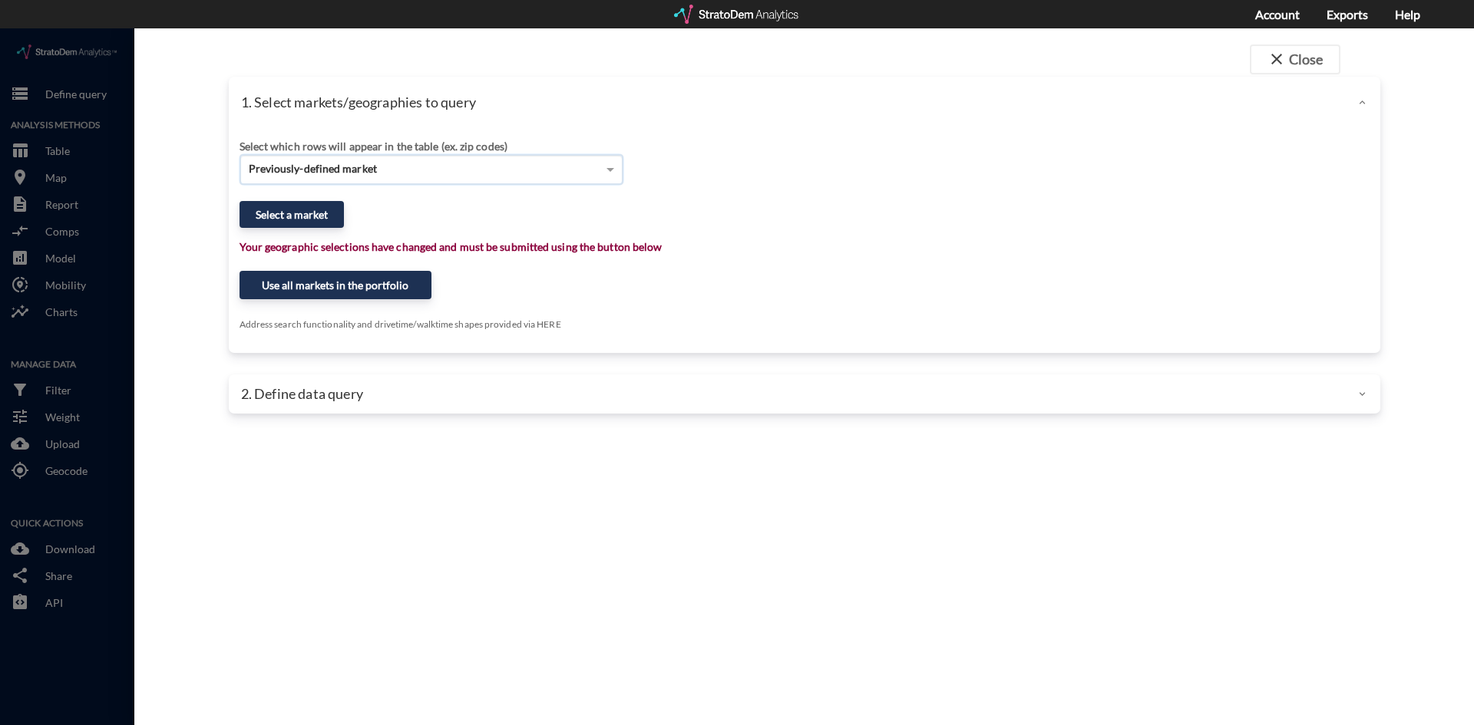
click div "Select which rows will appear in the table (ex. zip codes) Previously-defined m…"
click button "Select a market"
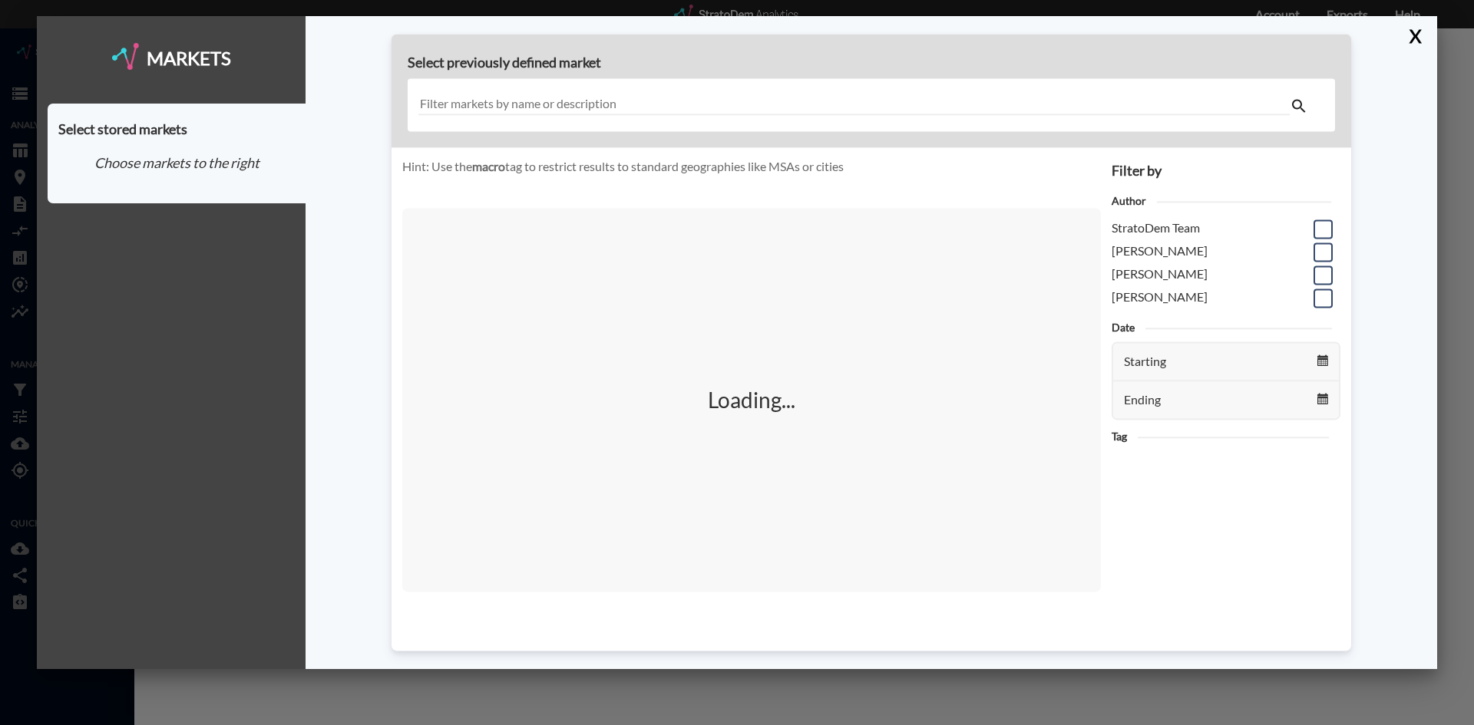
click at [568, 109] on input "text" at bounding box center [853, 104] width 871 height 21
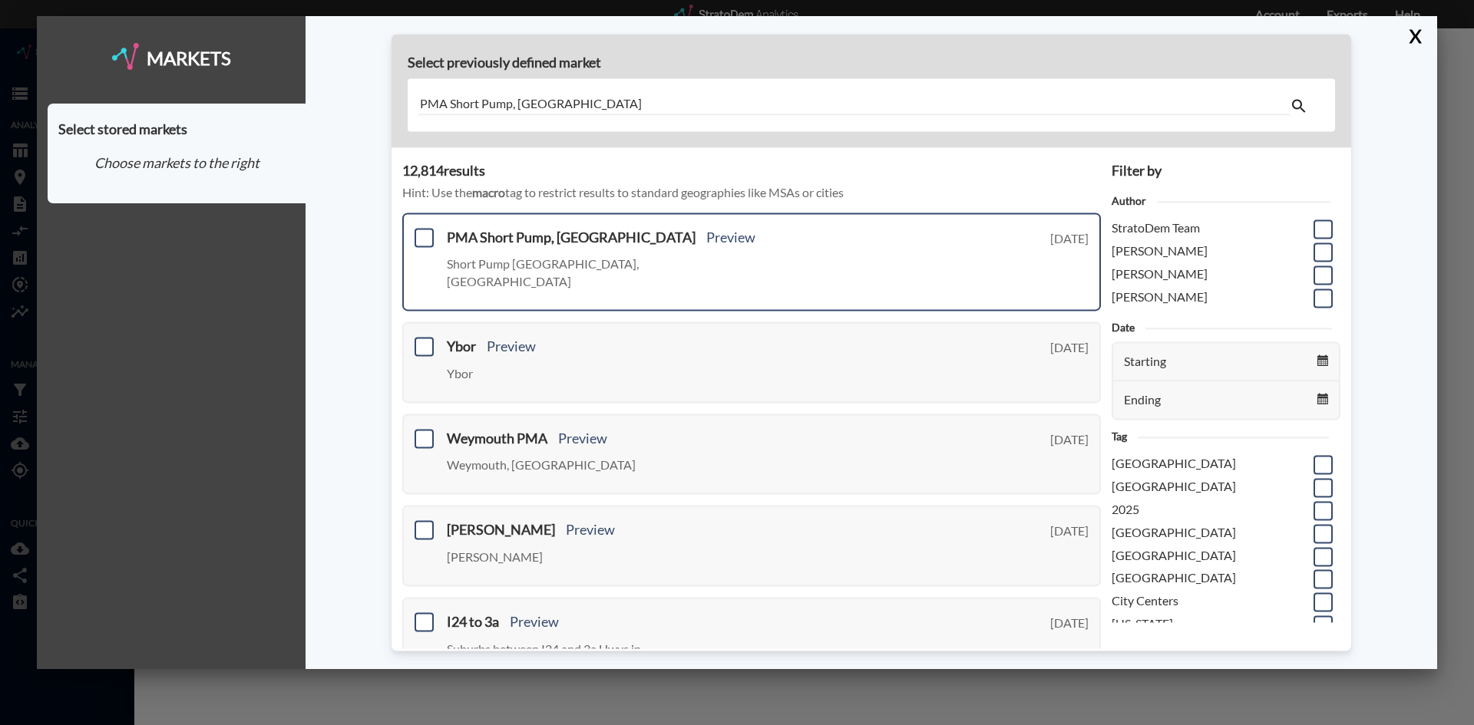
type input "PMA Short Pump, VA"
click at [440, 233] on div "PMA Short Pump, VA Preview Short Pump Richmond, VA Thursday, August 14, 2025" at bounding box center [751, 262] width 699 height 98
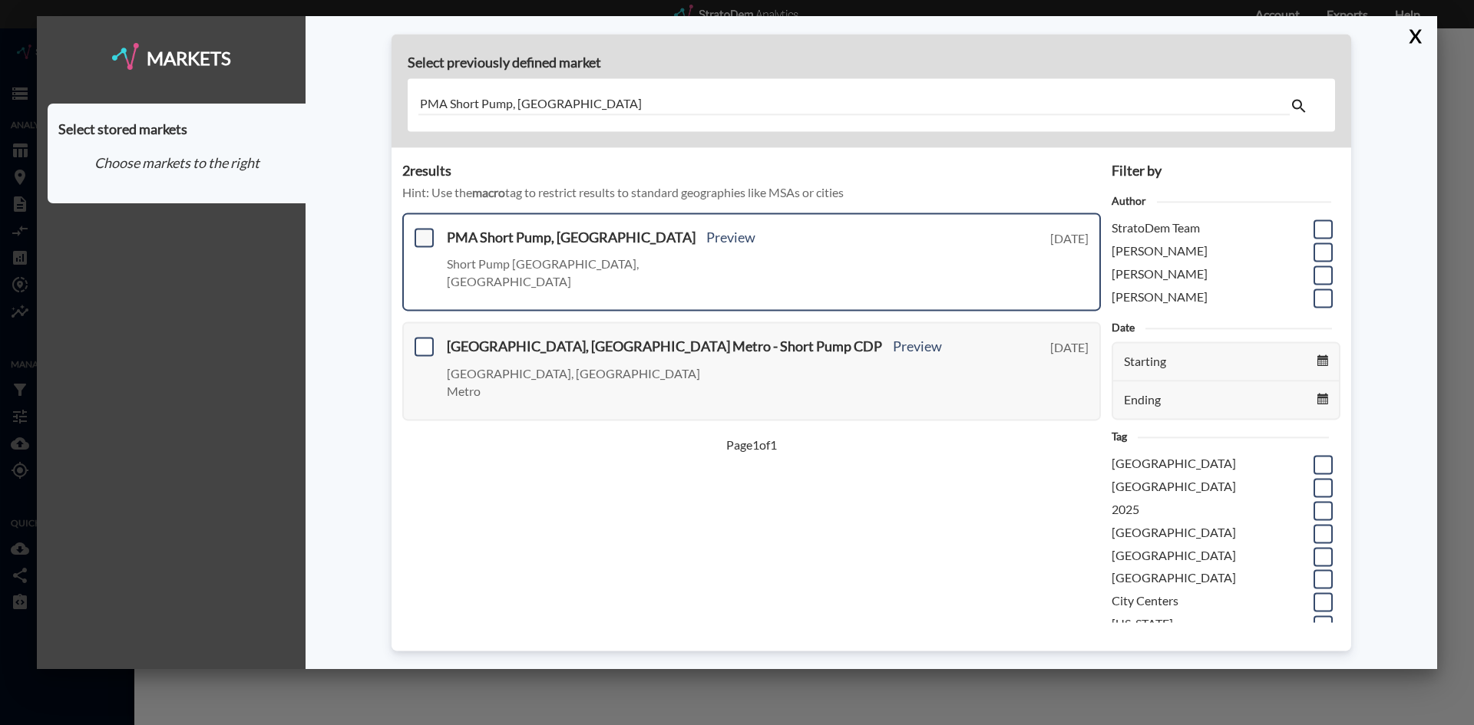
click at [415, 230] on span at bounding box center [424, 237] width 19 height 19
click at [422, 231] on input "checkbox" at bounding box center [422, 231] width 0 height 0
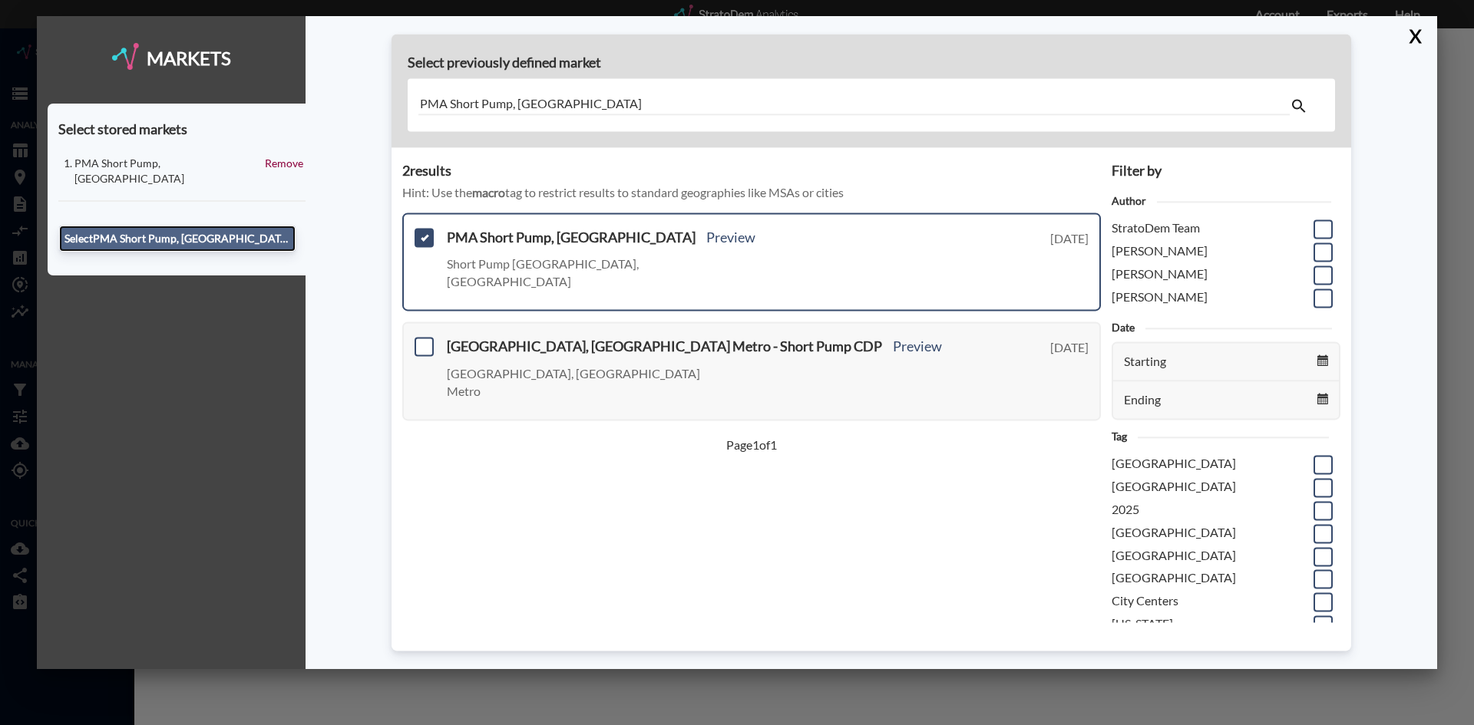
click at [220, 228] on button "Select PMA Short Pump, VA" at bounding box center [177, 239] width 236 height 26
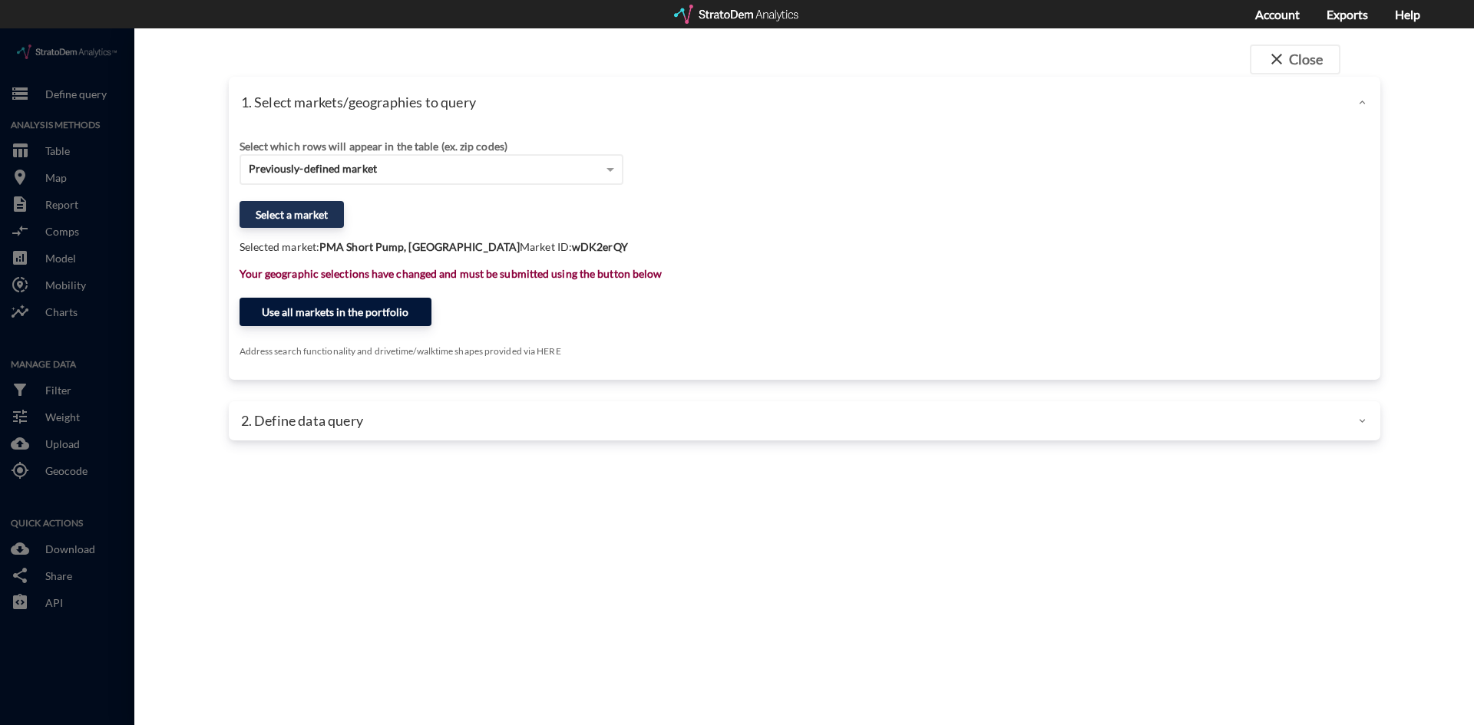
click button "Use all markets in the portfolio"
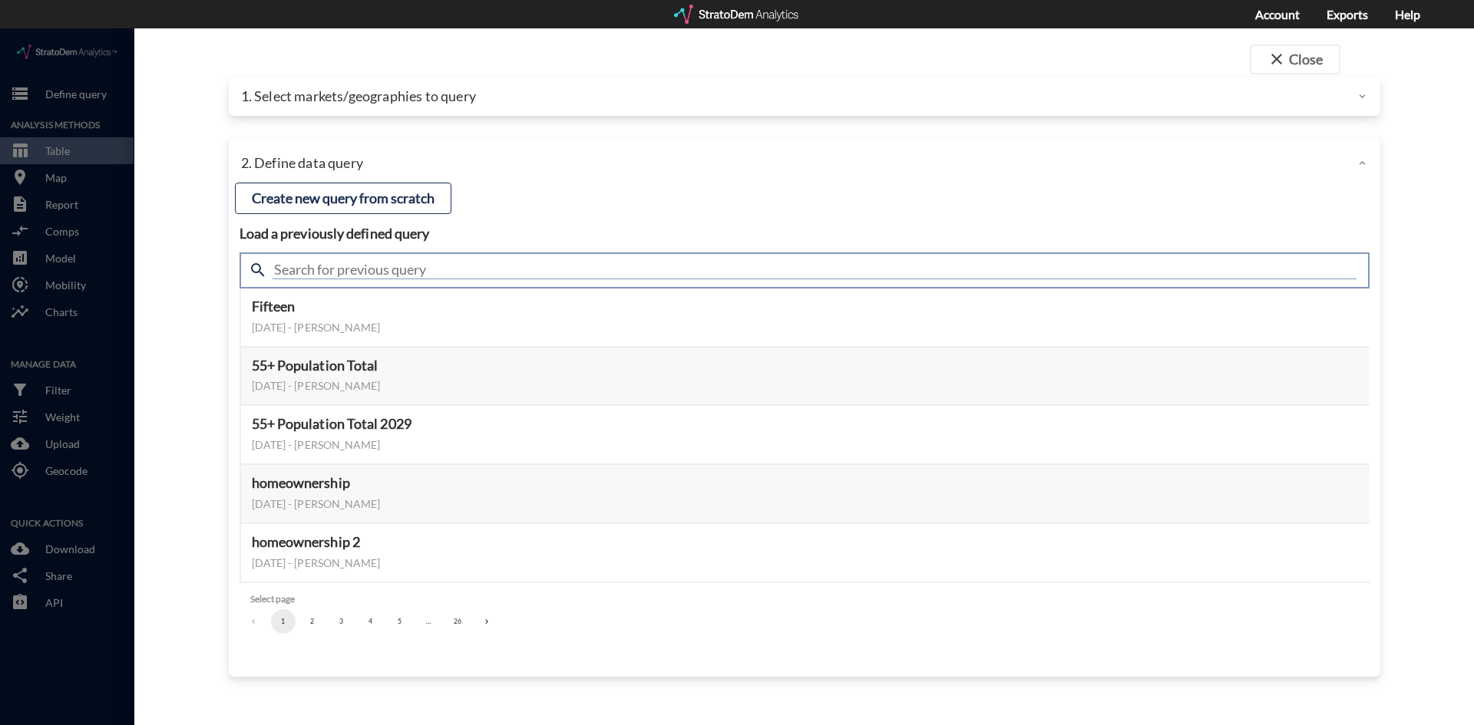
click input "text"
type input "active adult"
click input "active adult"
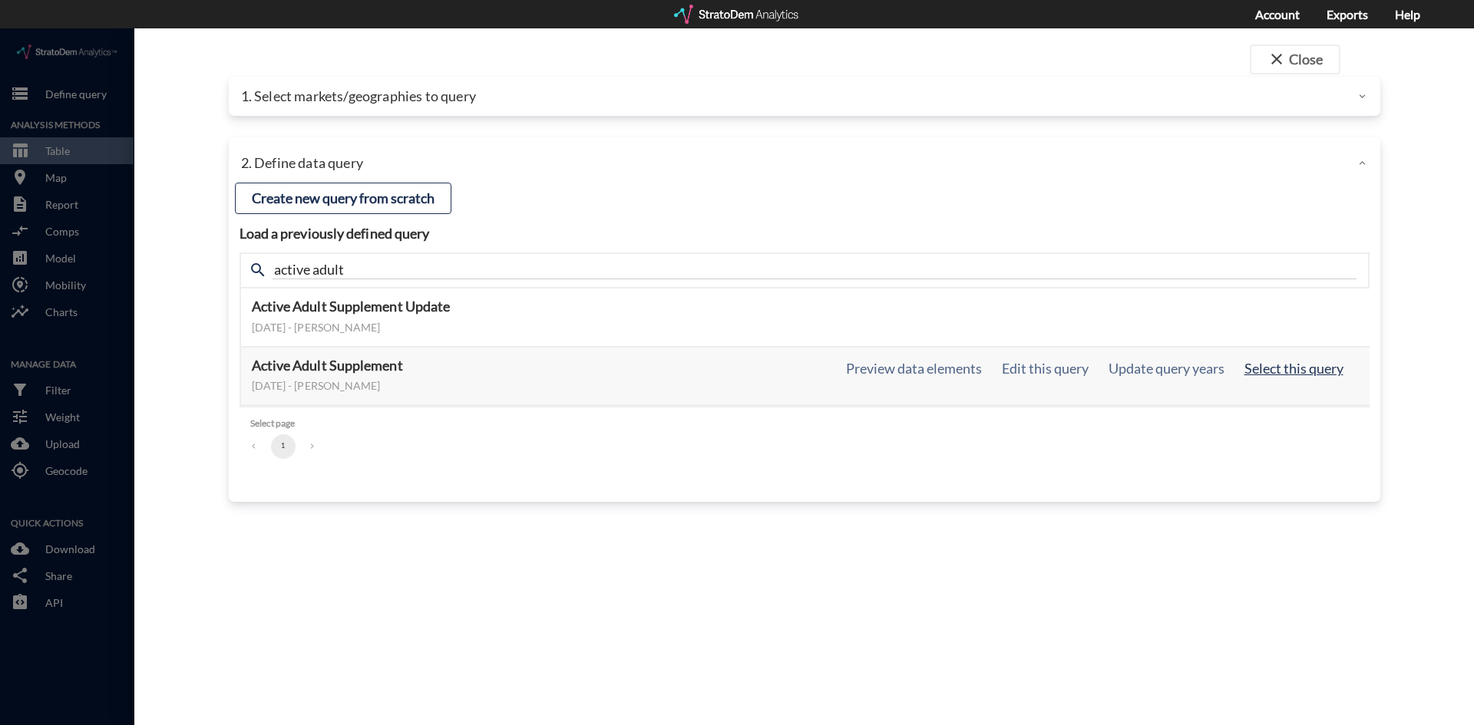
click button "Select this query"
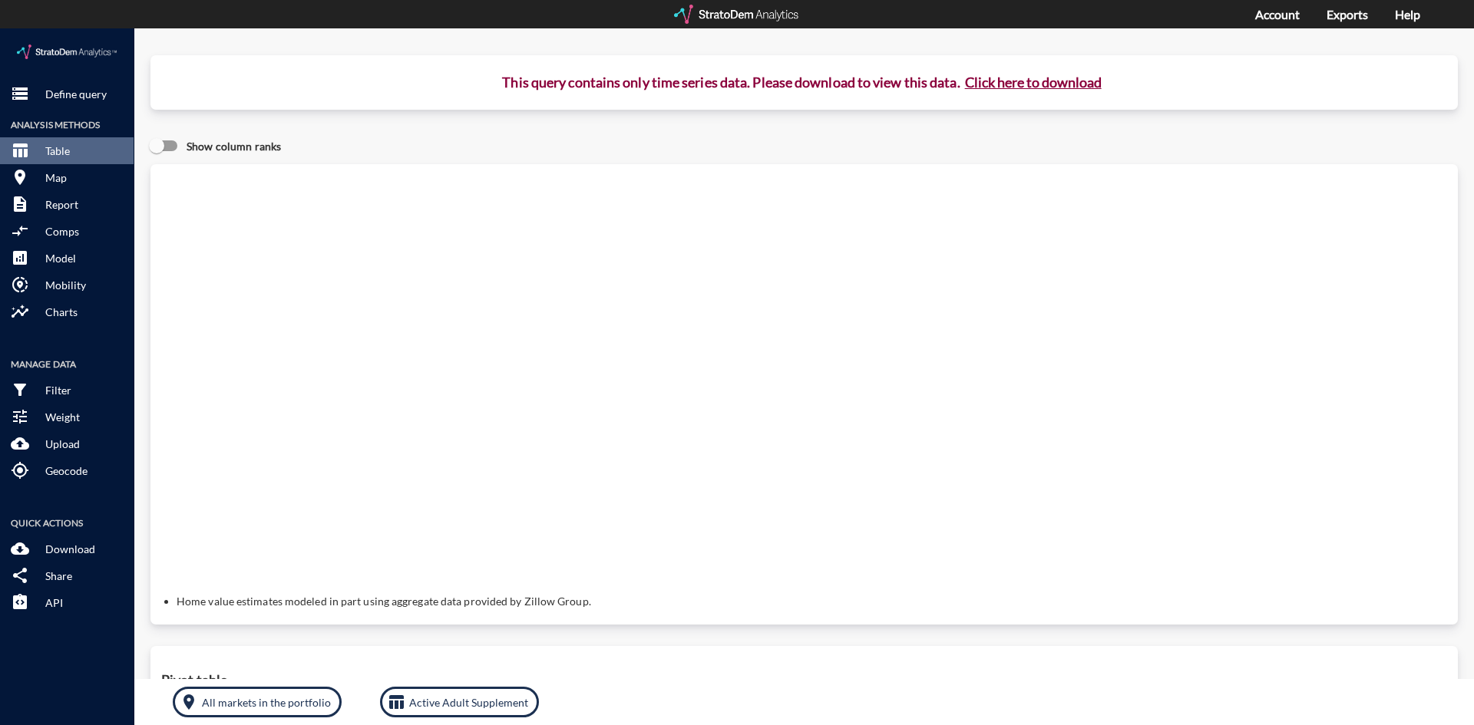
click button "Click here to download"
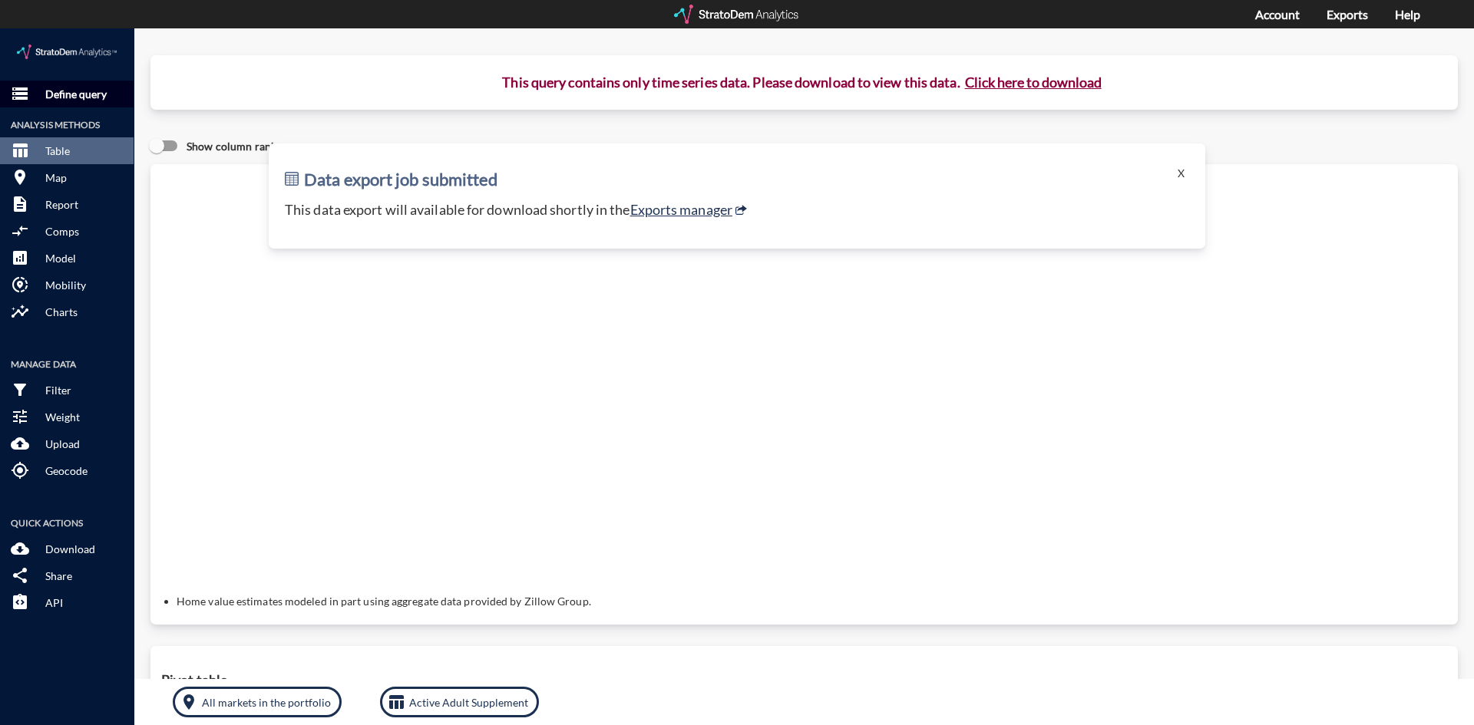
click p "Define query"
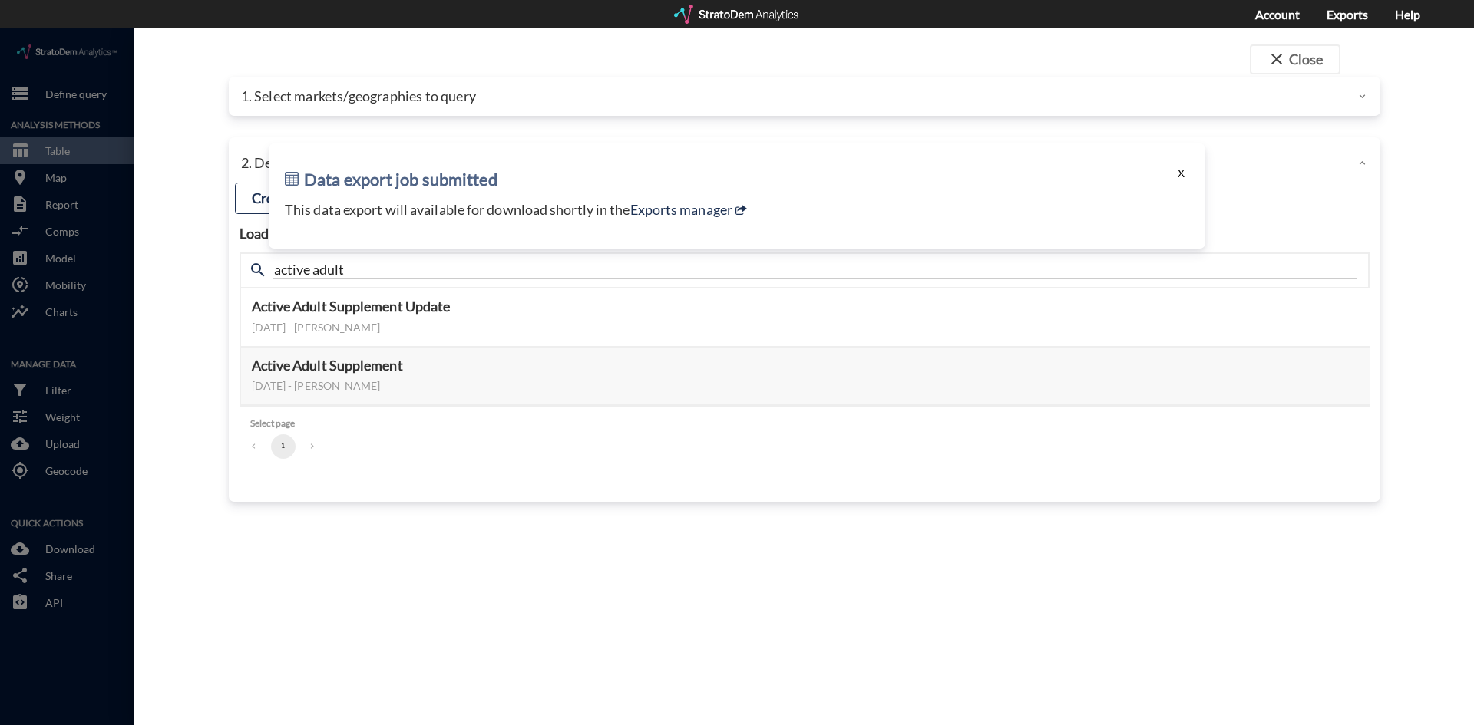
click button "X"
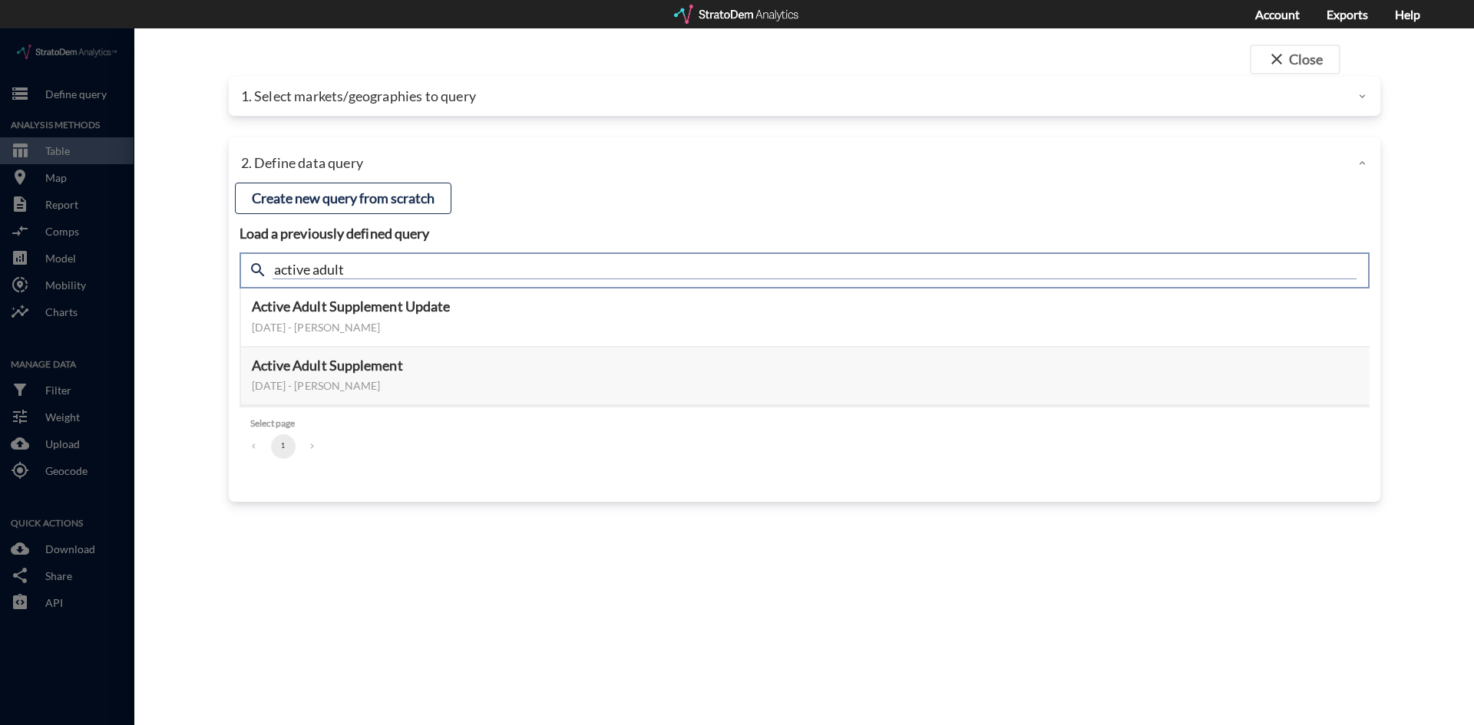
drag, startPoint x: 385, startPoint y: 250, endPoint x: 181, endPoint y: 250, distance: 204.2
click div "close Close 1. Select markets/geographies to query Select which rows will appea…"
type input "meta"
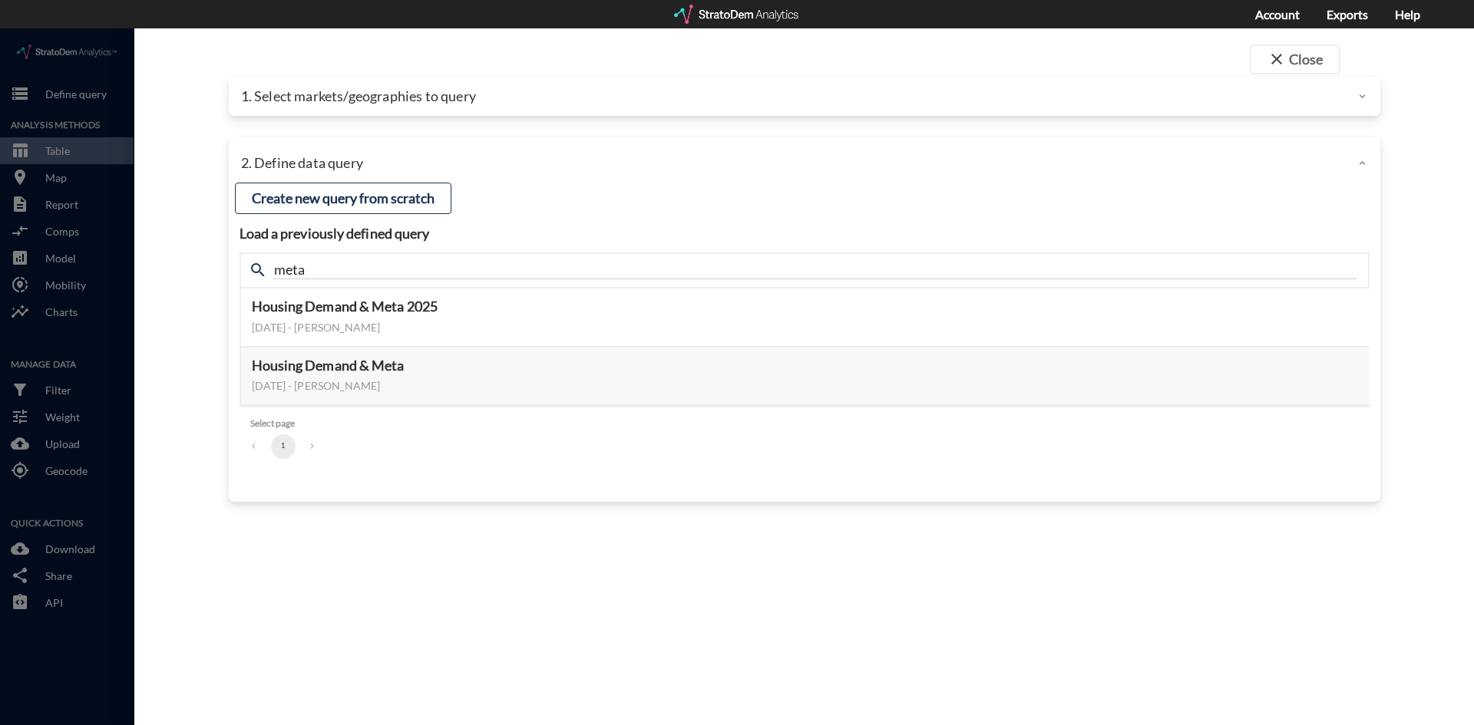
click div "close Close 1. Select markets/geographies to query Select which rows will appea…"
click button "Select this query"
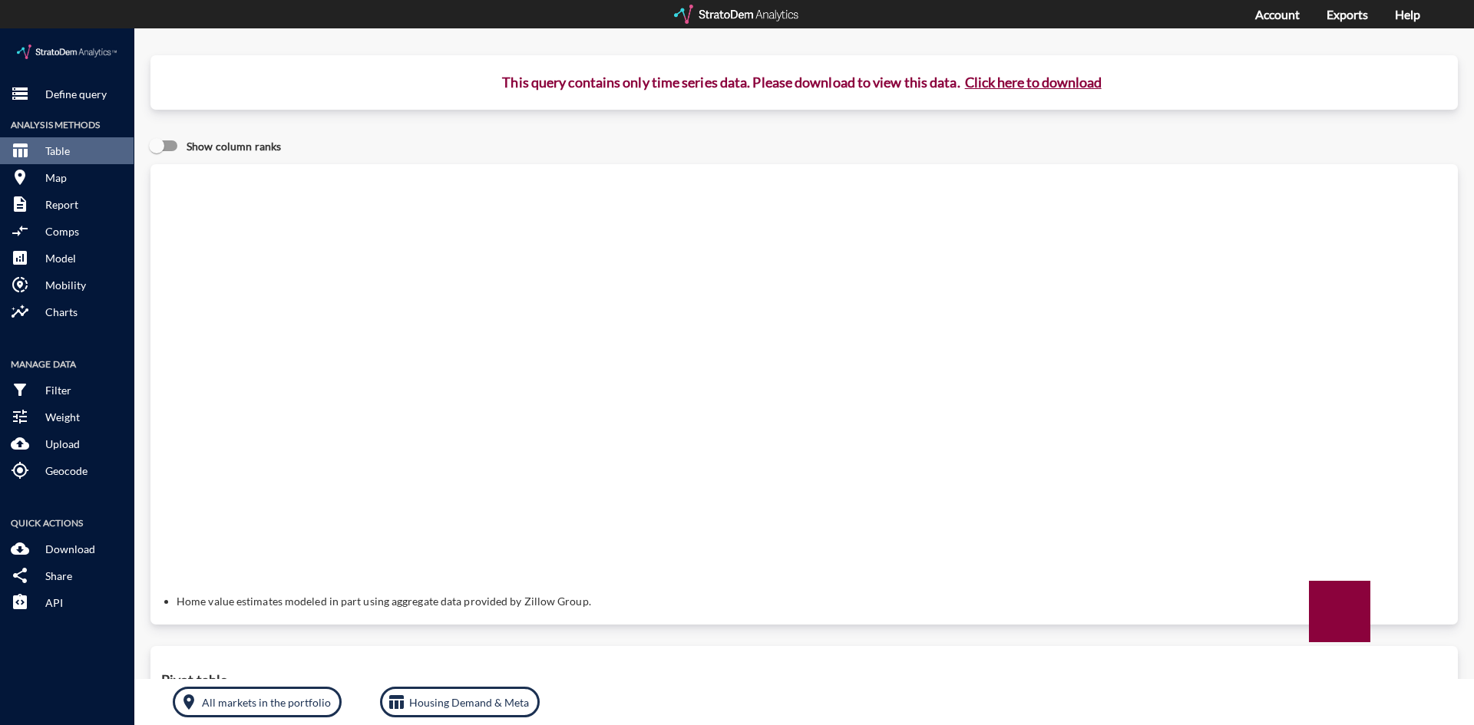
click button "Click here to download"
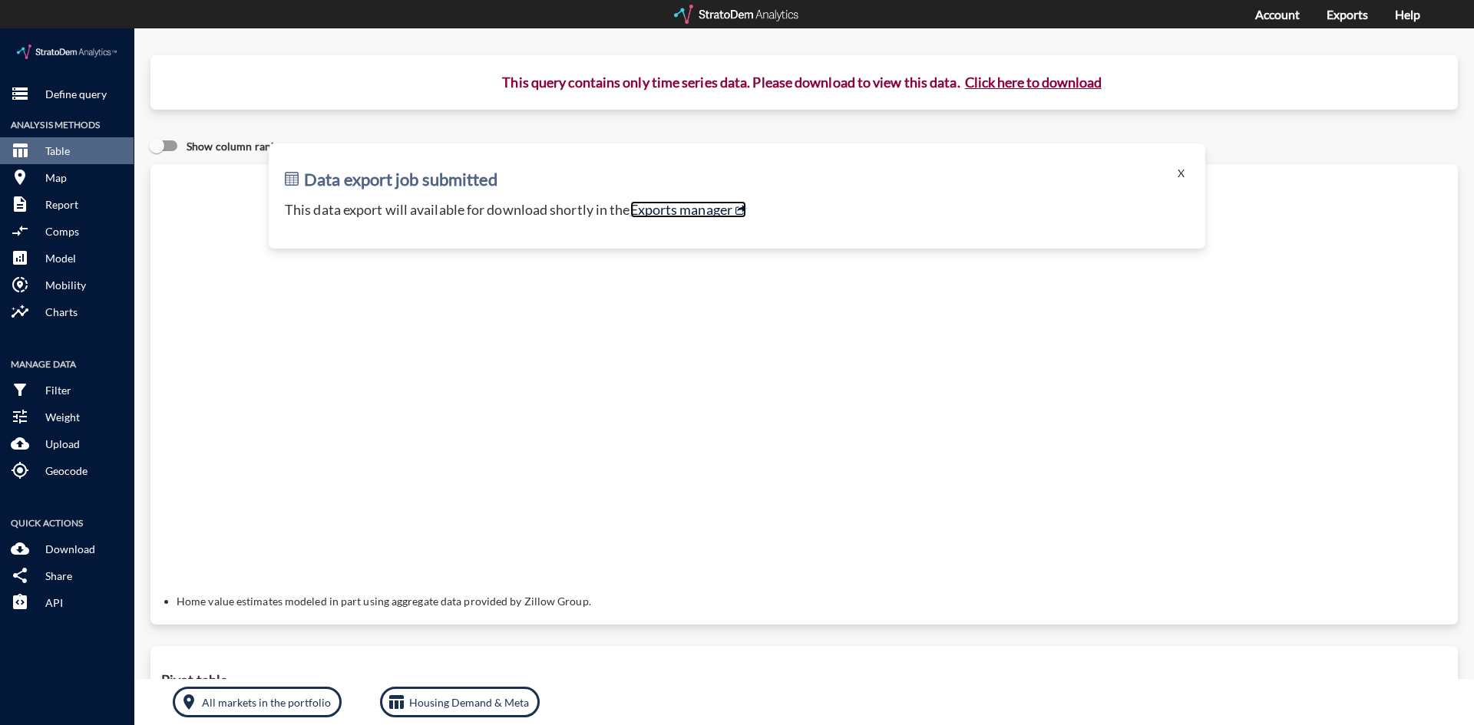
click link "Exports manager"
click button "X"
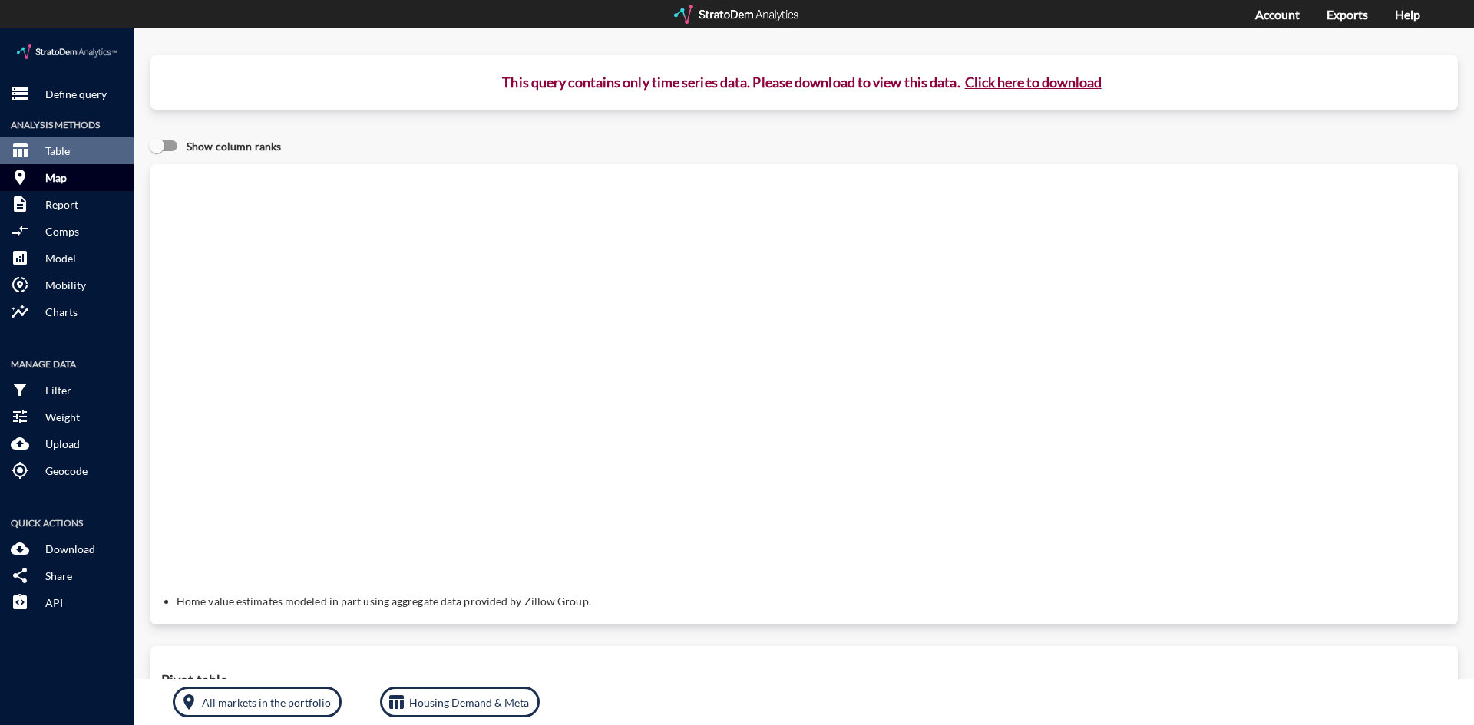
click button "room Map"
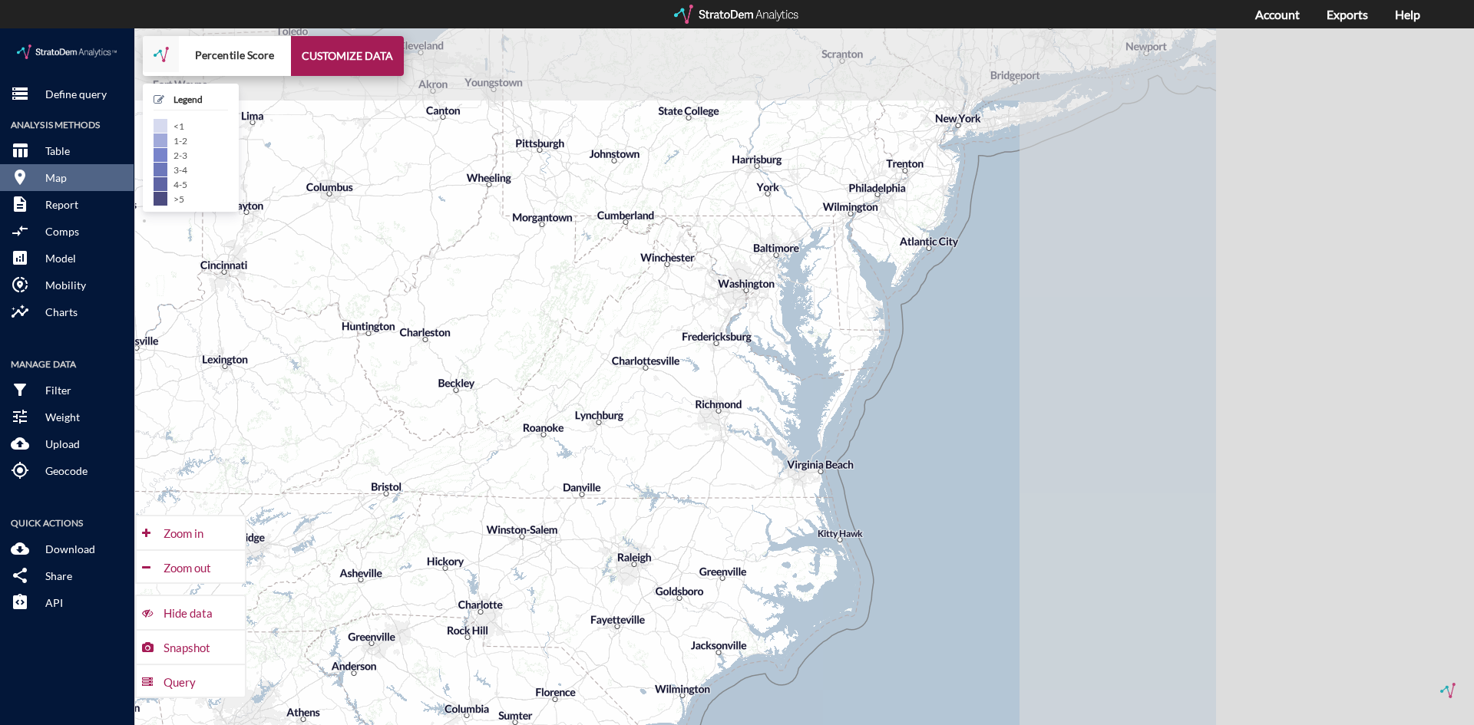
drag, startPoint x: 1300, startPoint y: 136, endPoint x: 682, endPoint y: 346, distance: 652.8
click div "+ − Percentile Score CUSTOMIZE DATA Legend < 1 1 - 2 2 - 3 3 - 4 4 - 5 > 5 Draw…"
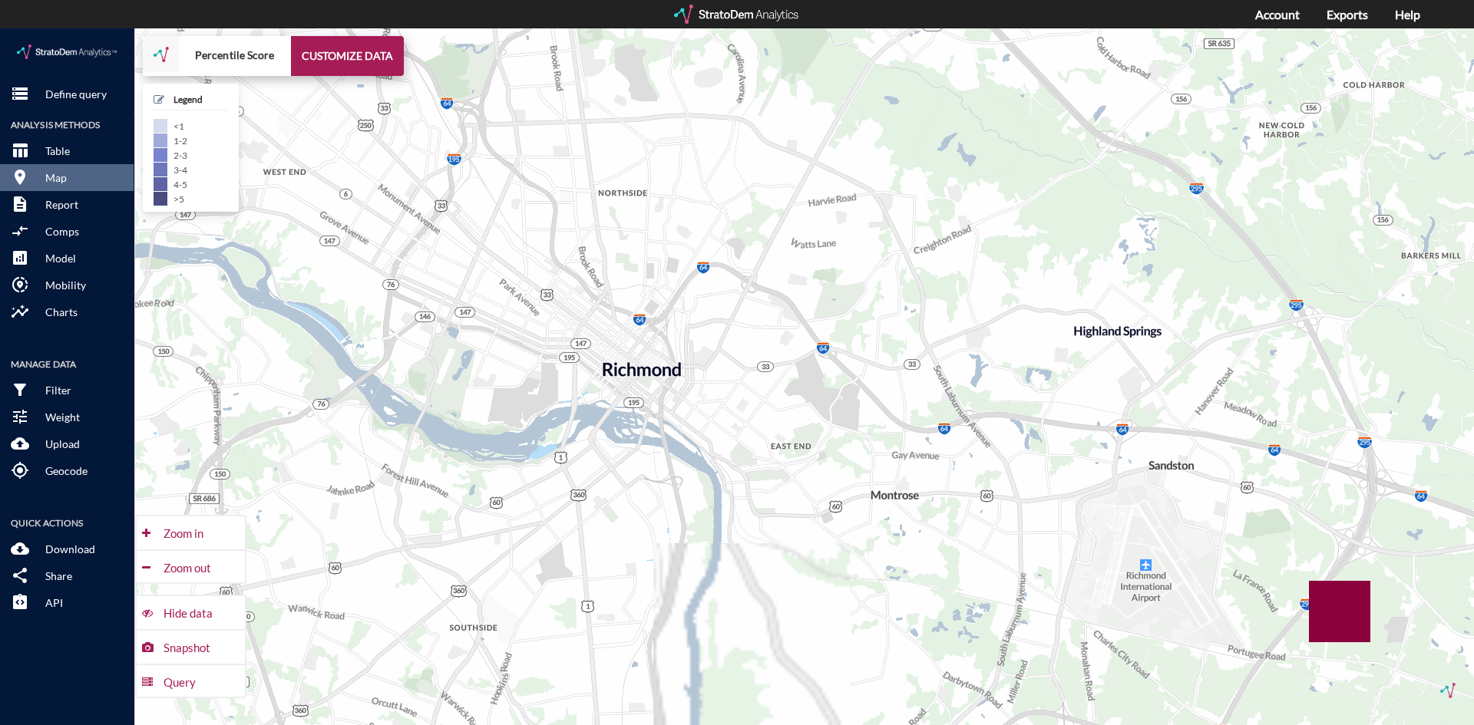
drag, startPoint x: 924, startPoint y: 382, endPoint x: 956, endPoint y: 298, distance: 89.4
click div "+ − Percentile Score CUSTOMIZE DATA Legend < 1 1 - 2 2 - 3 3 - 4 4 - 5 > 5 Draw…"
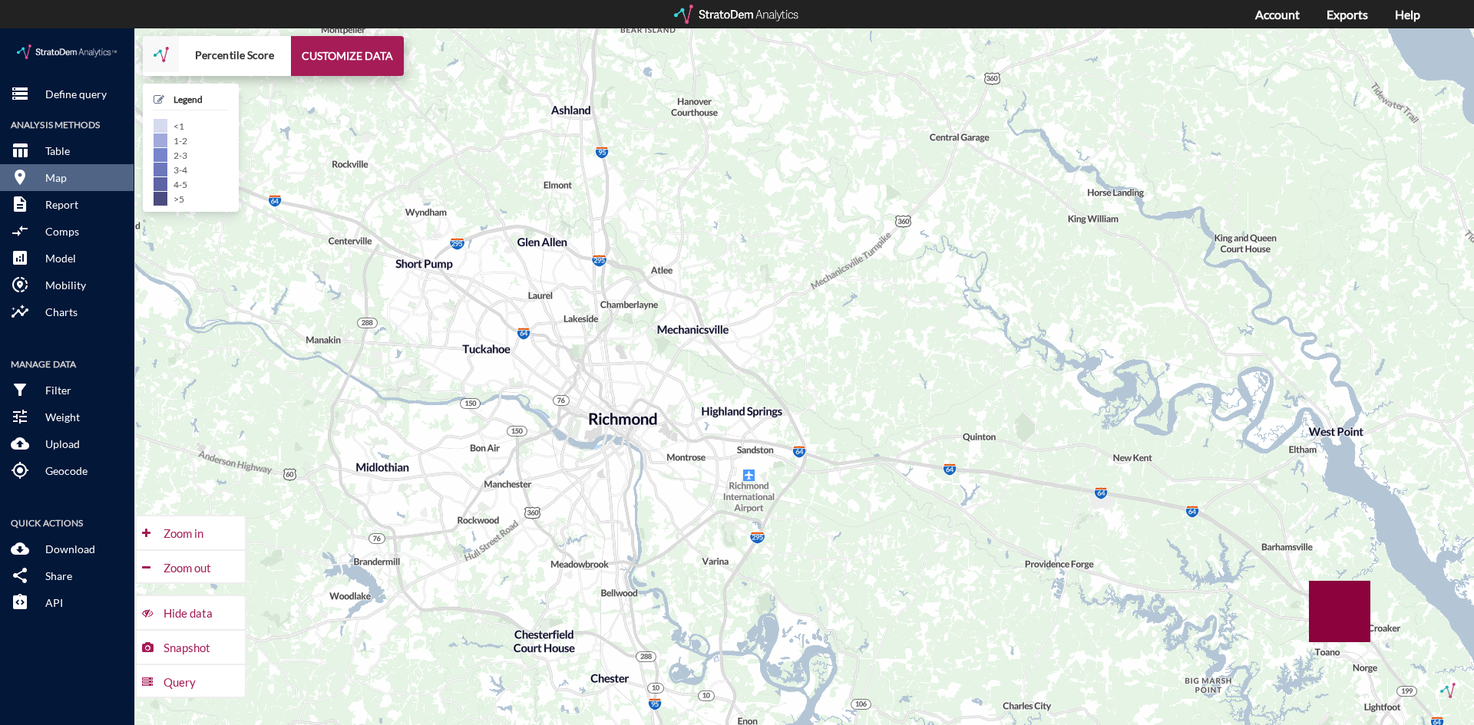
drag, startPoint x: 765, startPoint y: 252, endPoint x: 630, endPoint y: 364, distance: 175.6
click div "+ − Percentile Score CUSTOMIZE DATA Legend < 1 1 - 2 2 - 3 3 - 4 4 - 5 > 5 Draw…"
click p "Define query"
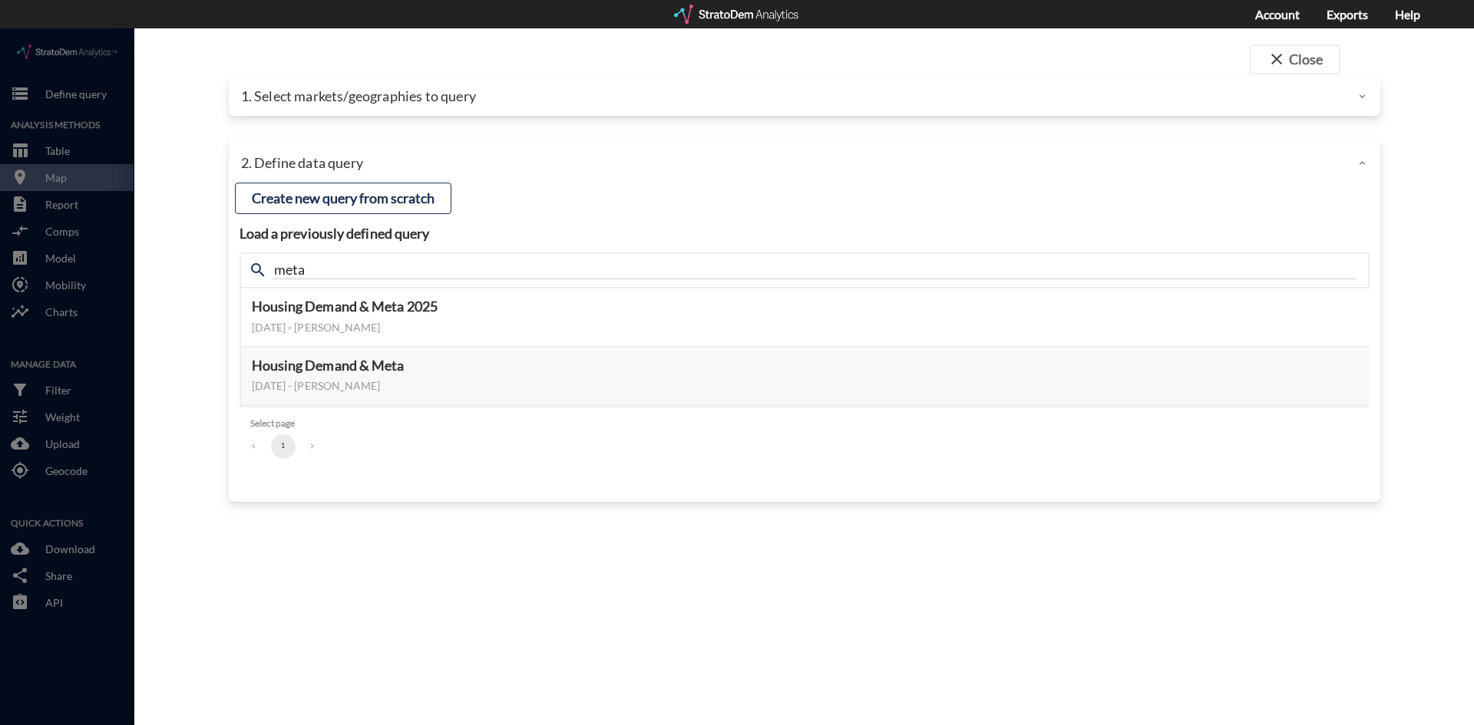
click div "1. Select markets/geographies to query"
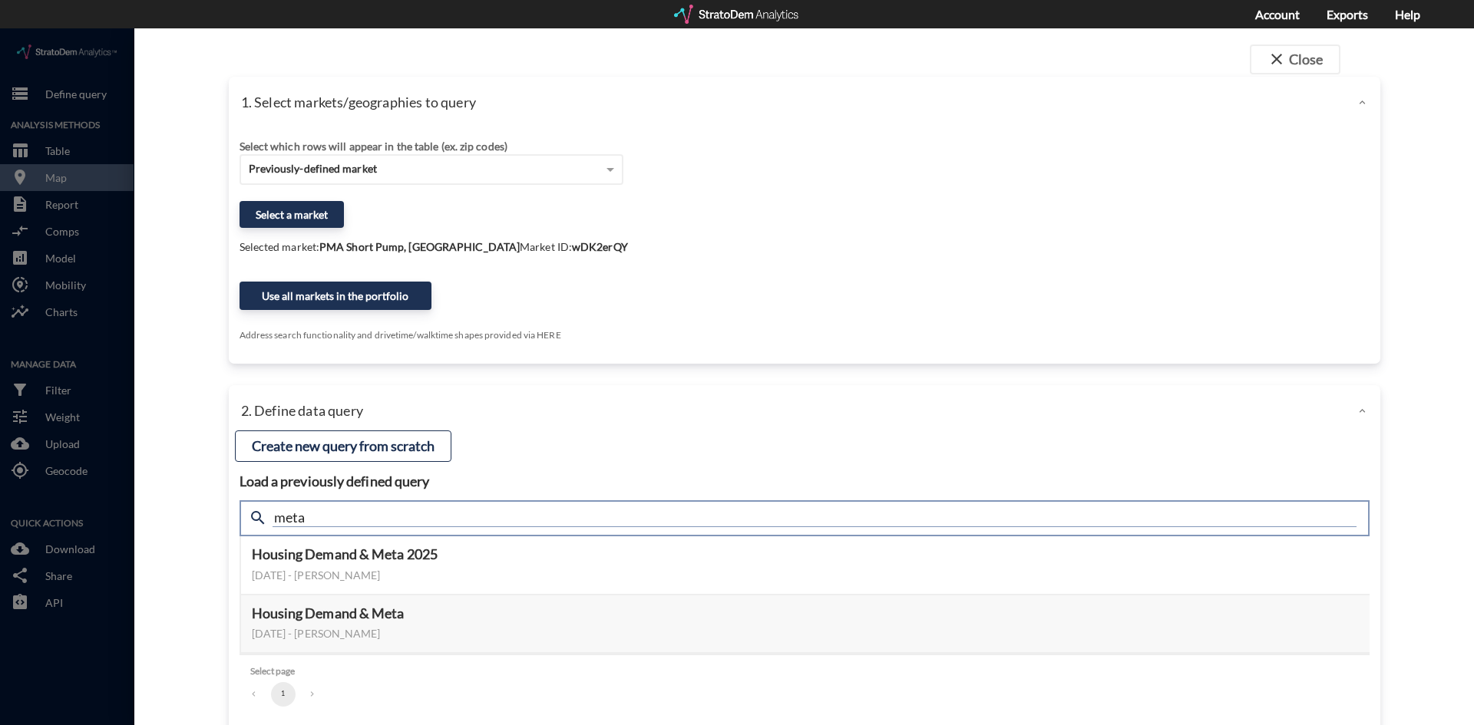
click input "meta"
type input "income"
click input "income"
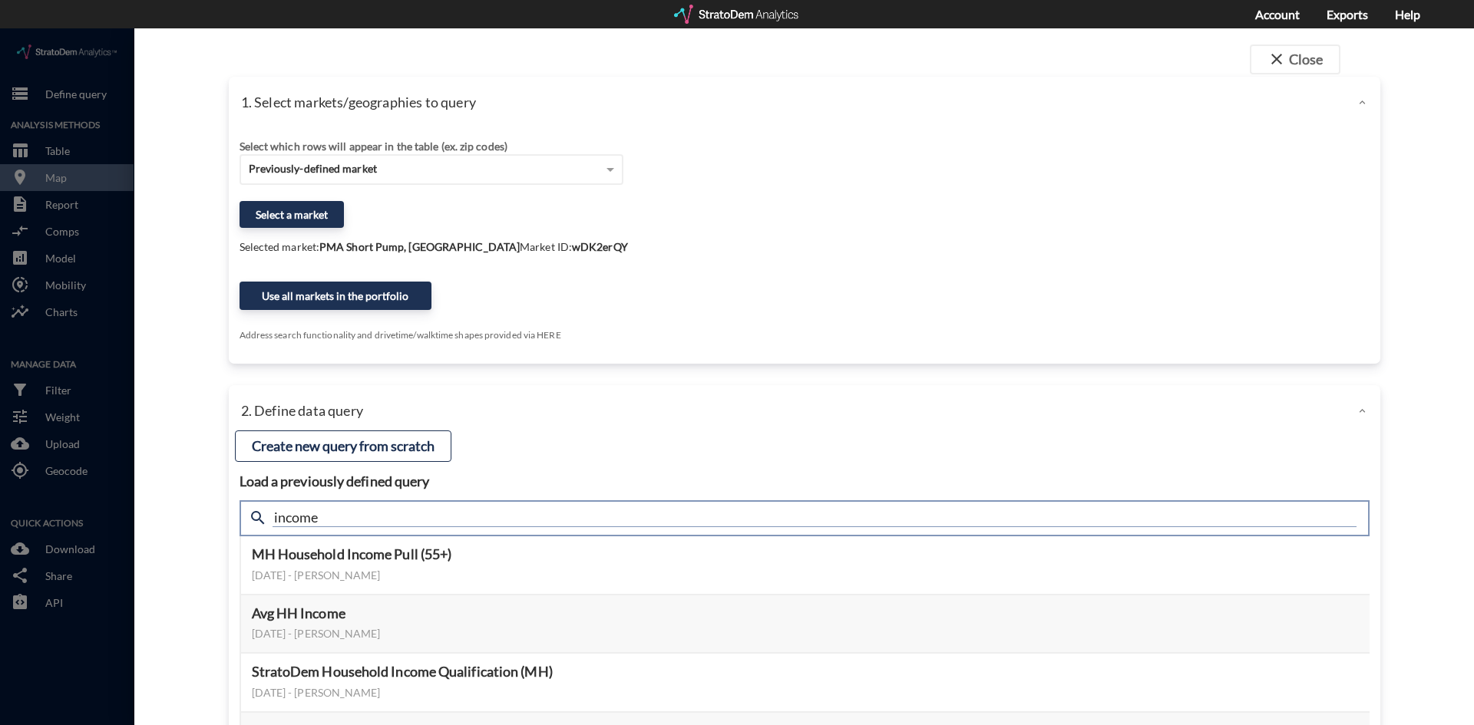
scroll to position [77, 0]
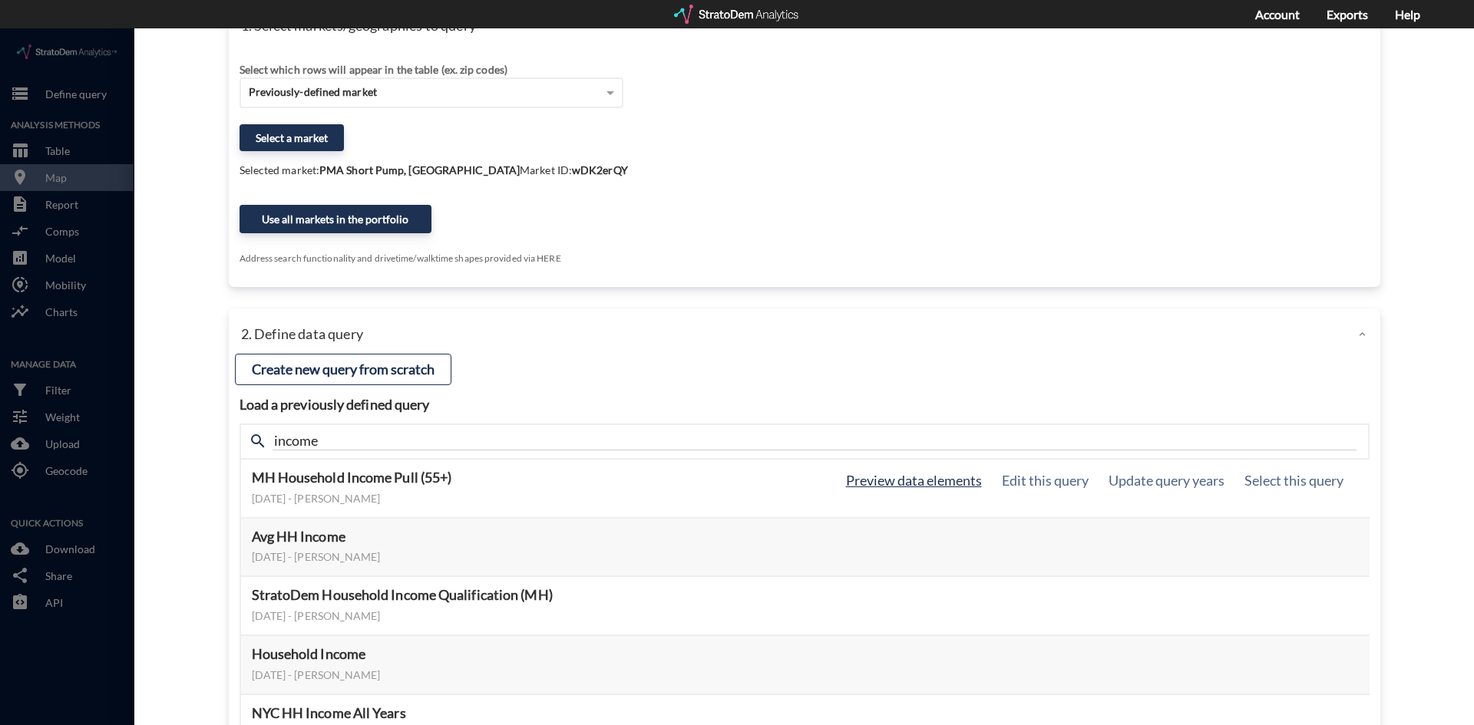
click button "Preview data elements"
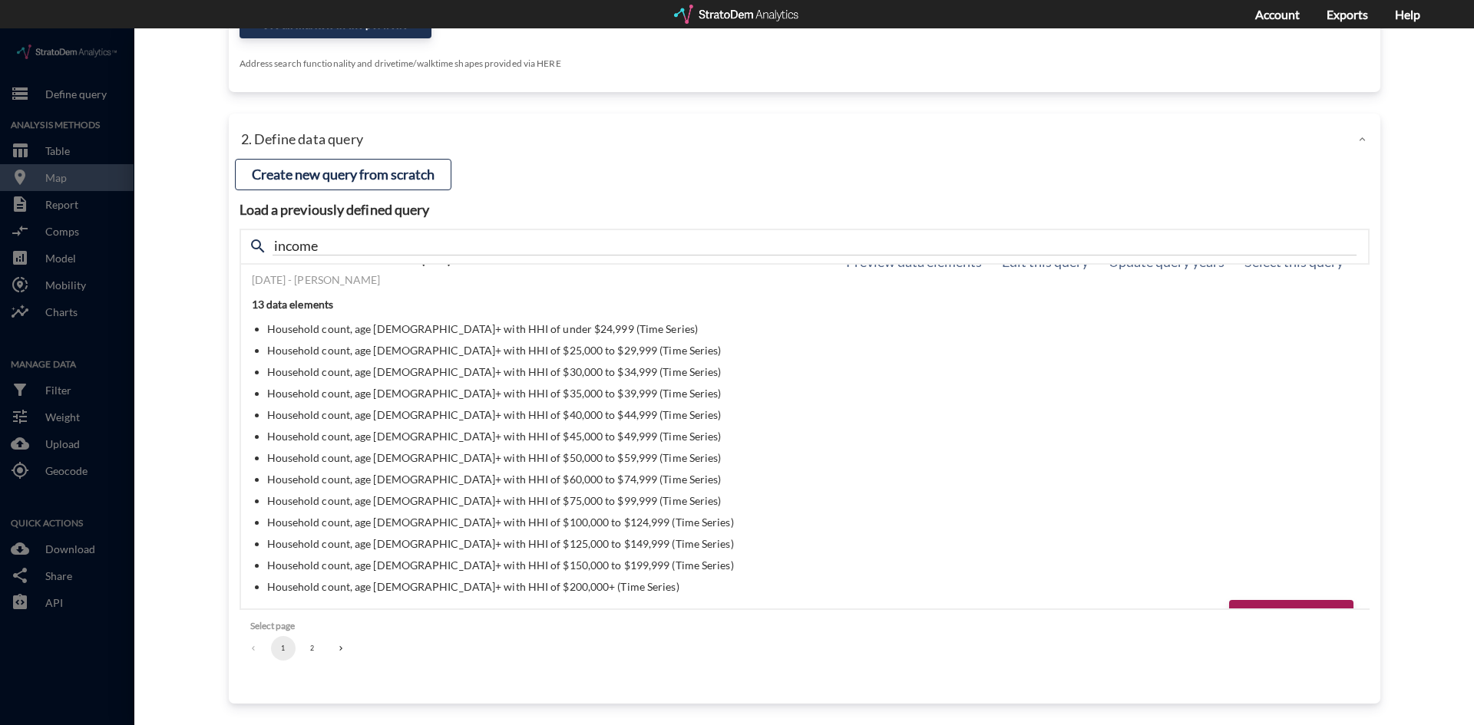
scroll to position [0, 0]
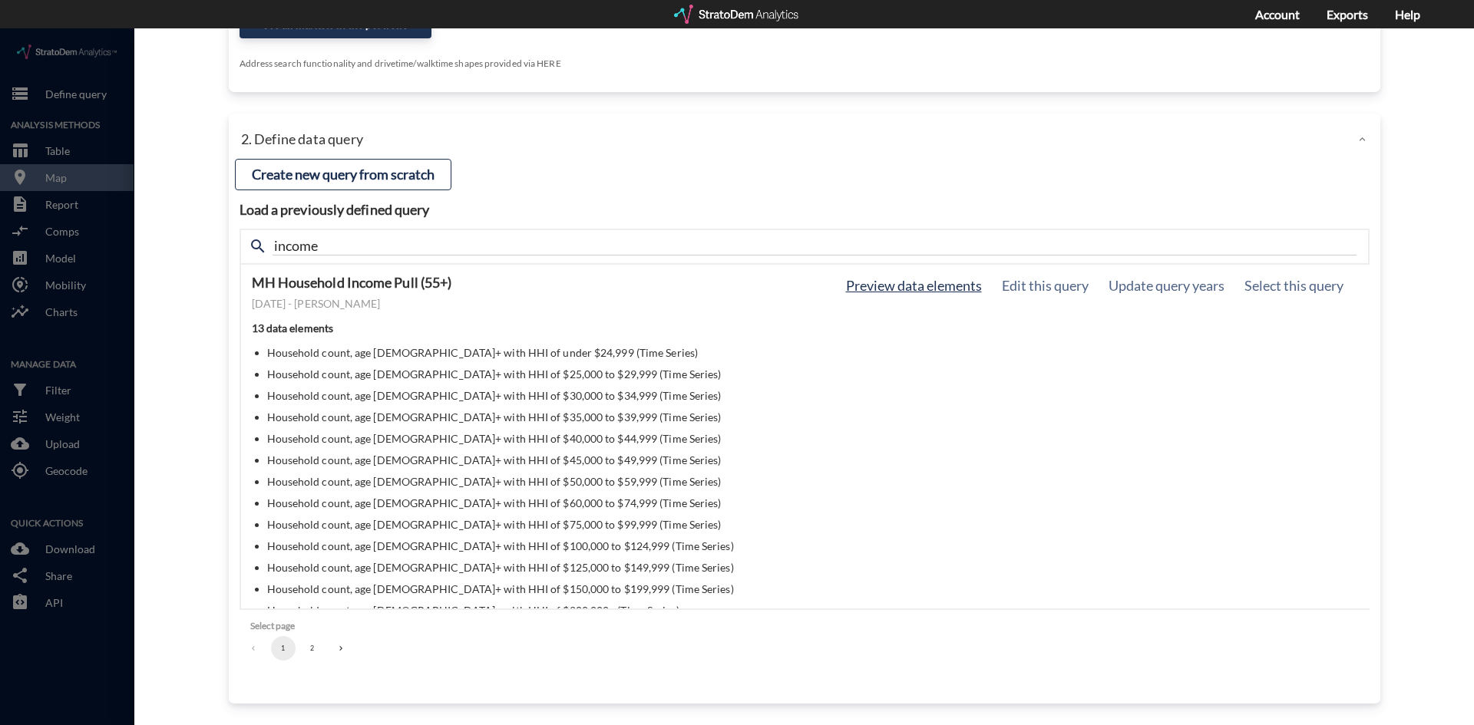
click button "Preview data elements"
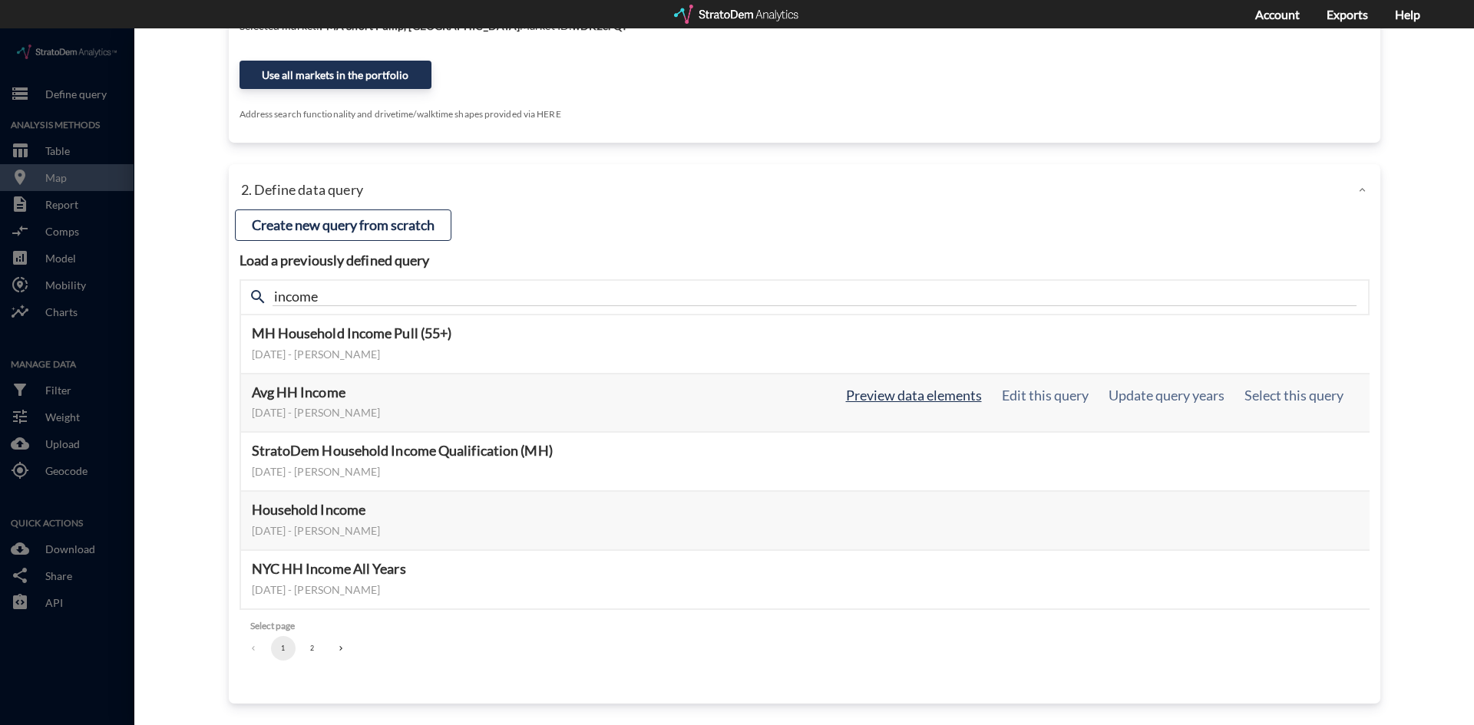
click button "Preview data elements"
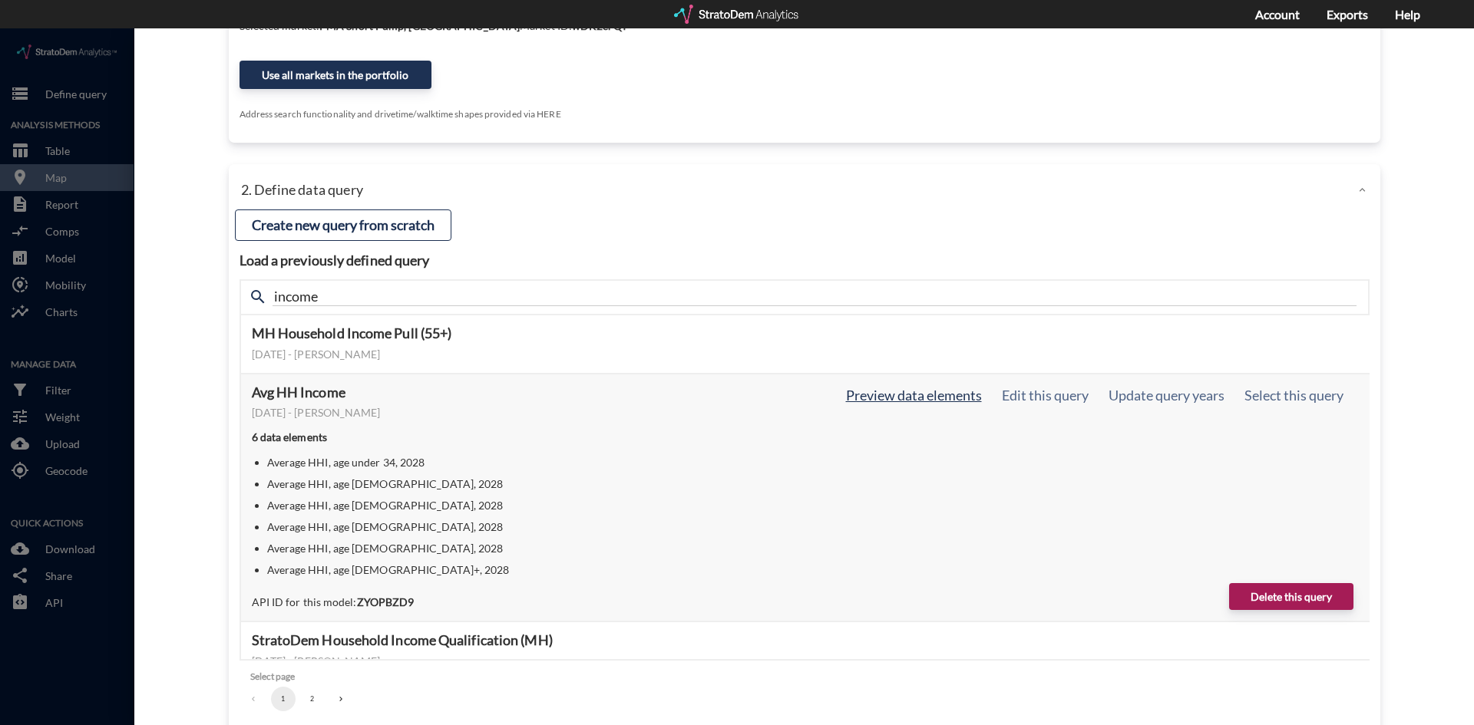
click button "Preview data elements"
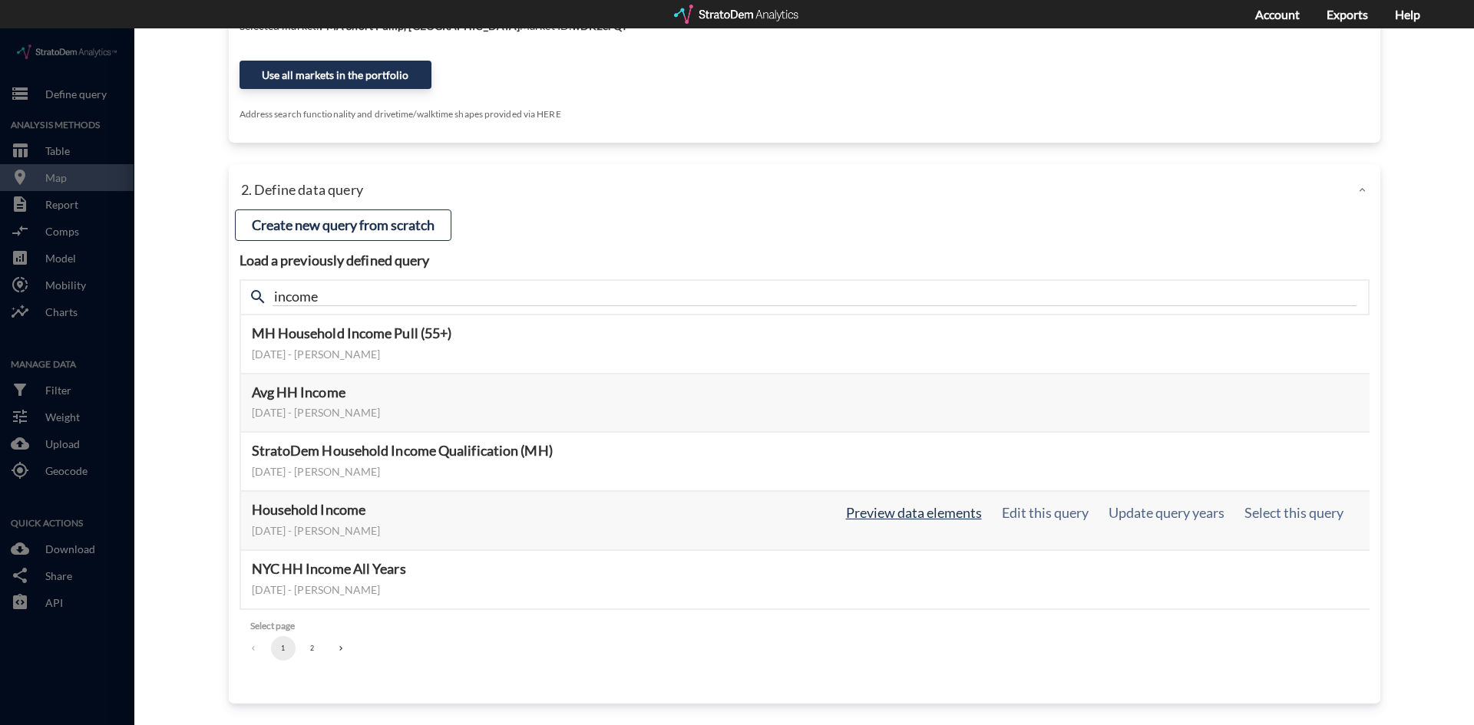
click button "Preview data elements"
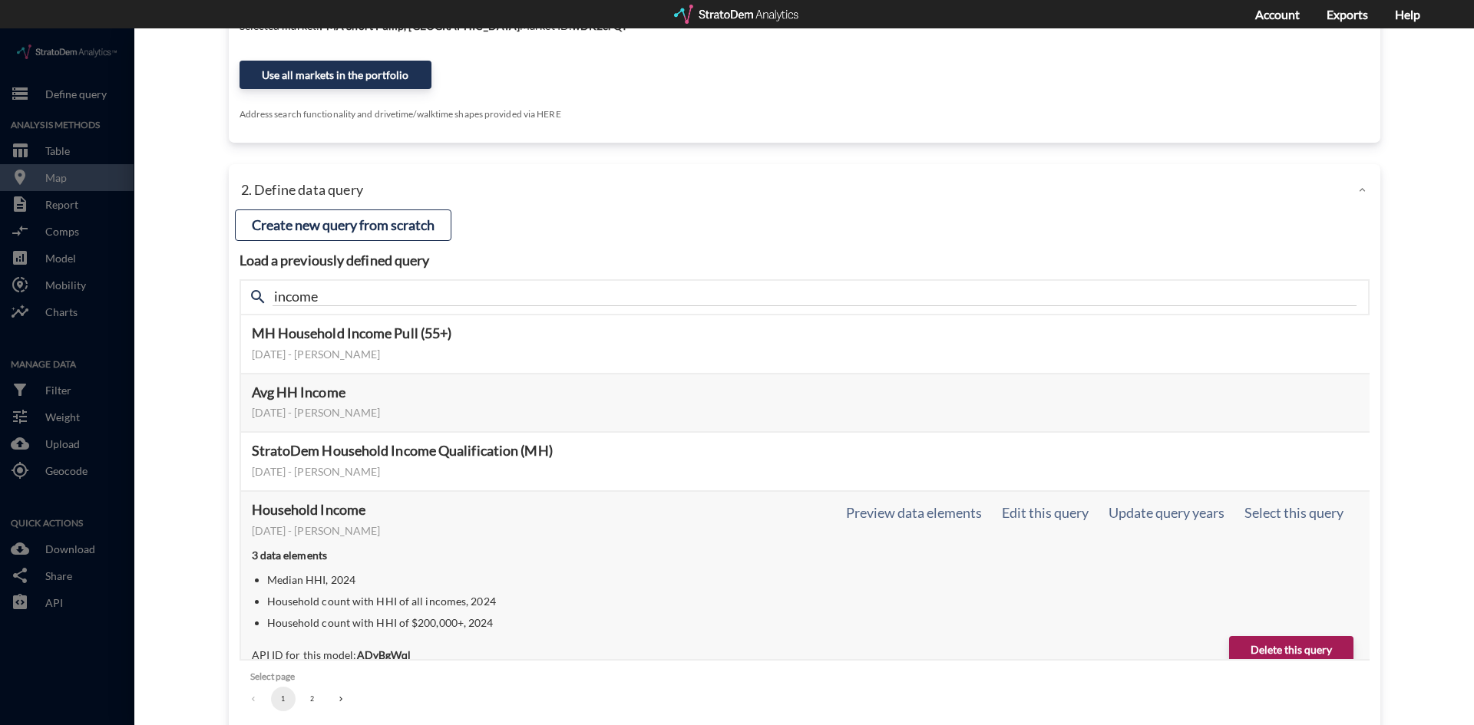
scroll to position [74, 0]
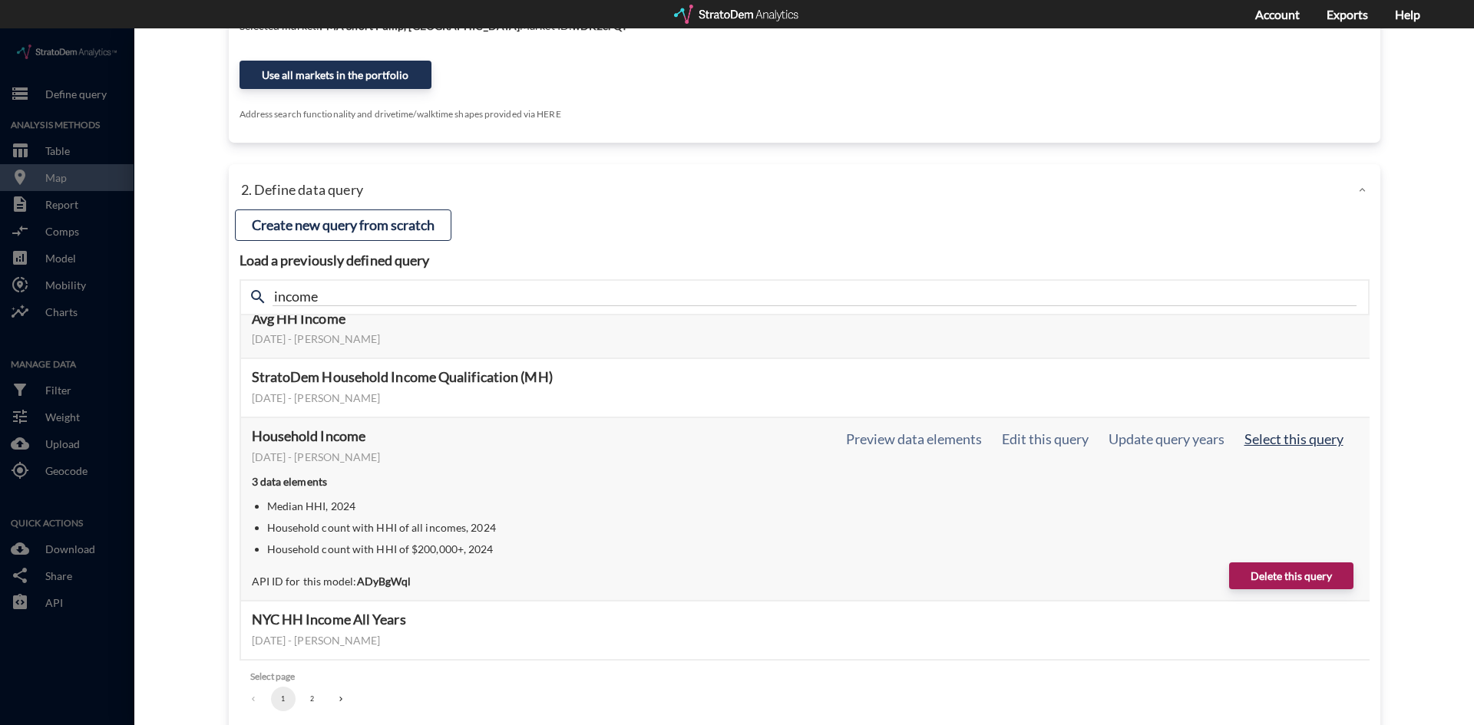
click button "Select this query"
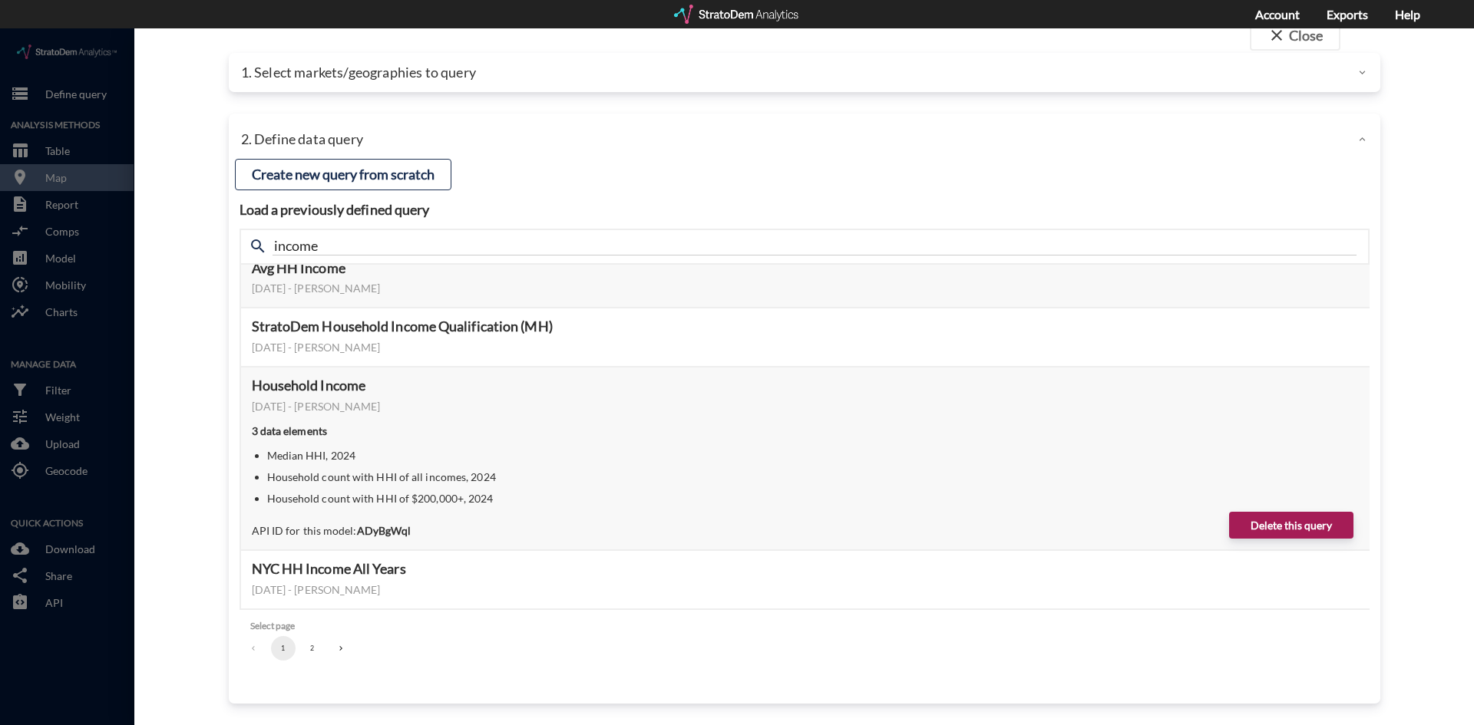
scroll to position [0, 0]
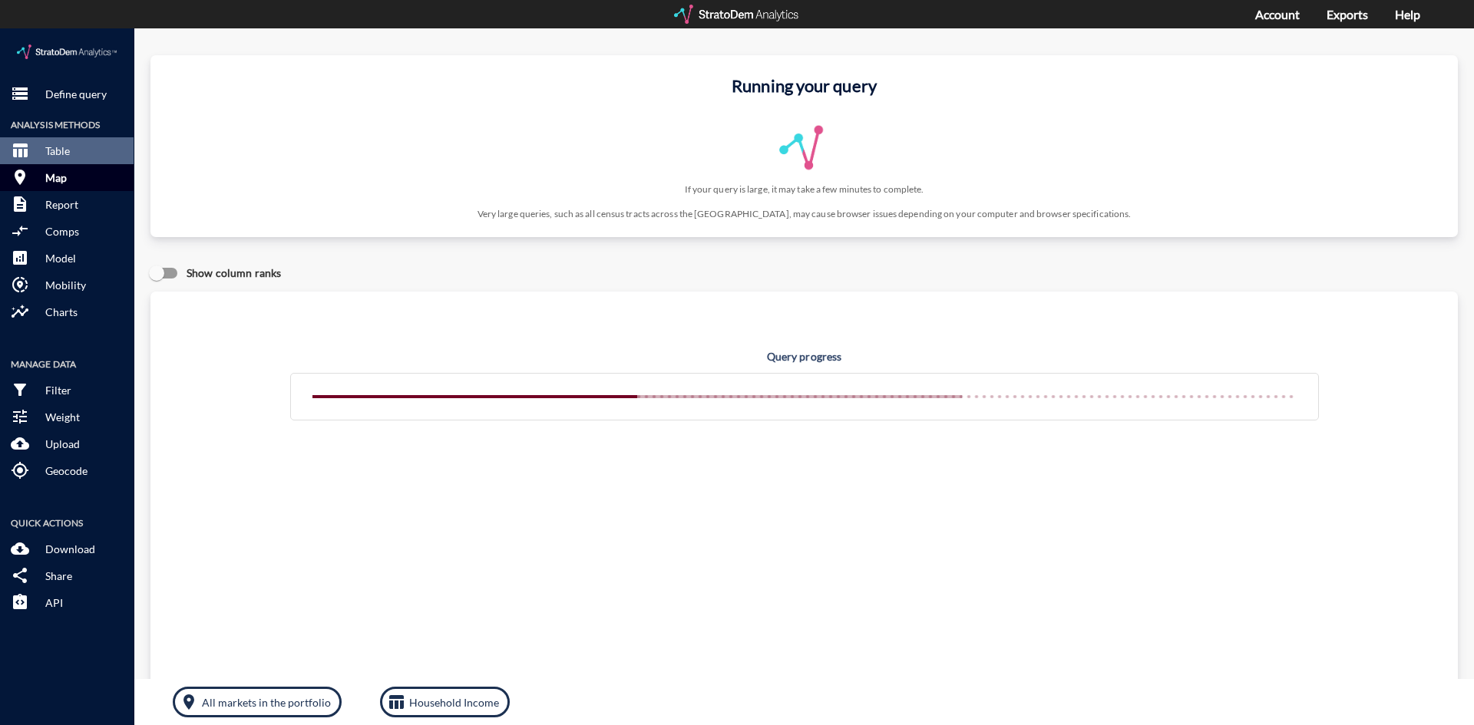
click button "room Map"
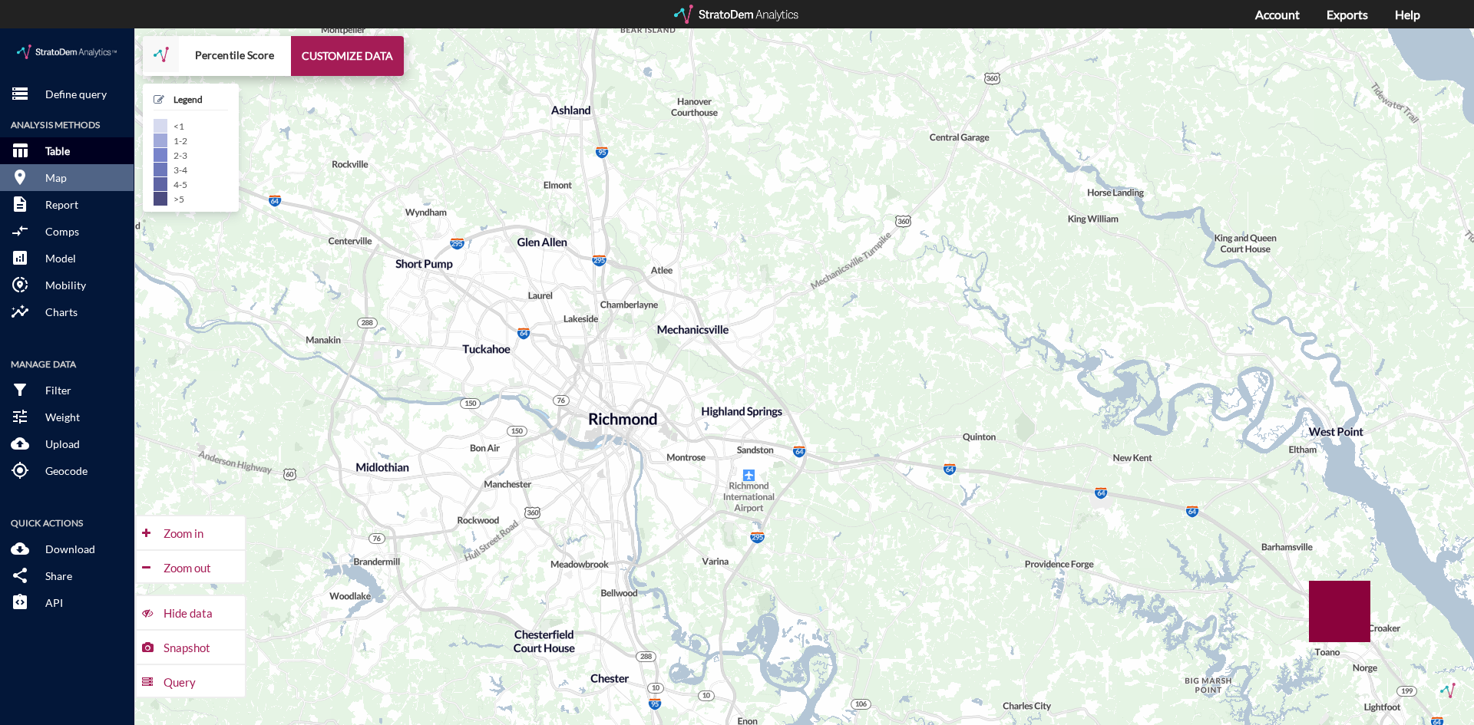
click p "Table"
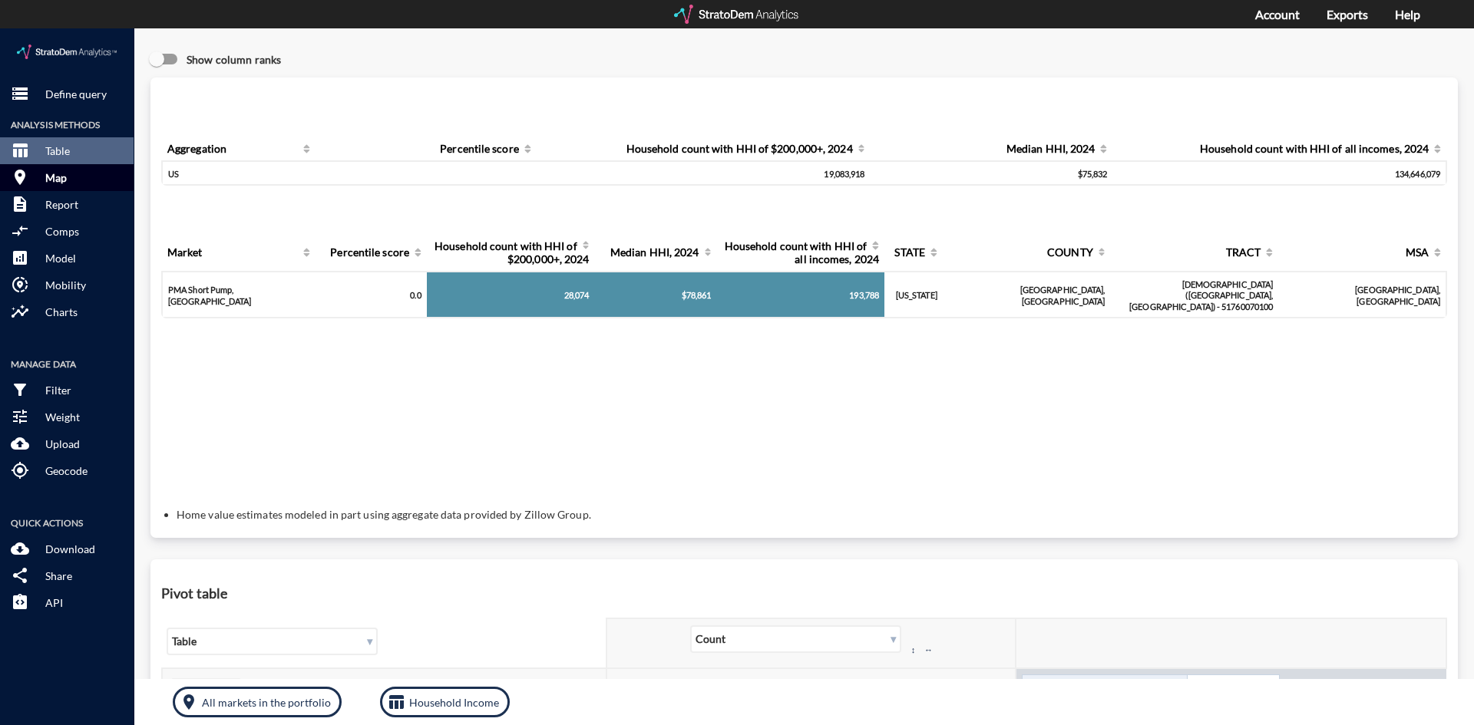
click p "Map"
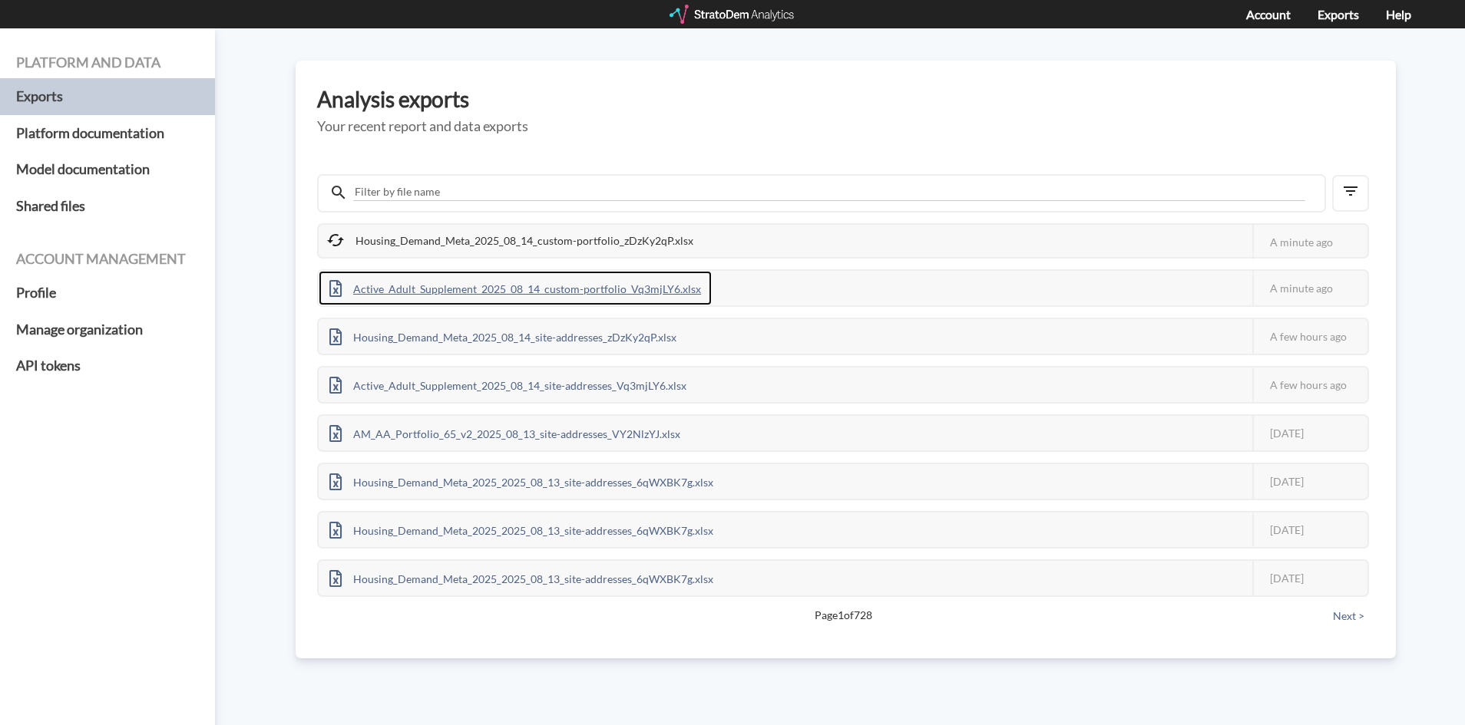
click at [621, 289] on div "Active_Adult_Supplement_2025_08_14_custom-portfolio_Vq3mjLY6.xlsx" at bounding box center [515, 288] width 393 height 35
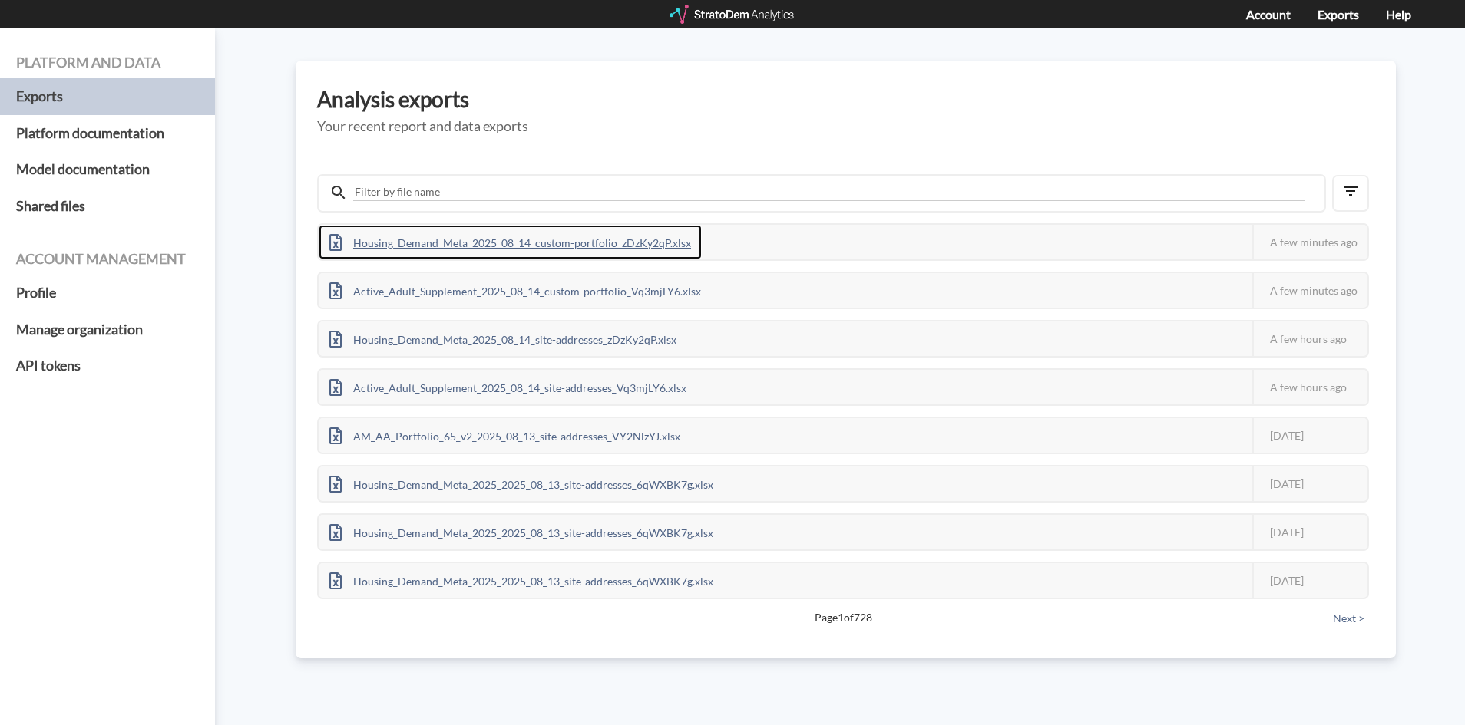
click at [441, 244] on div "Housing_Demand_Meta_2025_08_14_custom-portfolio_zDzKy2qP.xlsx" at bounding box center [510, 242] width 383 height 35
